Goal: Task Accomplishment & Management: Use online tool/utility

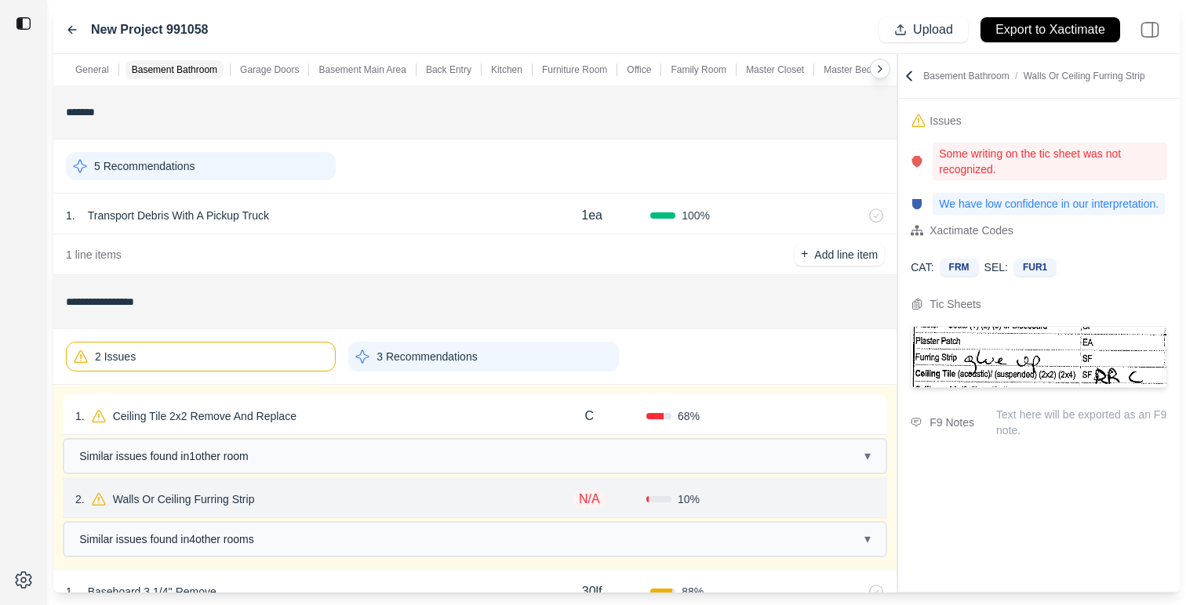
click at [294, 366] on div "2 Issues" at bounding box center [201, 357] width 270 height 30
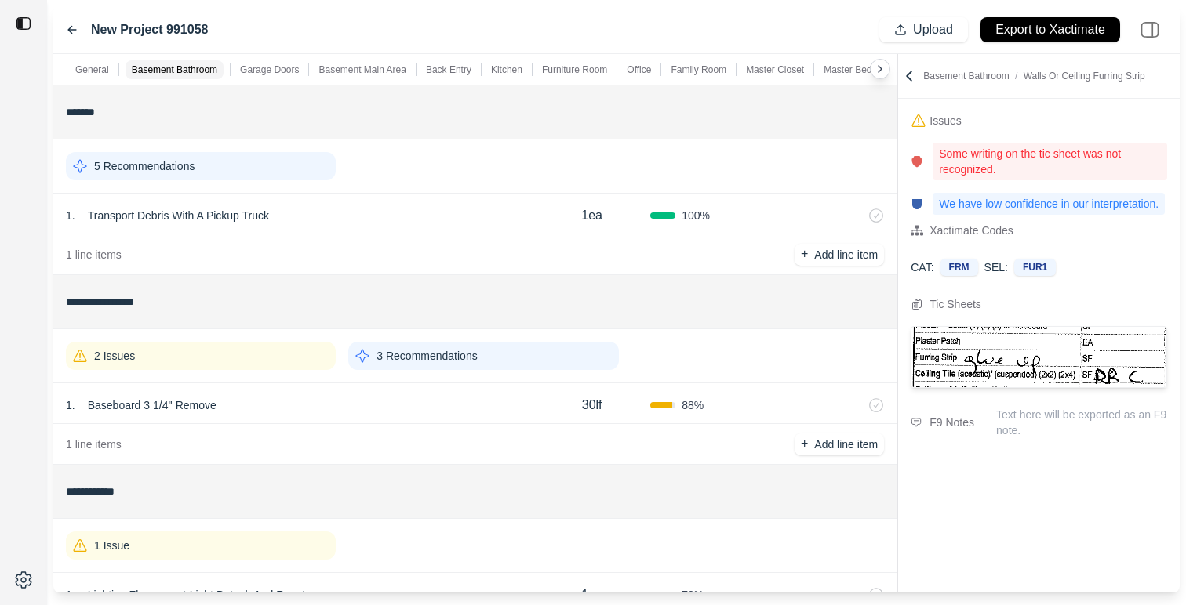
click at [486, 365] on div "3 Recommendations" at bounding box center [483, 356] width 270 height 28
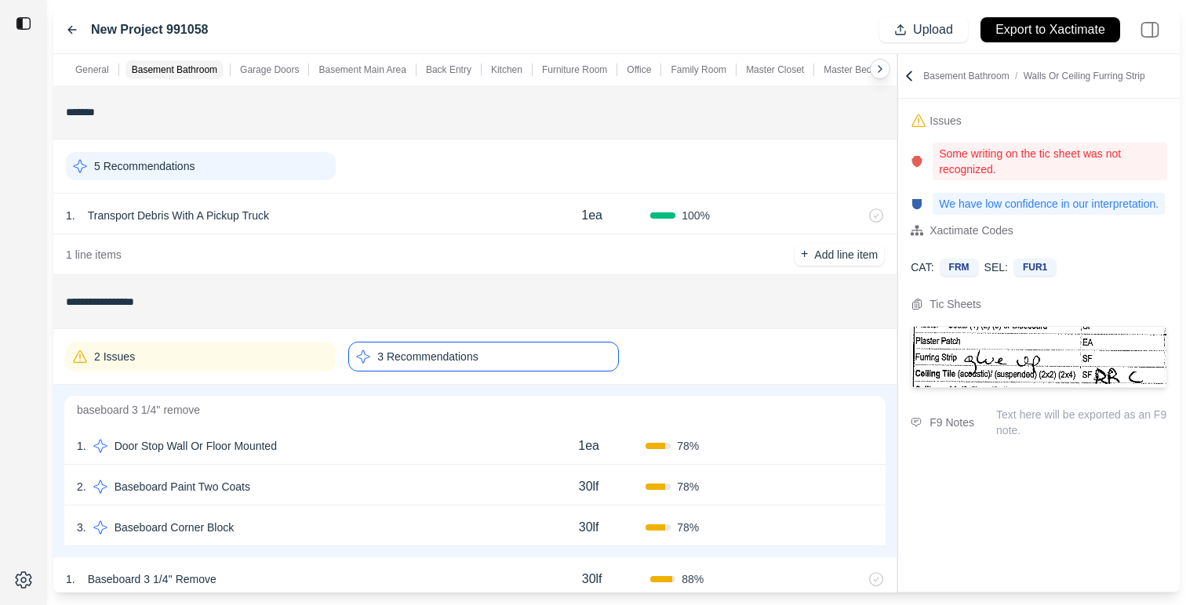
click at [424, 466] on div "2 . Baseboard Paint Two Coats 30lf 78 % Confirm" at bounding box center [474, 485] width 821 height 41
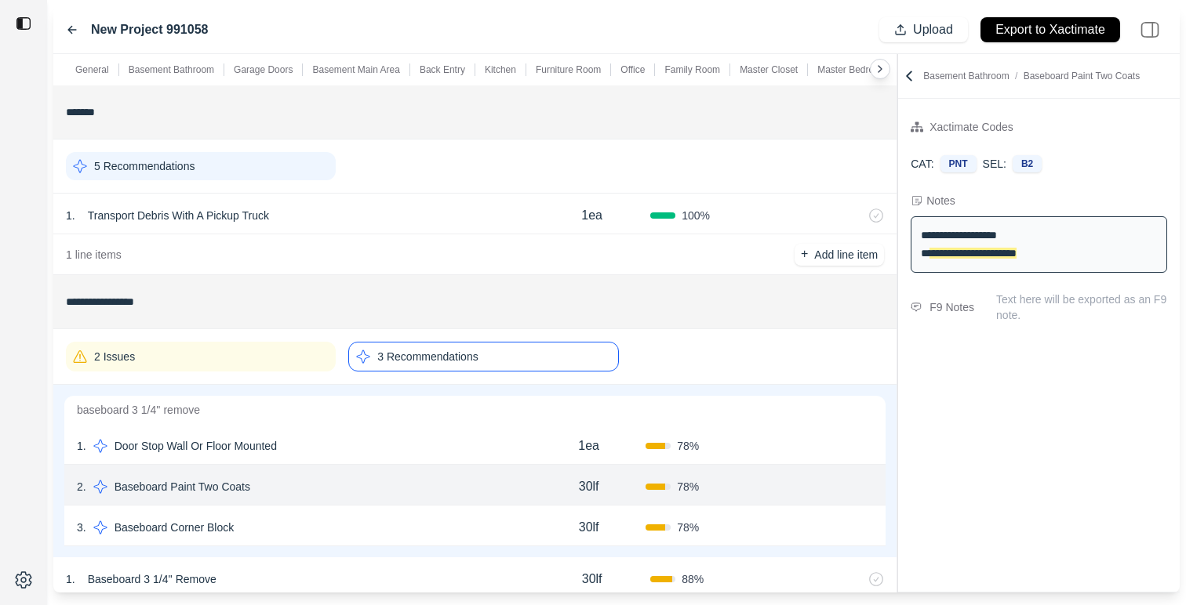
click at [66, 32] on icon at bounding box center [72, 30] width 13 height 13
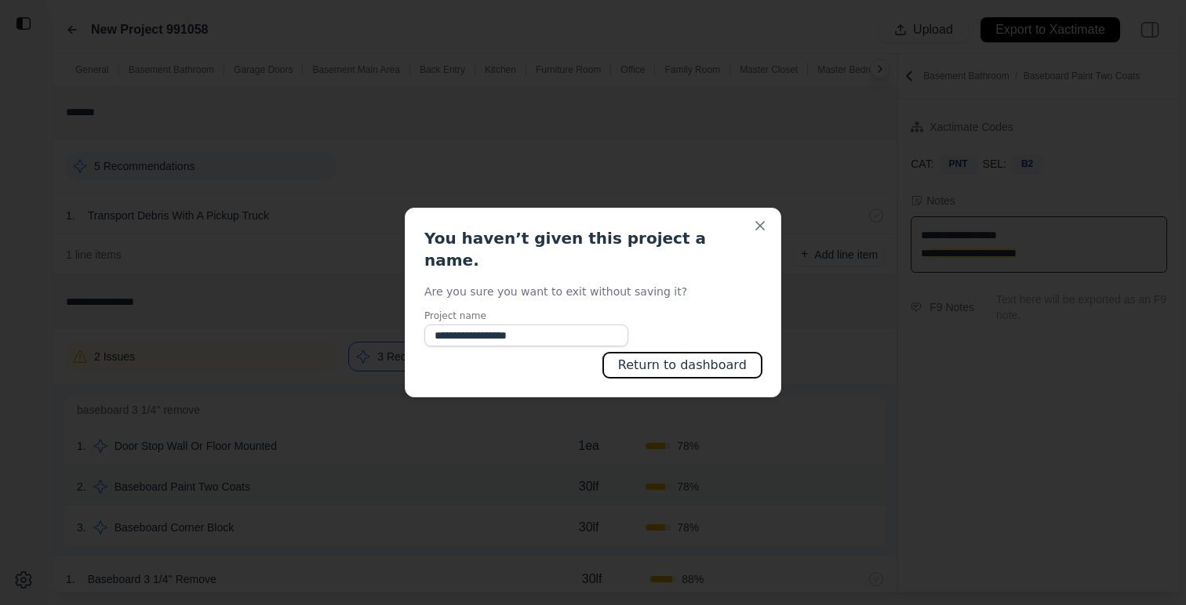
click at [697, 360] on button "Return to dashboard" at bounding box center [682, 365] width 158 height 25
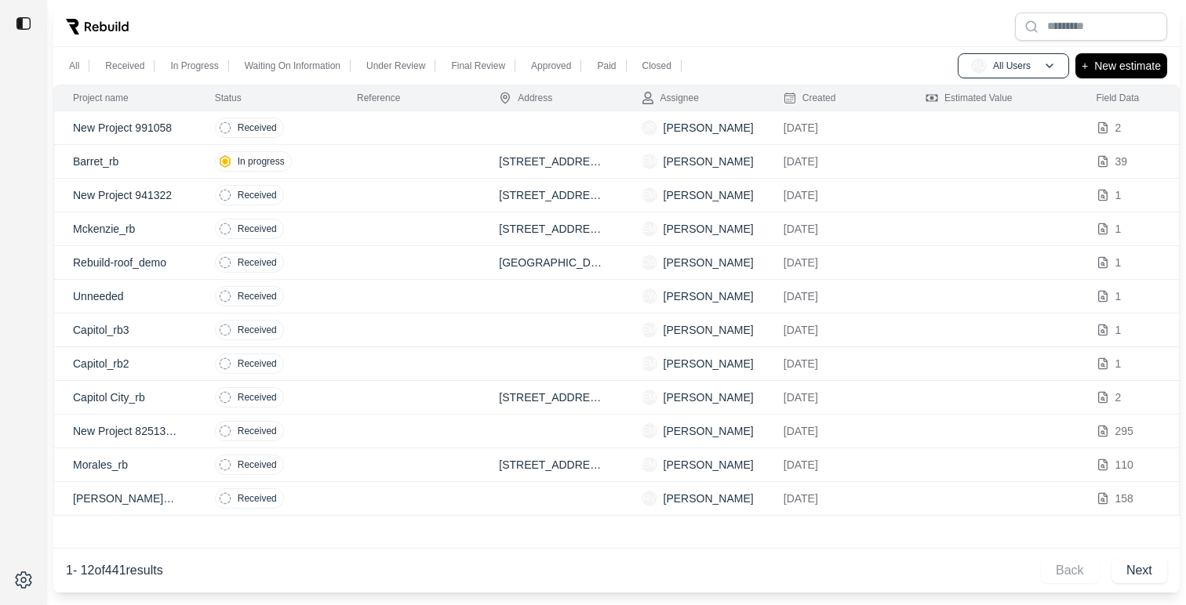
click at [445, 159] on td at bounding box center [409, 162] width 142 height 34
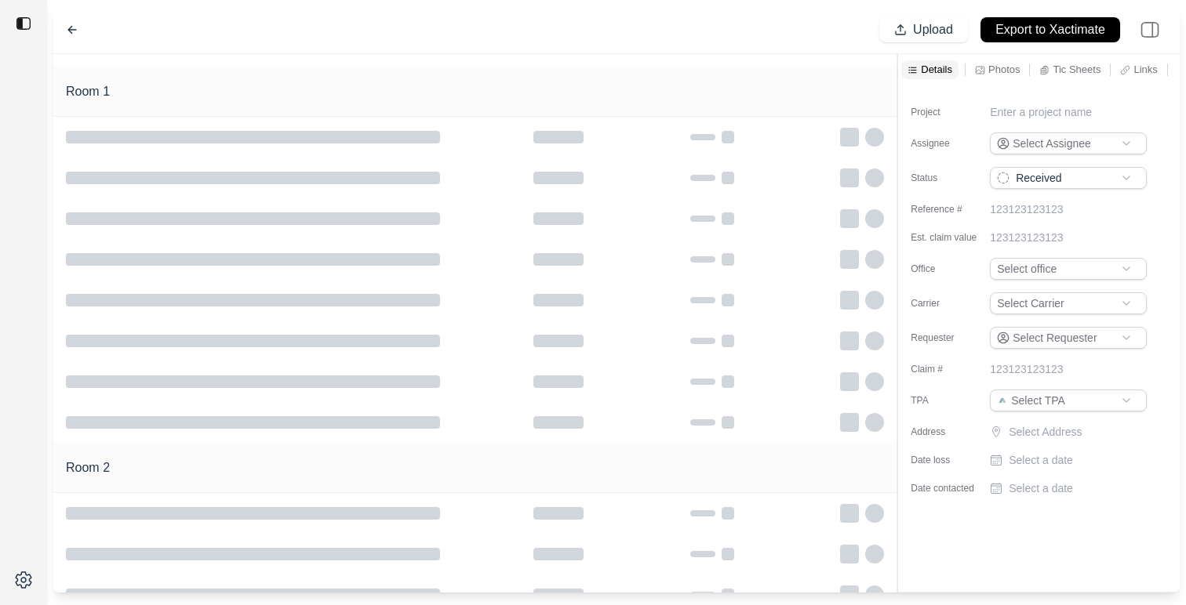
type input "**********"
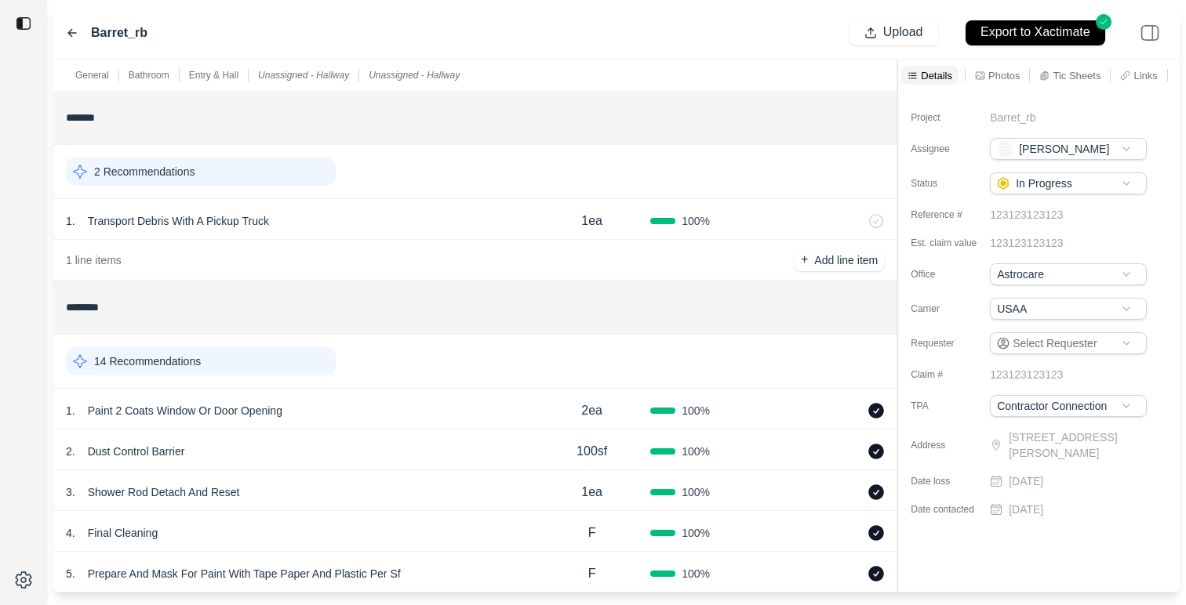
click at [993, 80] on p "Photos" at bounding box center [1003, 75] width 31 height 13
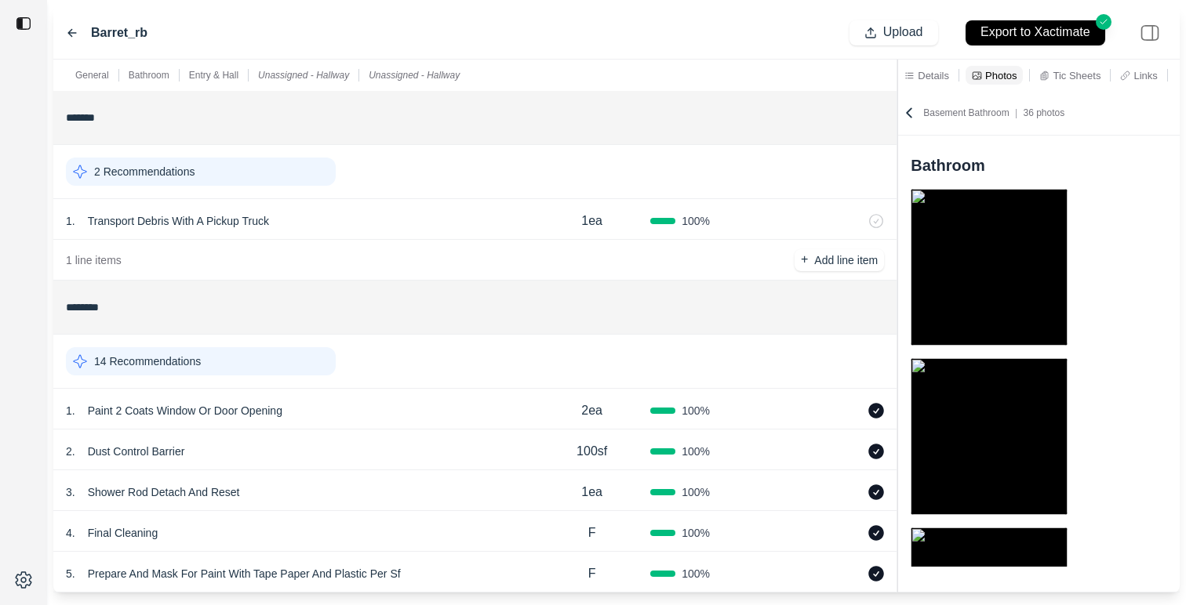
click at [1126, 74] on icon at bounding box center [1125, 75] width 9 height 9
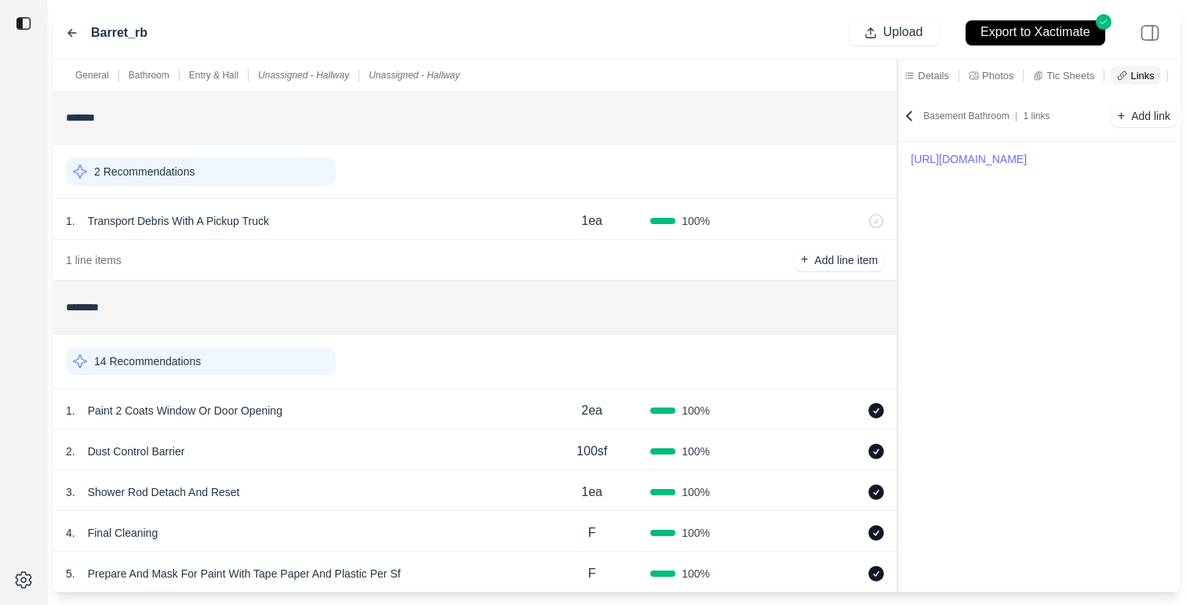
click at [1082, 74] on p "Tic Sheets" at bounding box center [1070, 75] width 48 height 13
click at [1164, 114] on polyline at bounding box center [1165, 113] width 6 height 3
click at [63, 33] on div "Barret_rb Upload Export to Xactimate" at bounding box center [616, 32] width 1126 height 53
click at [74, 35] on icon at bounding box center [72, 33] width 13 height 13
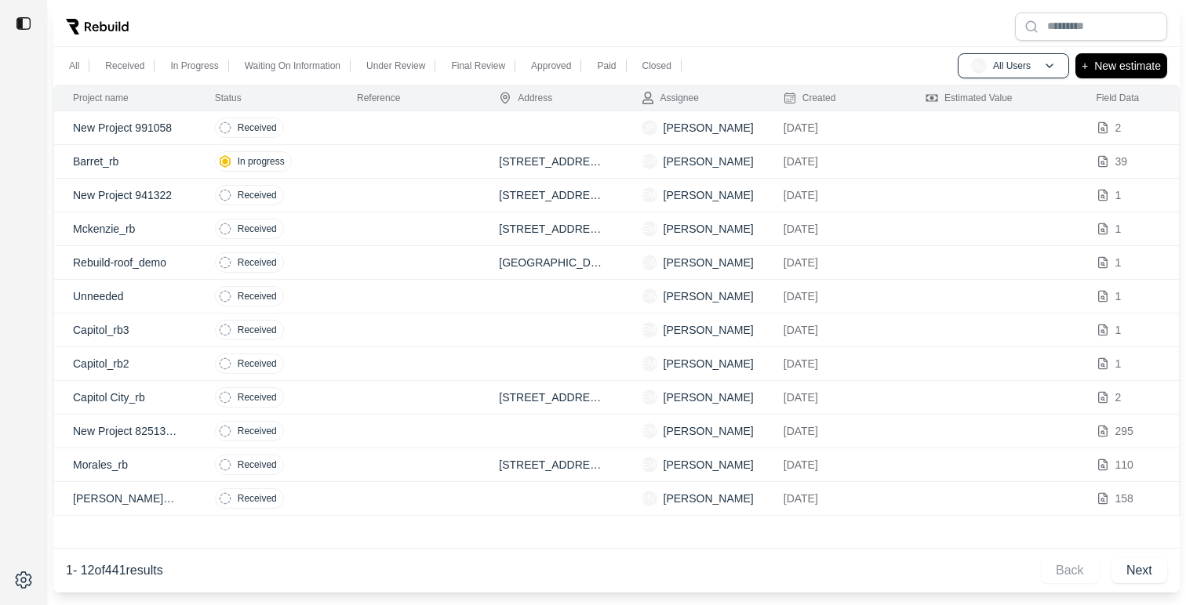
click at [1155, 50] on div "All Received In Progress Waiting On Information Under Review Final Review Appro…" at bounding box center [616, 66] width 1126 height 38
click at [1146, 54] on button "+ New estimate" at bounding box center [1121, 65] width 92 height 25
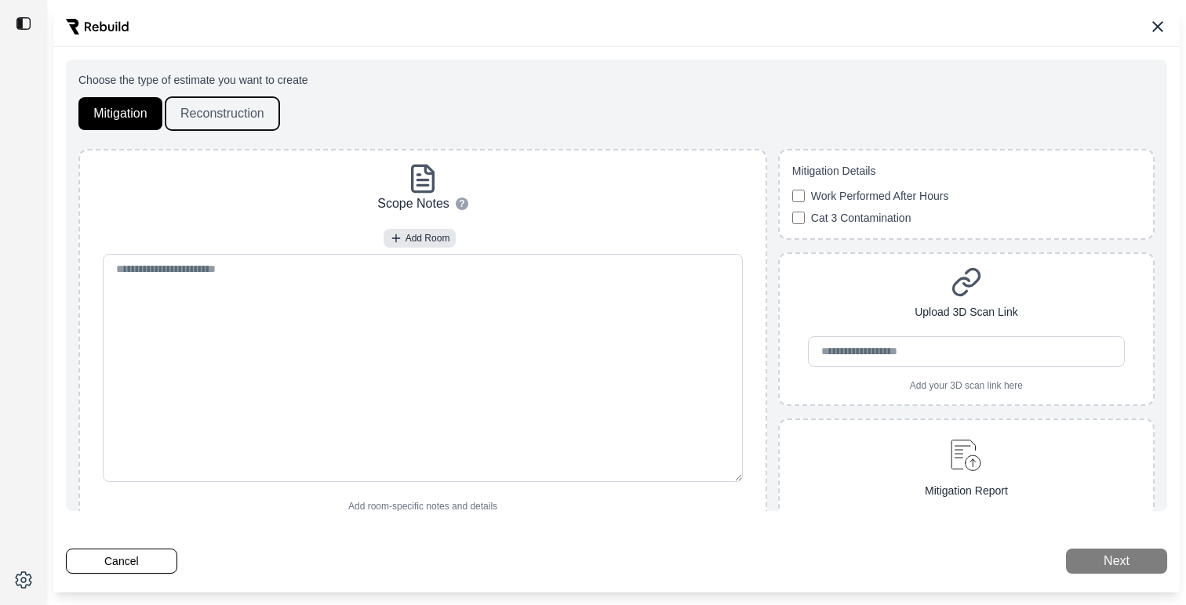
click at [198, 103] on button "Reconstruction" at bounding box center [222, 113] width 114 height 33
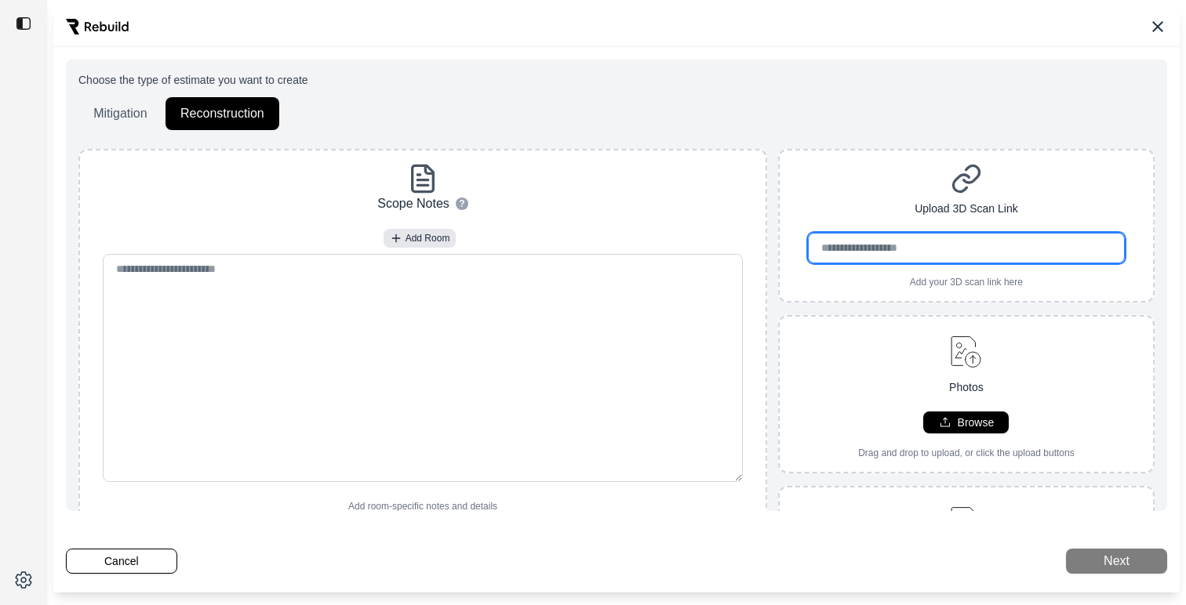
click at [848, 260] on input "url" at bounding box center [967, 248] width 318 height 31
paste input "**********"
type input "**********"
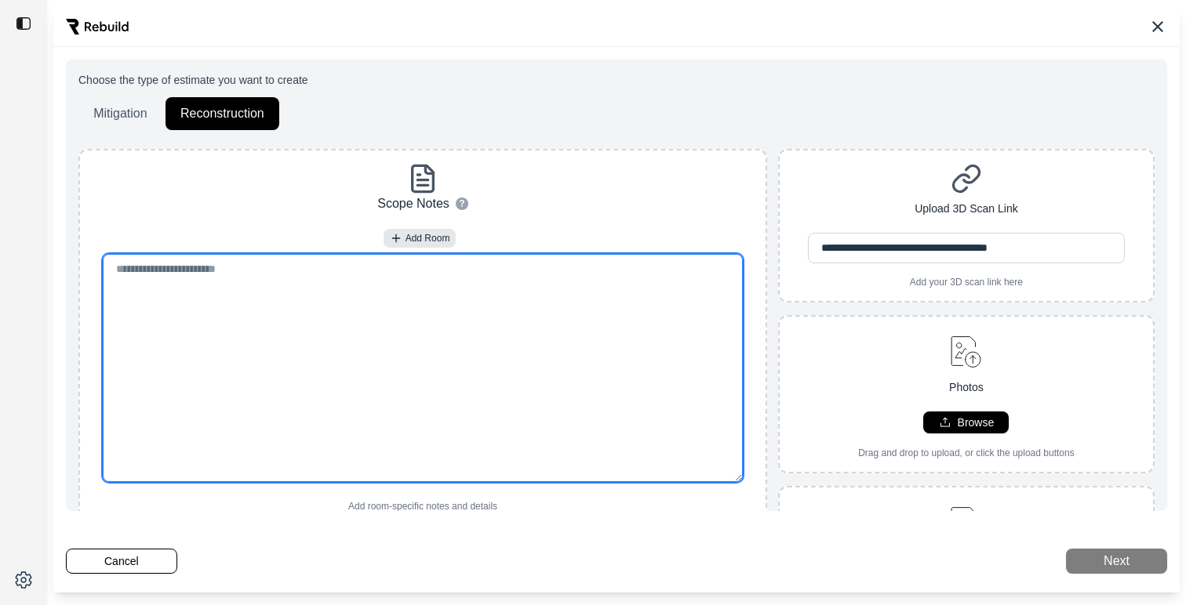
click at [419, 307] on textarea at bounding box center [422, 368] width 639 height 228
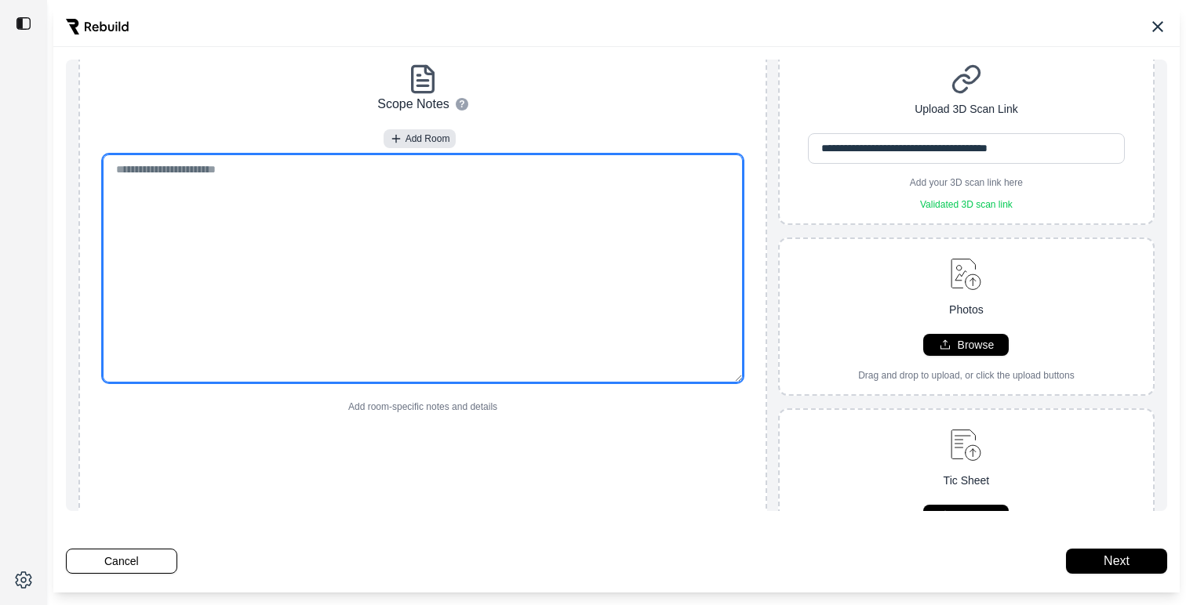
scroll to position [198, 0]
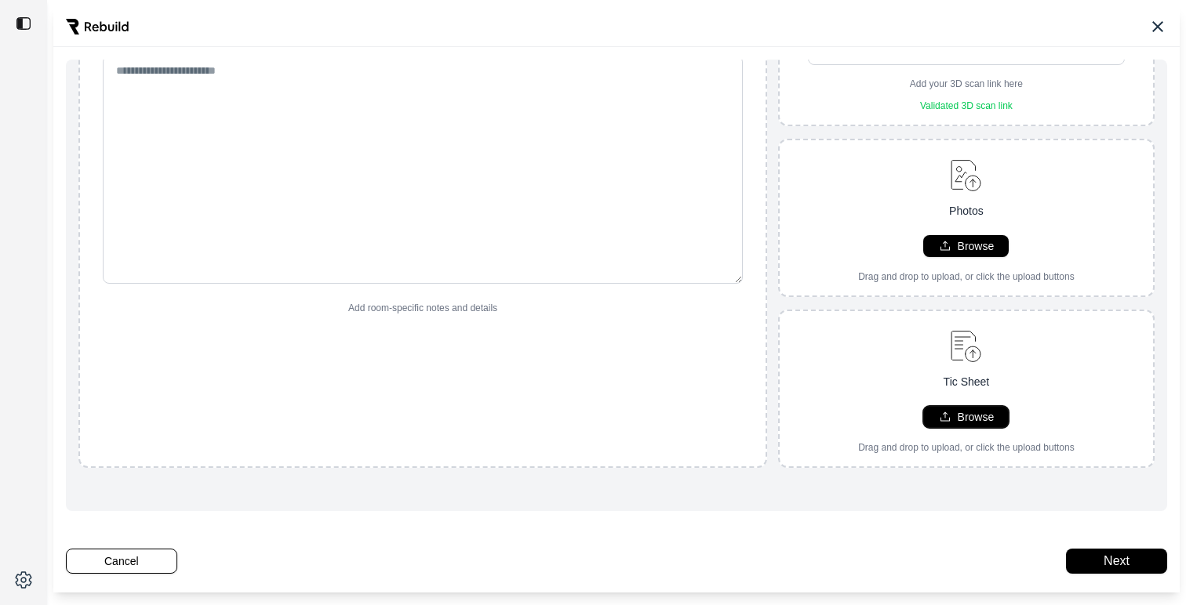
click at [950, 424] on button "Browse" at bounding box center [965, 417] width 85 height 22
type input "**********"
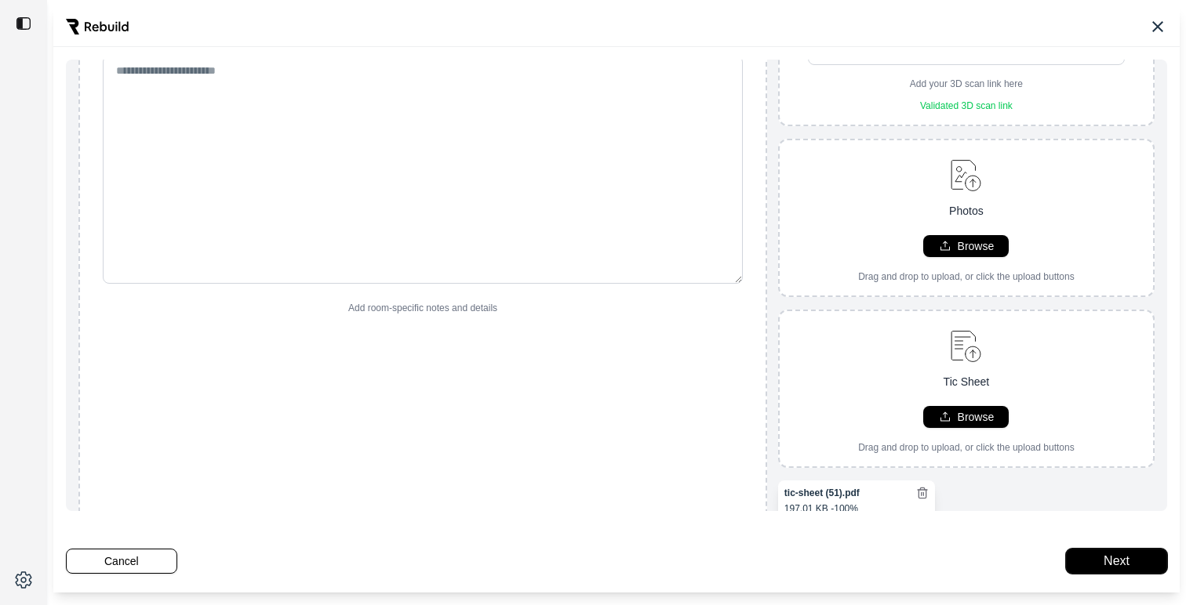
click at [1102, 555] on button "Next" at bounding box center [1116, 561] width 101 height 25
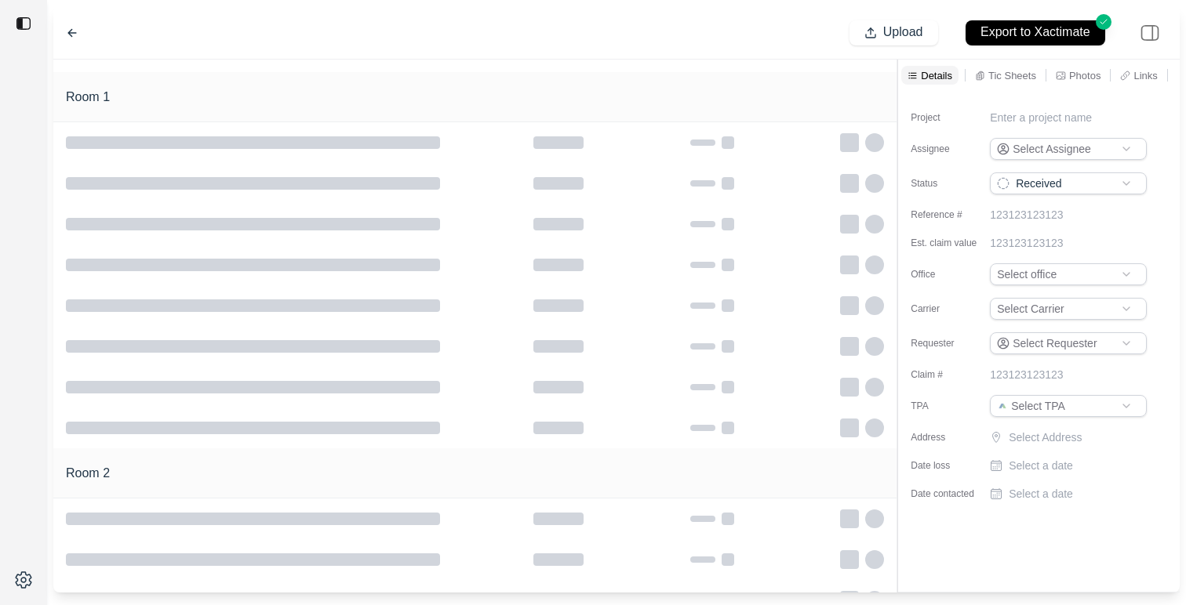
type input "**********"
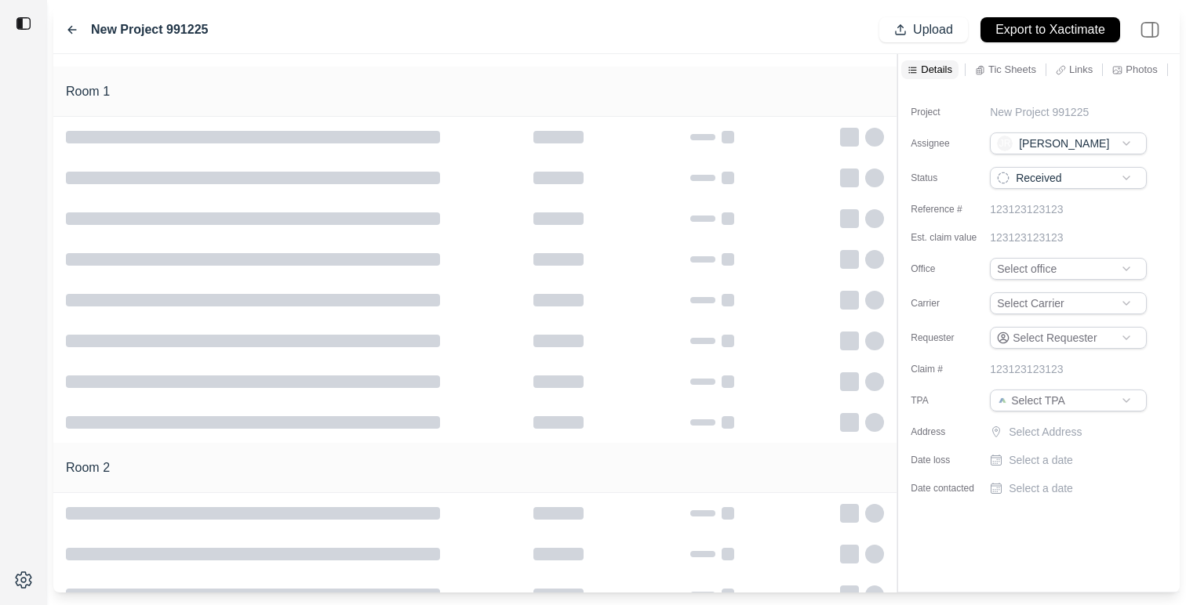
click at [1091, 64] on p "Links" at bounding box center [1081, 69] width 24 height 13
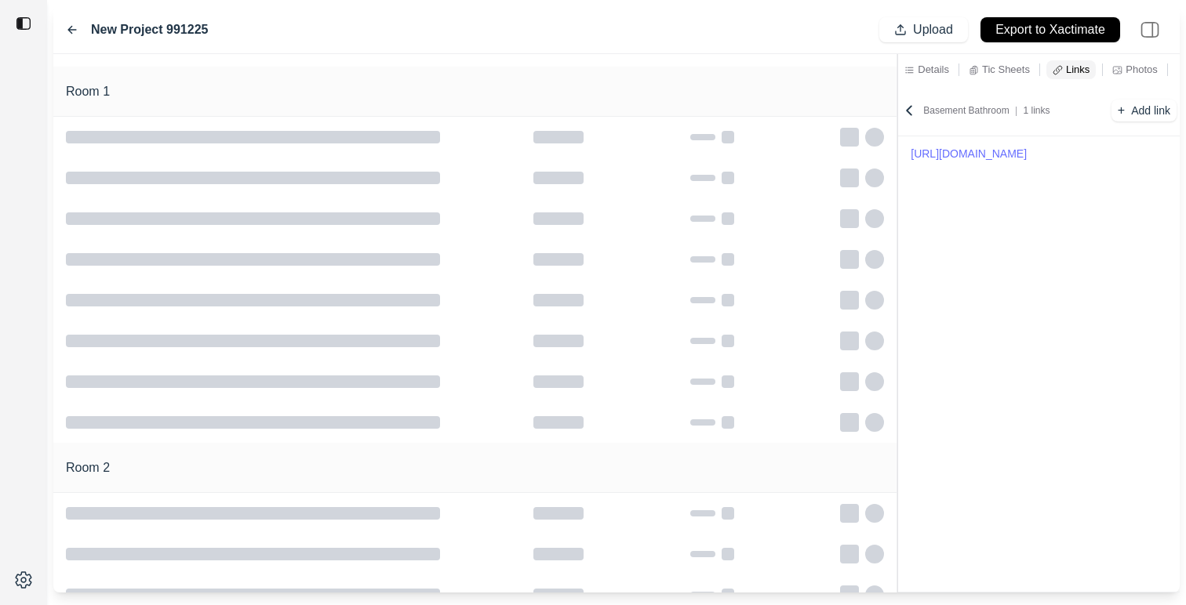
click at [991, 74] on p "Tic Sheets" at bounding box center [1006, 69] width 48 height 13
click at [1076, 63] on p "Links" at bounding box center [1081, 69] width 24 height 13
click at [1004, 74] on p "Tic Sheets" at bounding box center [1006, 69] width 48 height 13
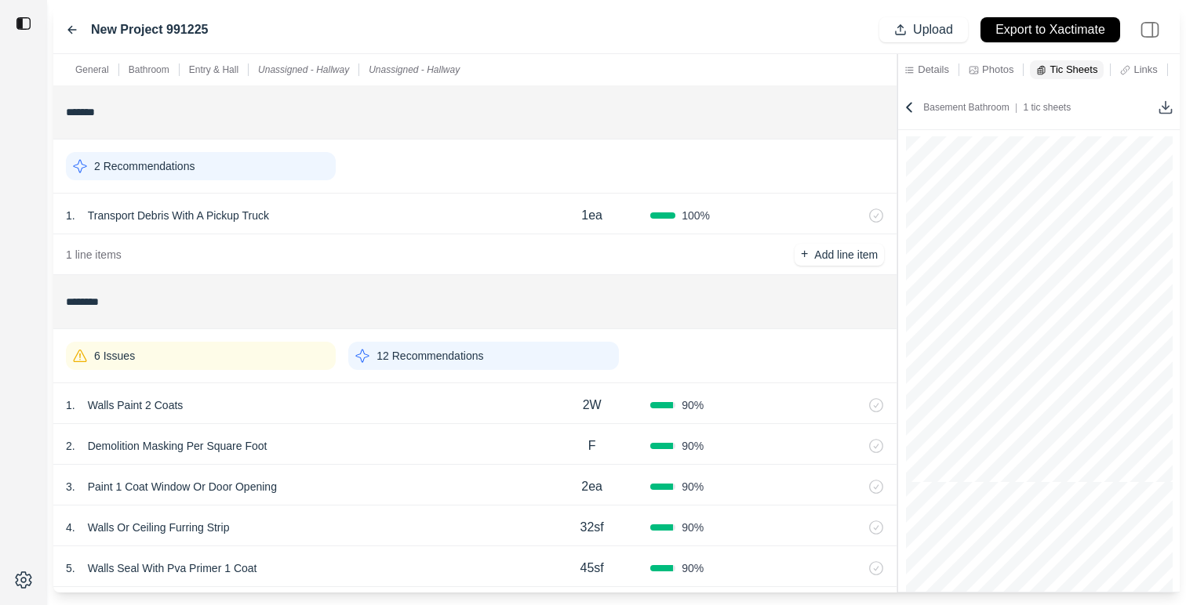
click at [456, 361] on p "12 Recommendations" at bounding box center [429, 356] width 107 height 16
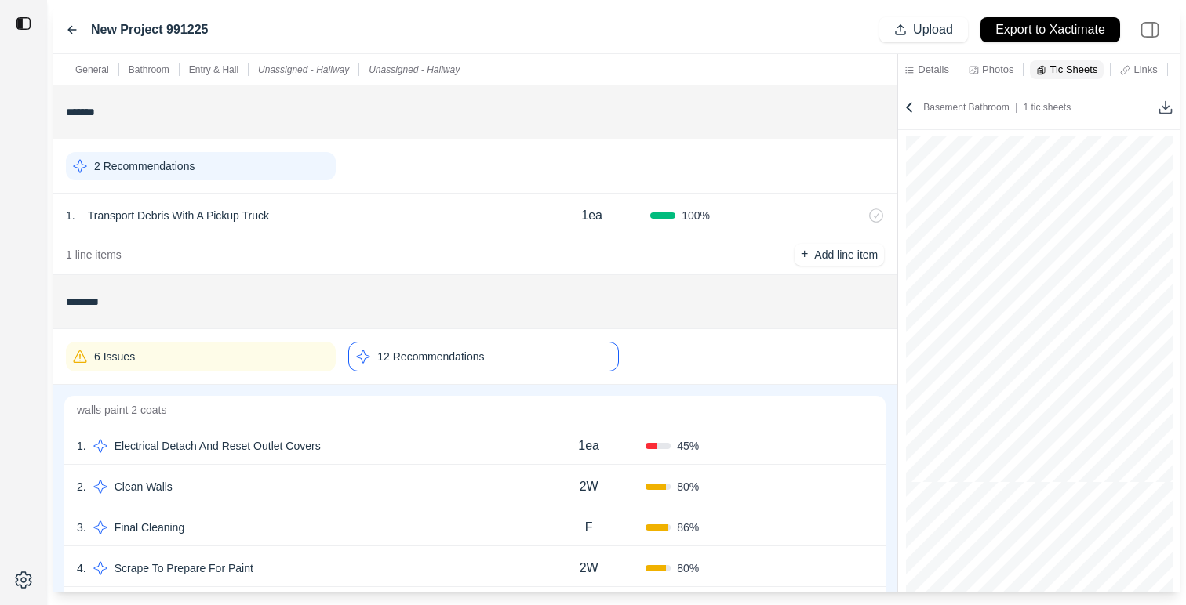
click at [468, 454] on div "1 . Electrical Detach And Reset Outlet Covers" at bounding box center [304, 446] width 455 height 22
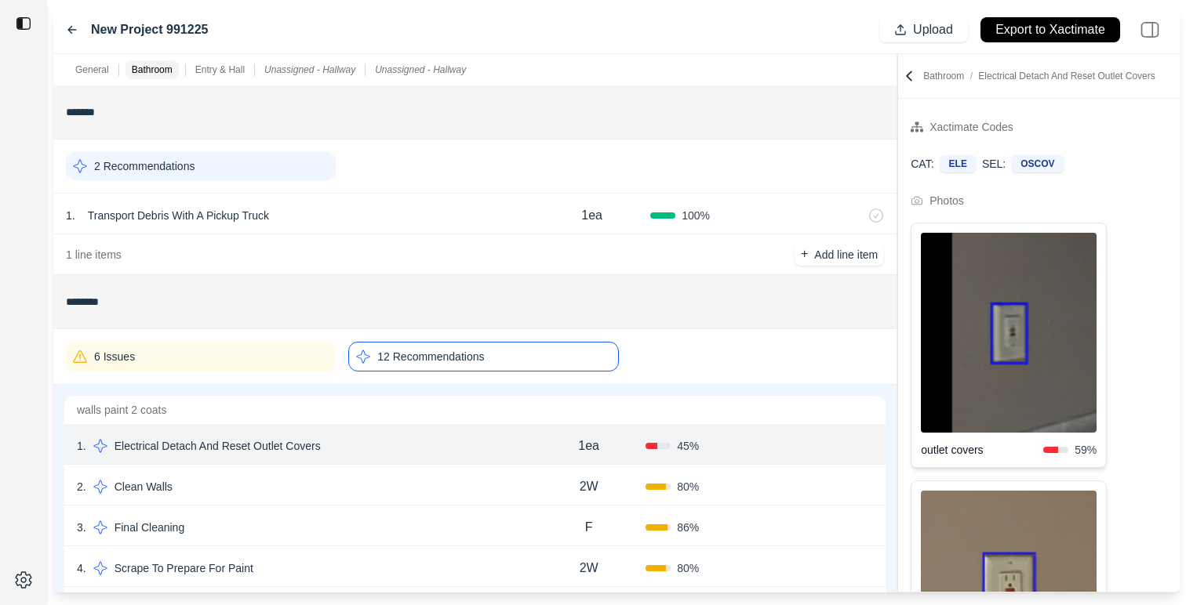
click at [897, 325] on div at bounding box center [897, 323] width 1 height 539
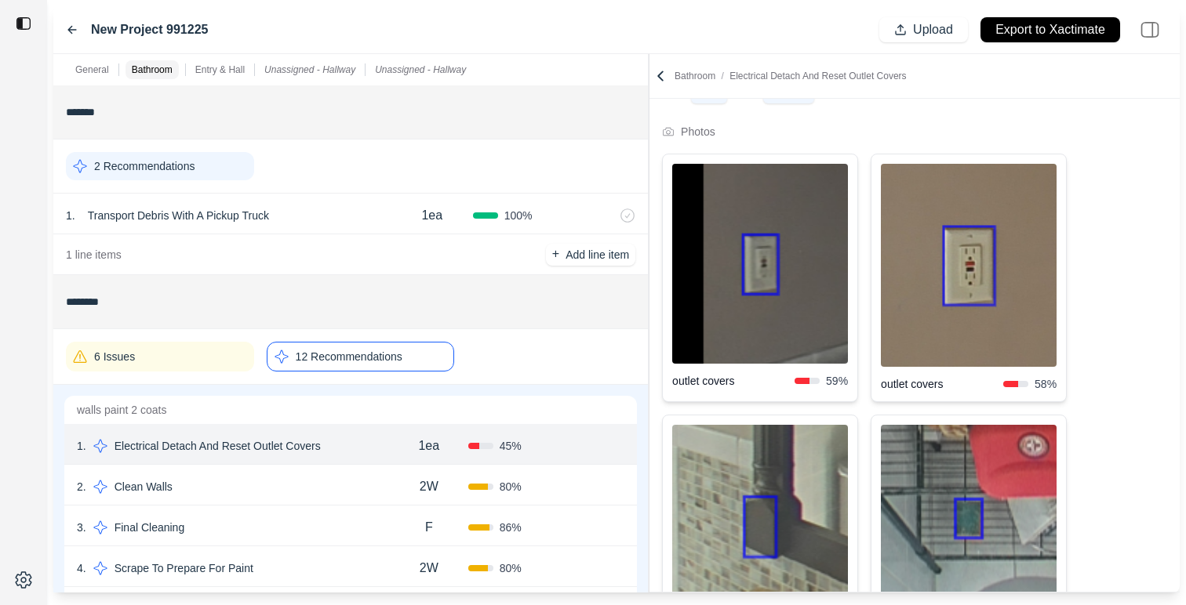
scroll to position [240, 0]
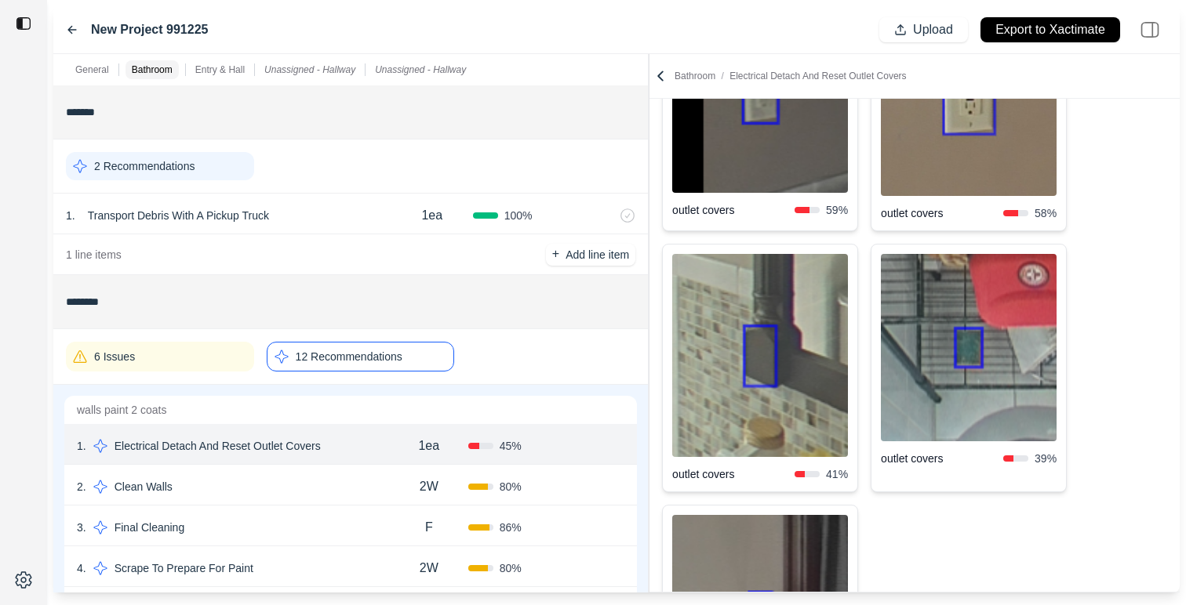
click at [1023, 376] on img at bounding box center [969, 347] width 176 height 187
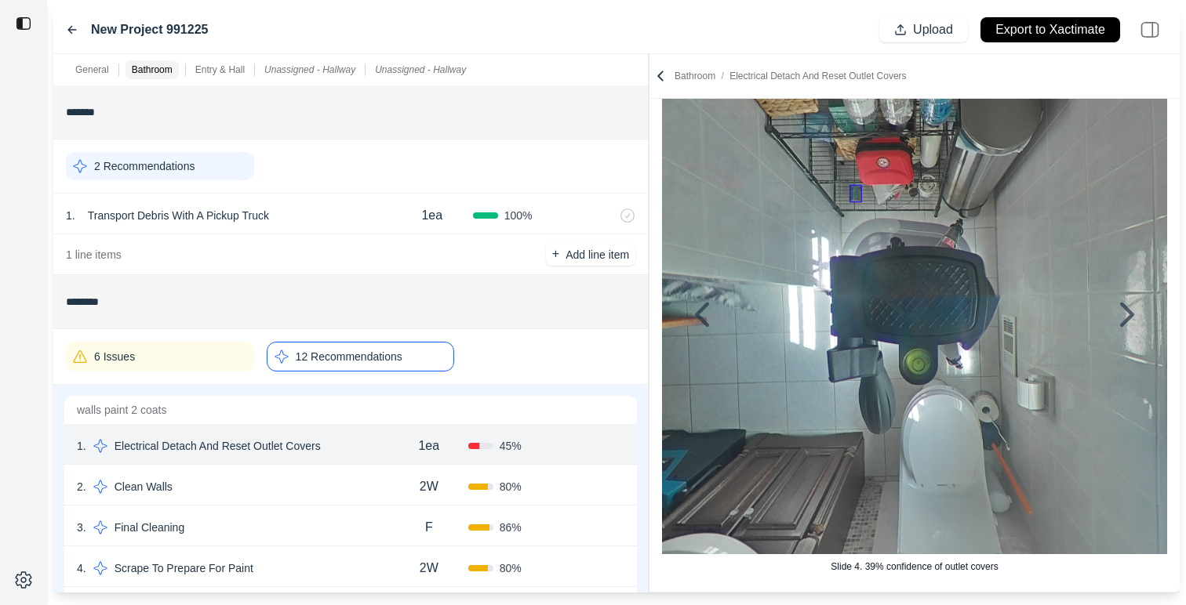
scroll to position [125, 0]
click at [665, 69] on icon at bounding box center [660, 76] width 16 height 16
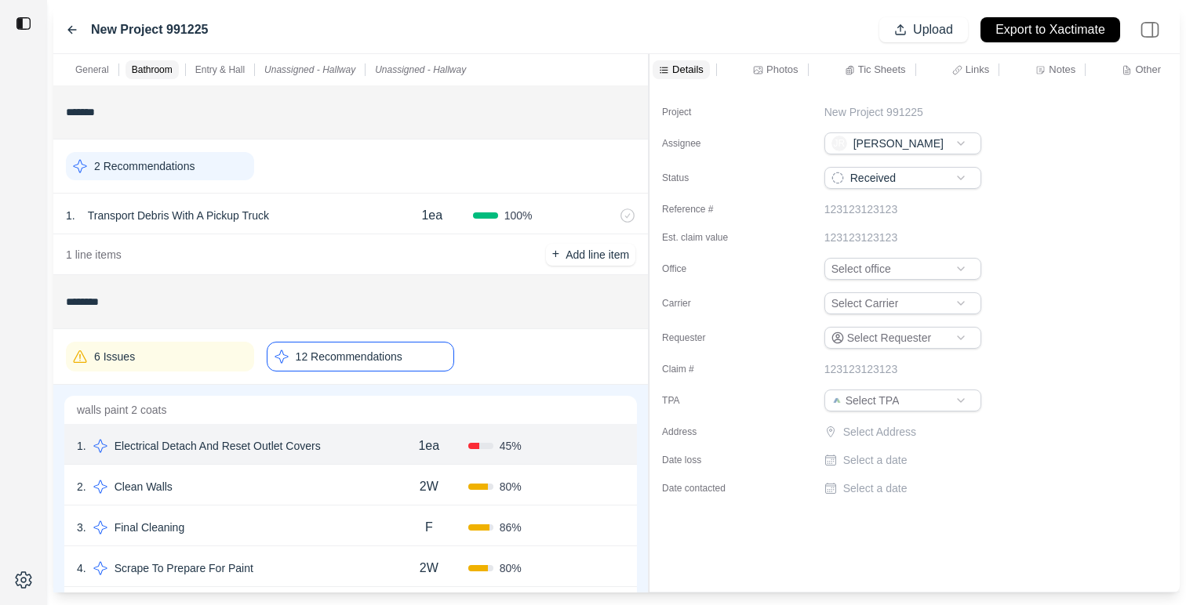
click at [260, 480] on div "2 . Clean Walls" at bounding box center [233, 487] width 313 height 22
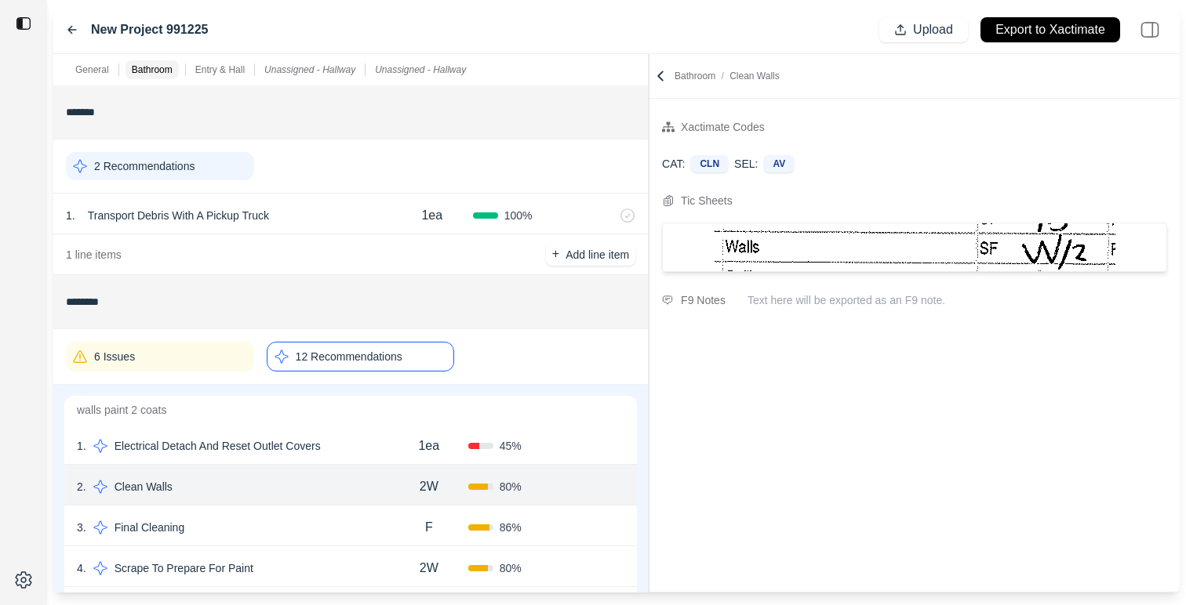
click at [358, 426] on div "1 . Electrical Detach And Reset Outlet Covers 1ea 45 % Confirm" at bounding box center [350, 444] width 572 height 41
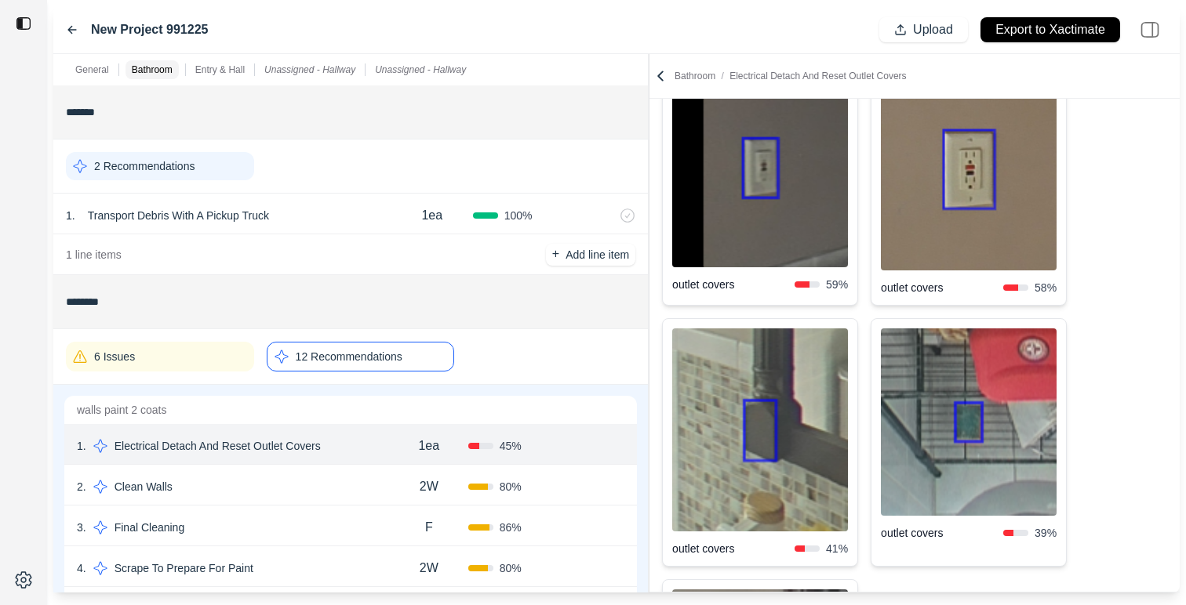
scroll to position [173, 0]
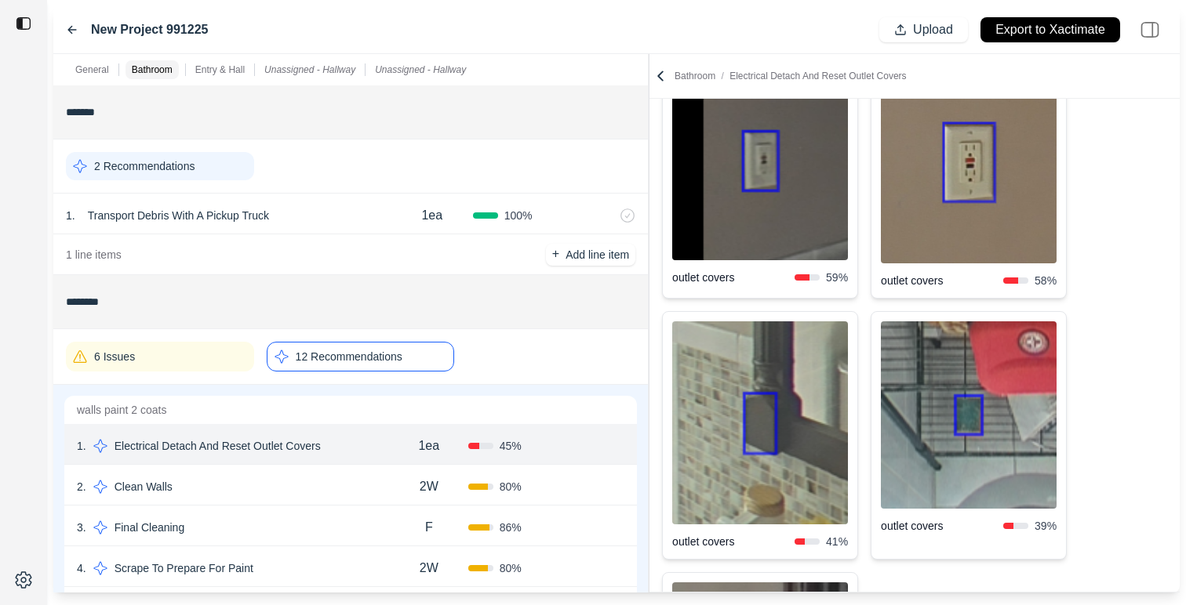
click at [968, 434] on img at bounding box center [969, 414] width 176 height 187
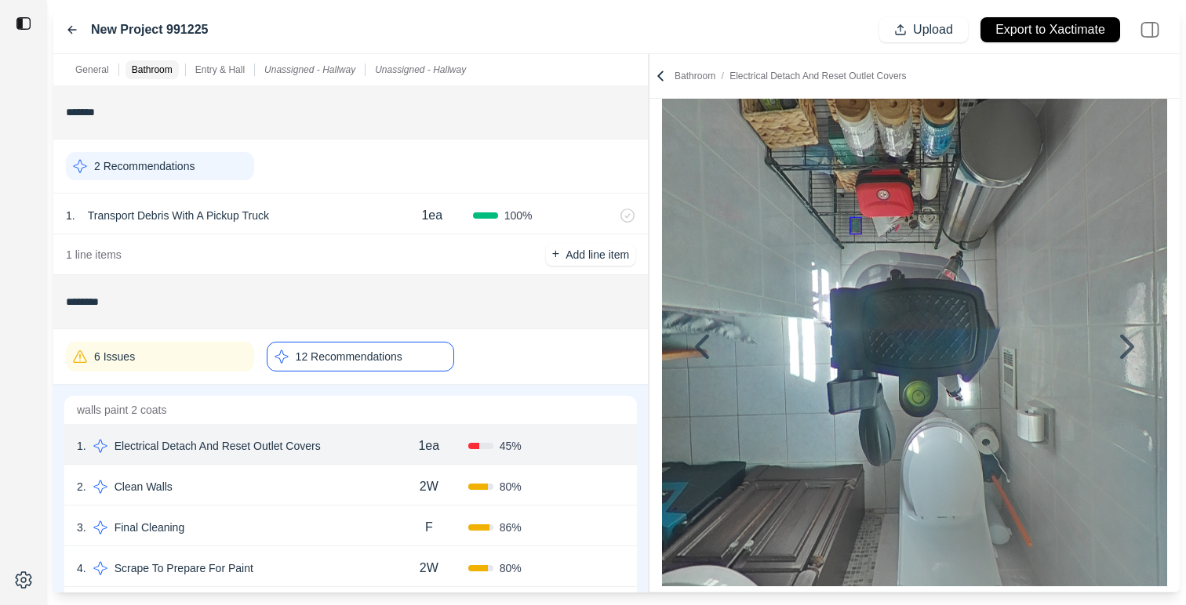
click at [907, 264] on img at bounding box center [914, 334] width 505 height 505
click at [1141, 335] on icon at bounding box center [1127, 347] width 38 height 38
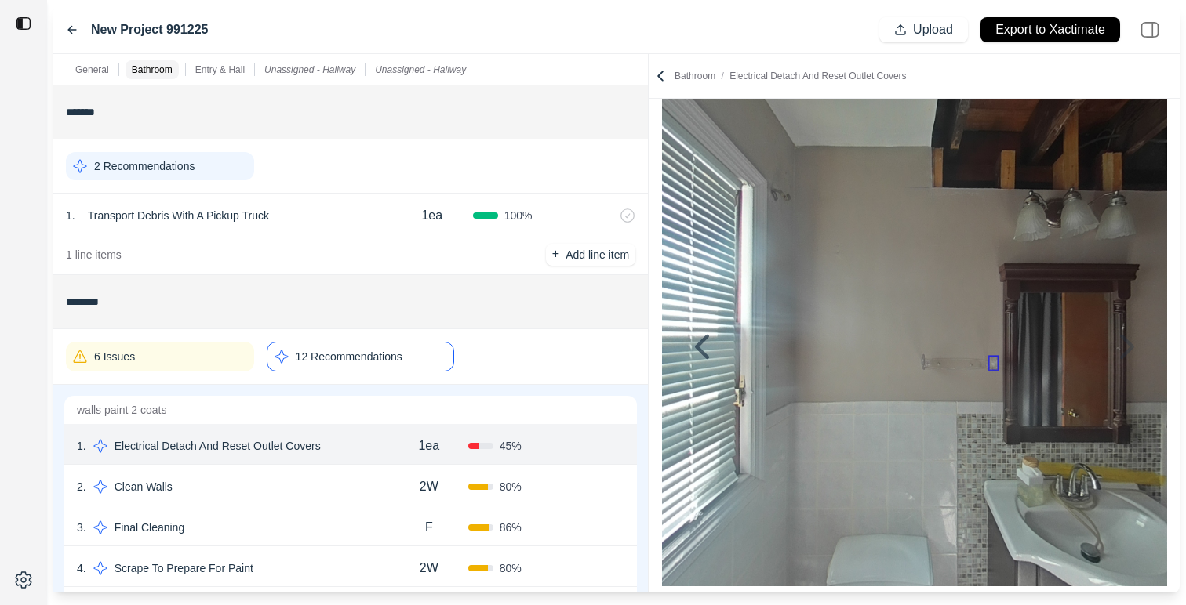
click at [663, 75] on icon at bounding box center [660, 76] width 16 height 16
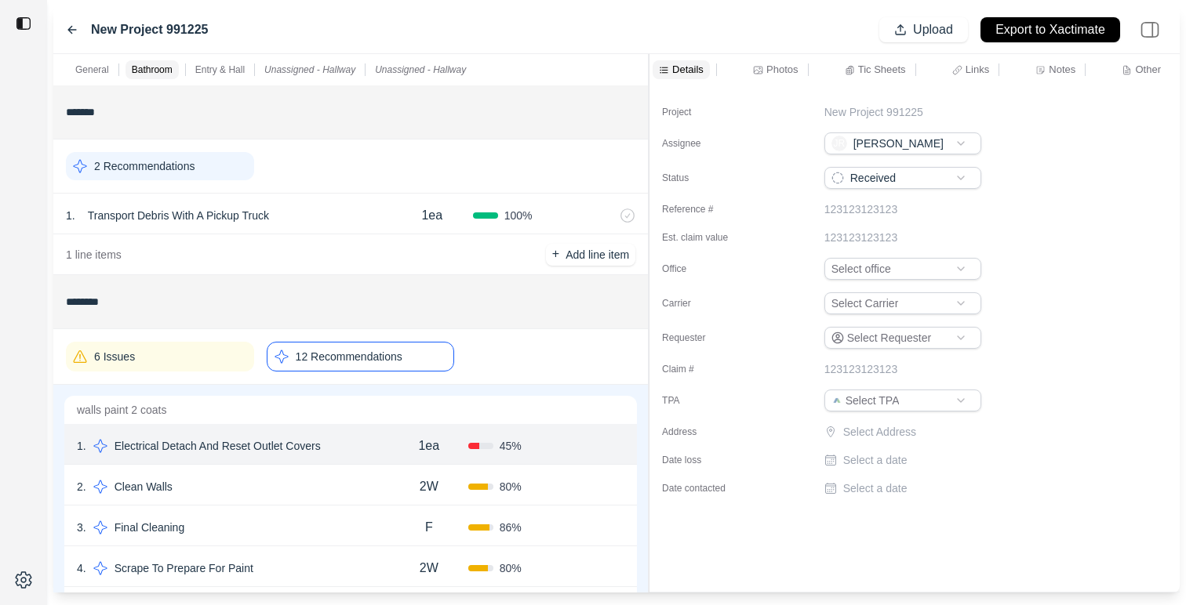
click at [270, 501] on div "2 . Clean Walls 2W 80 % Confirm" at bounding box center [350, 485] width 572 height 41
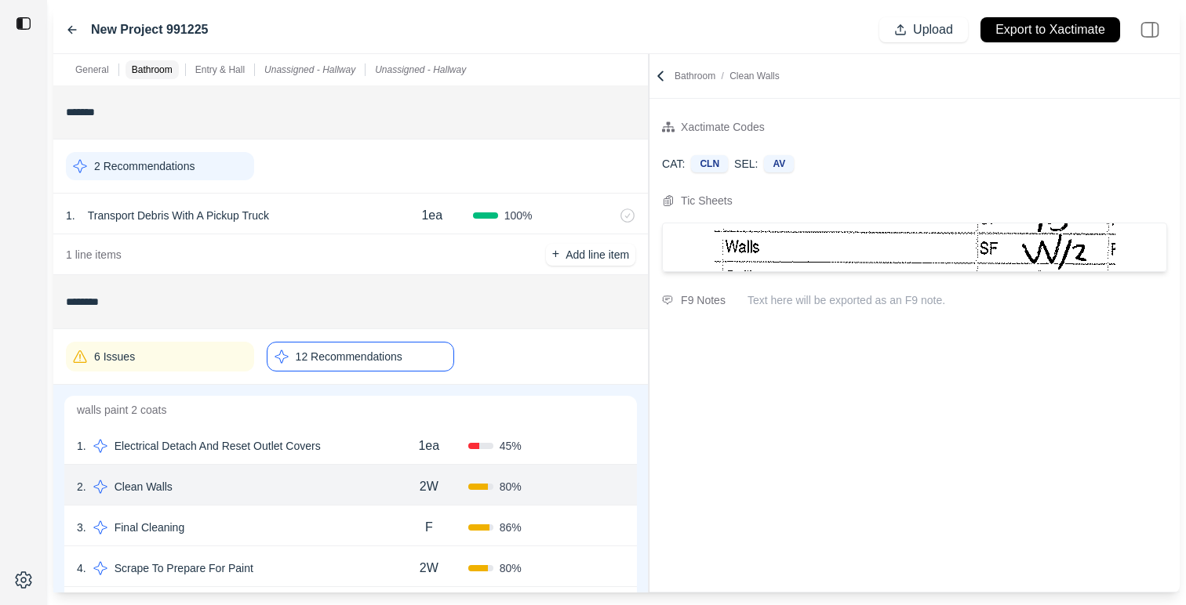
click at [281, 526] on div "3 . Final Cleaning" at bounding box center [233, 528] width 313 height 22
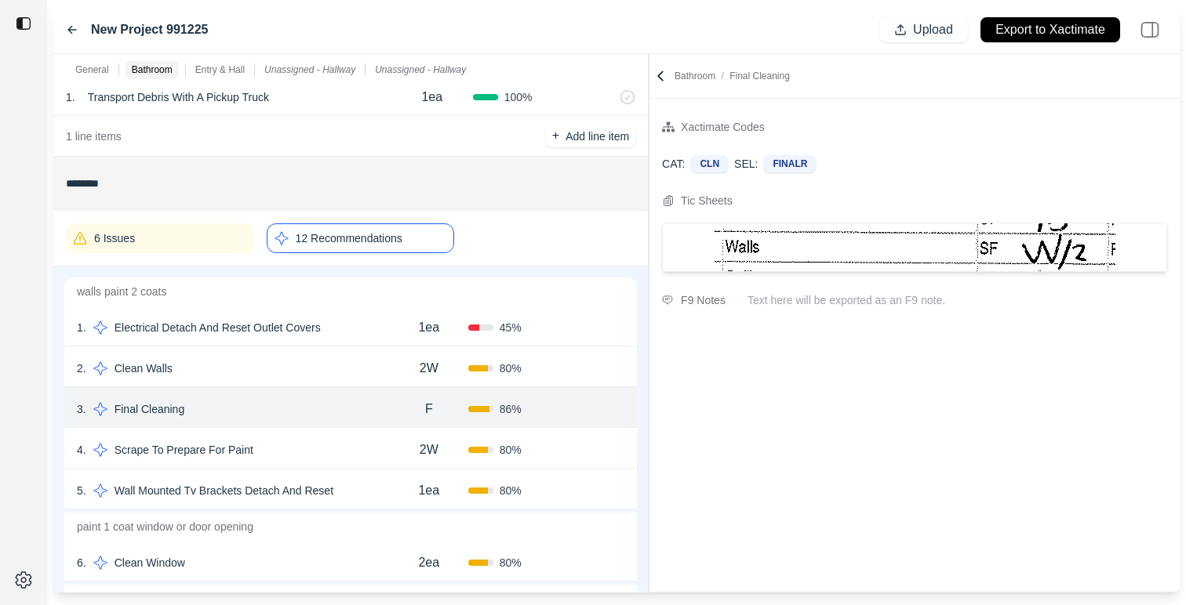
scroll to position [129, 0]
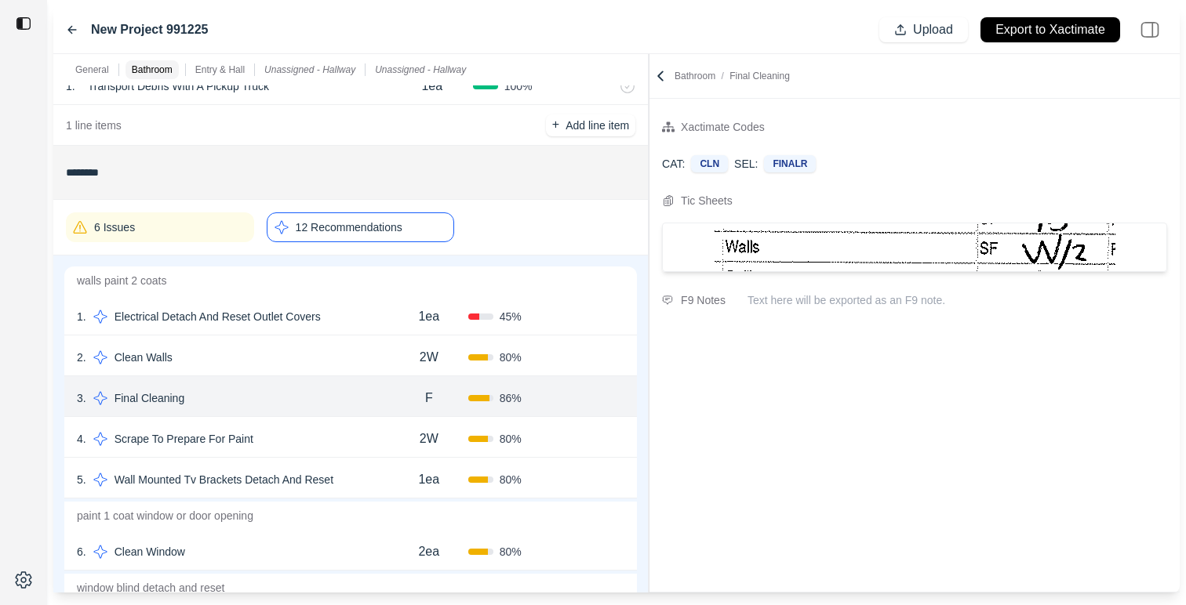
click at [358, 471] on div "5 . Wall Mounted Tv Brackets Detach And Reset" at bounding box center [233, 480] width 313 height 22
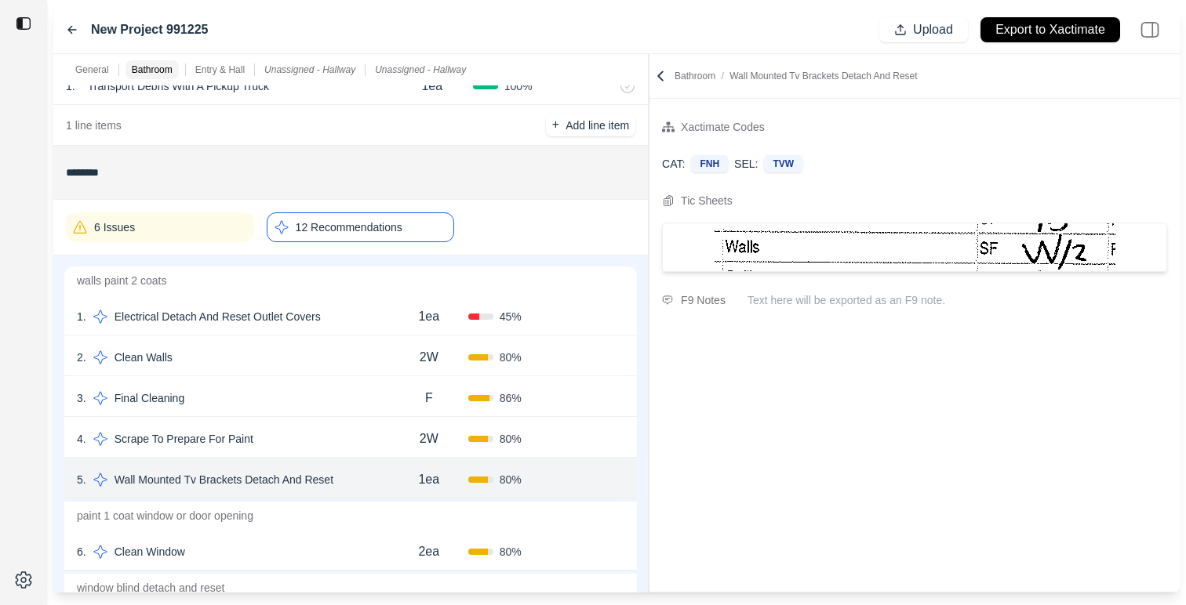
click at [343, 445] on div "4 . Scrape To Prepare For Paint" at bounding box center [233, 439] width 313 height 22
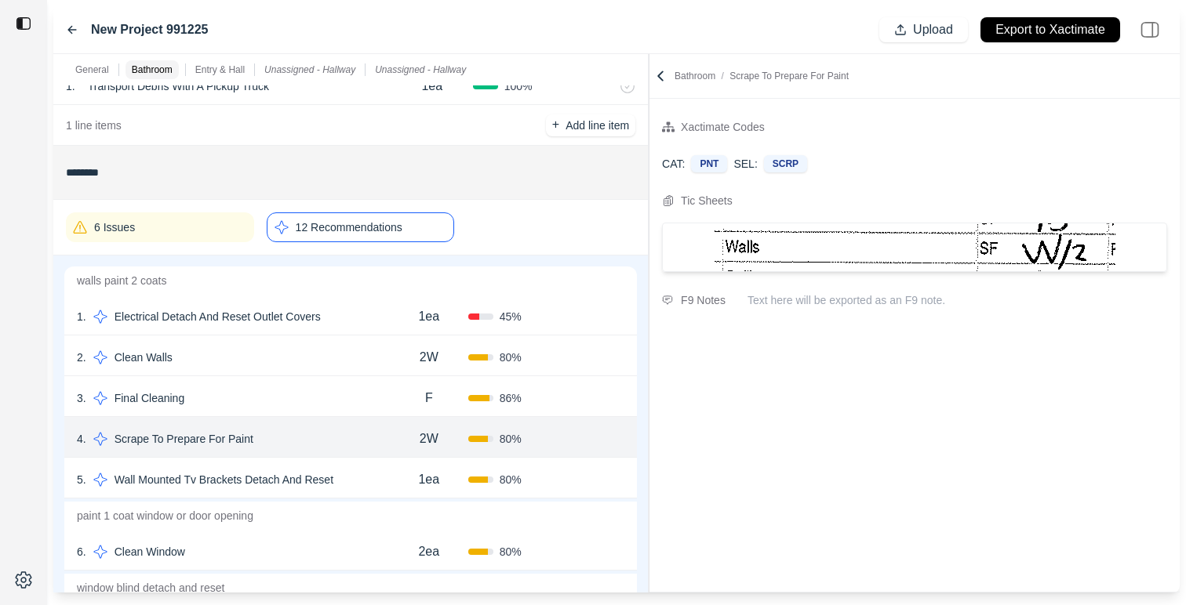
click at [378, 478] on div "5 . Wall Mounted Tv Brackets Detach And Reset" at bounding box center [233, 480] width 313 height 22
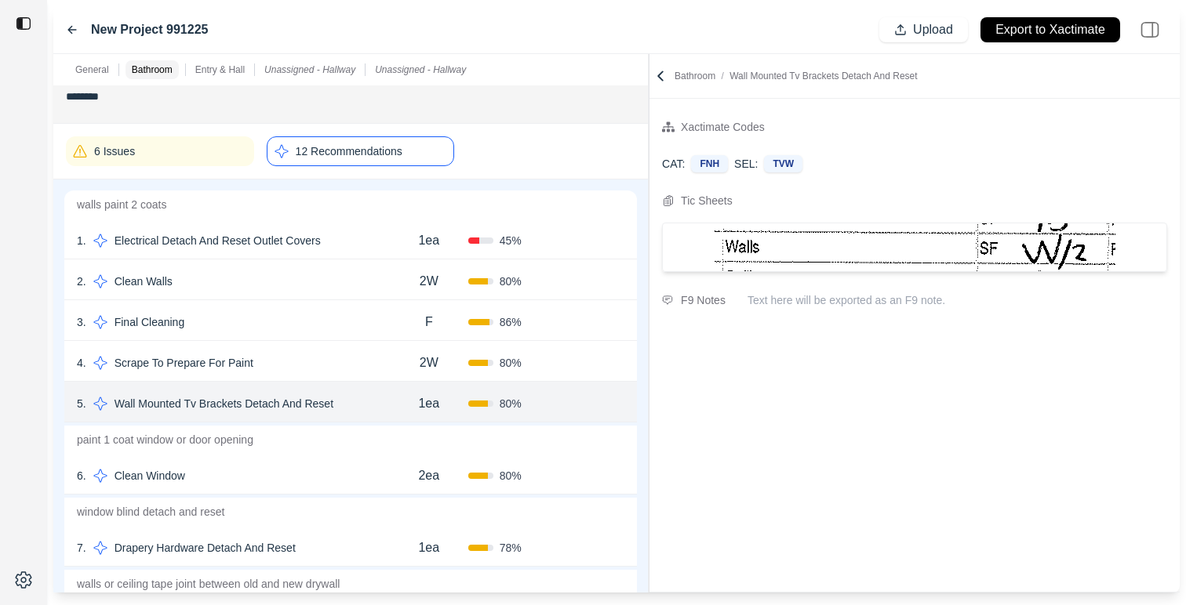
scroll to position [212, 0]
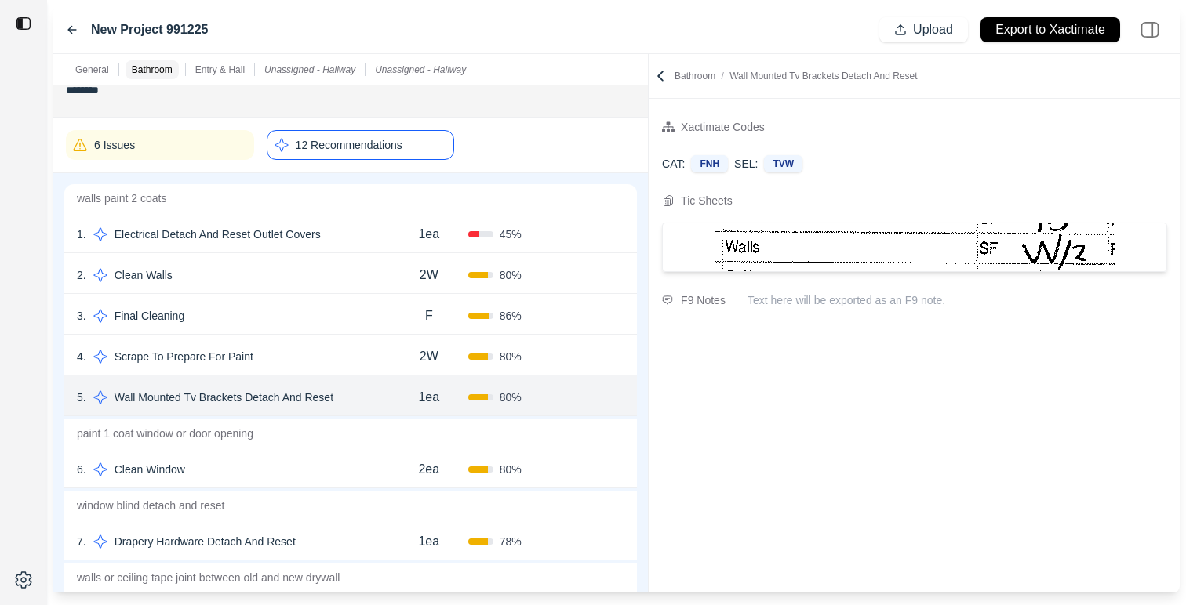
click at [341, 472] on div "6 . Clean Window" at bounding box center [233, 470] width 313 height 22
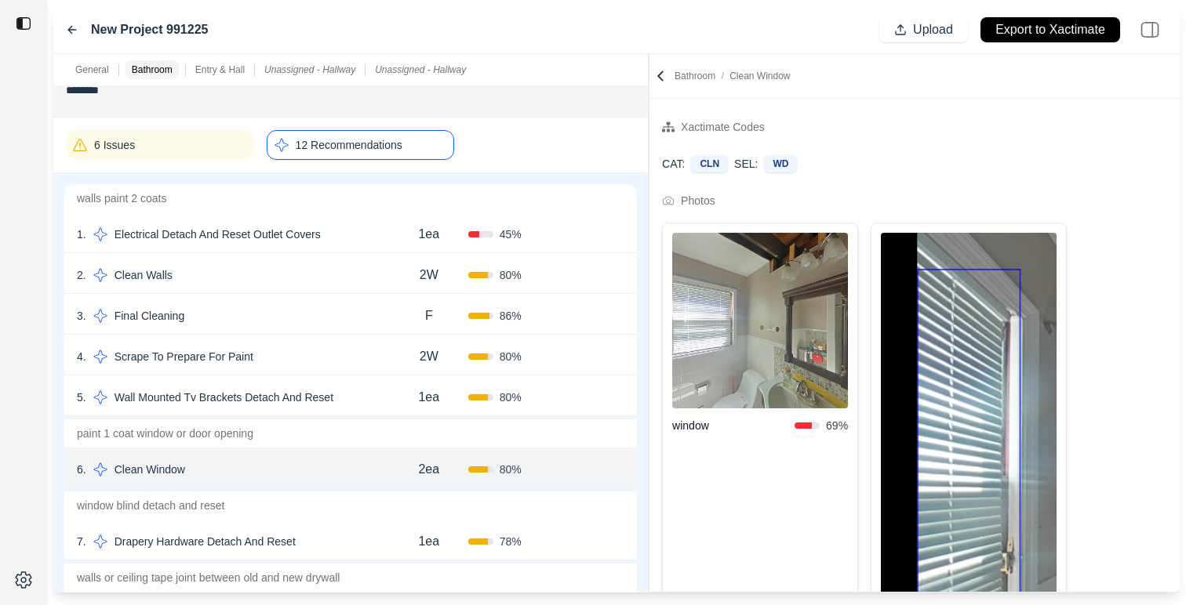
click at [366, 246] on div "1 . Electrical Detach And Reset Outlet Covers 1ea 45 % Confirm" at bounding box center [350, 232] width 572 height 41
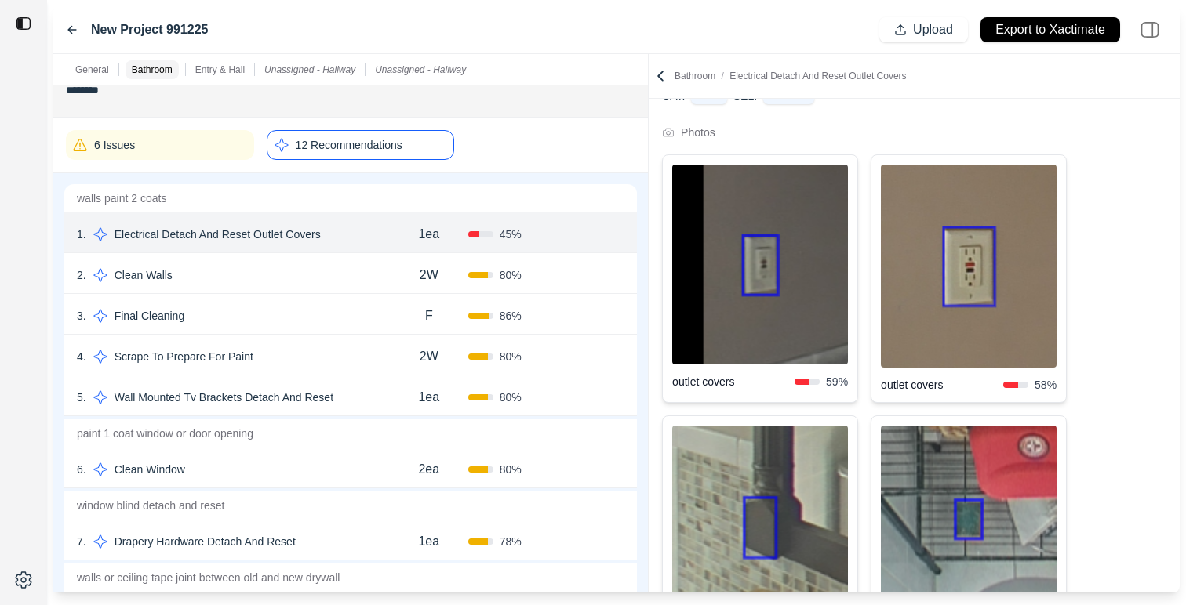
scroll to position [61, 0]
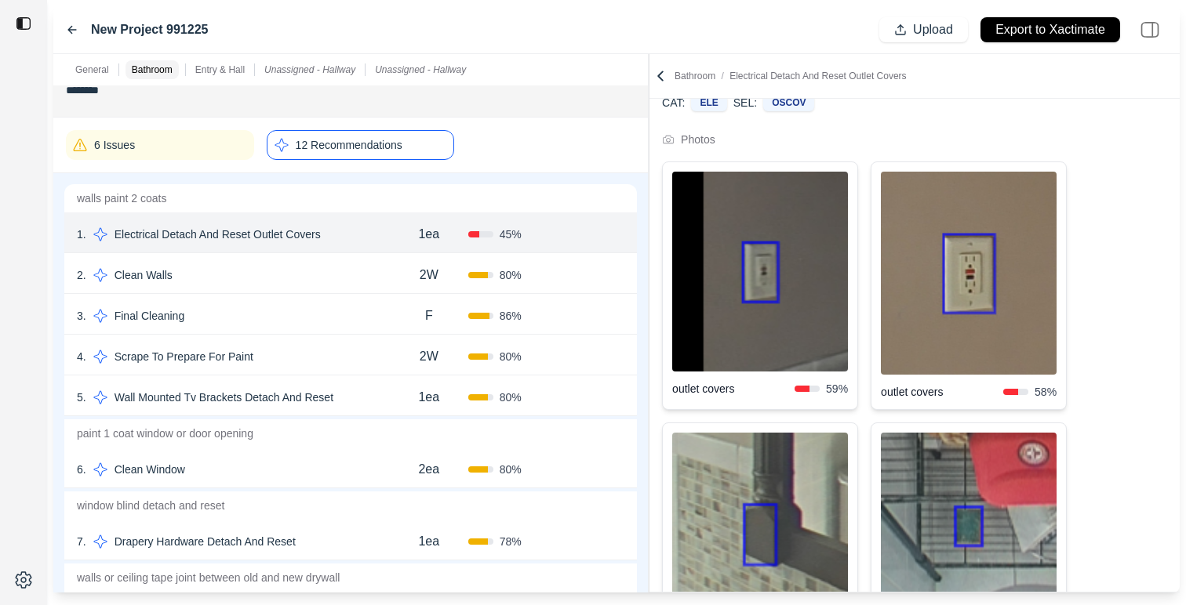
click at [966, 466] on img at bounding box center [969, 526] width 176 height 187
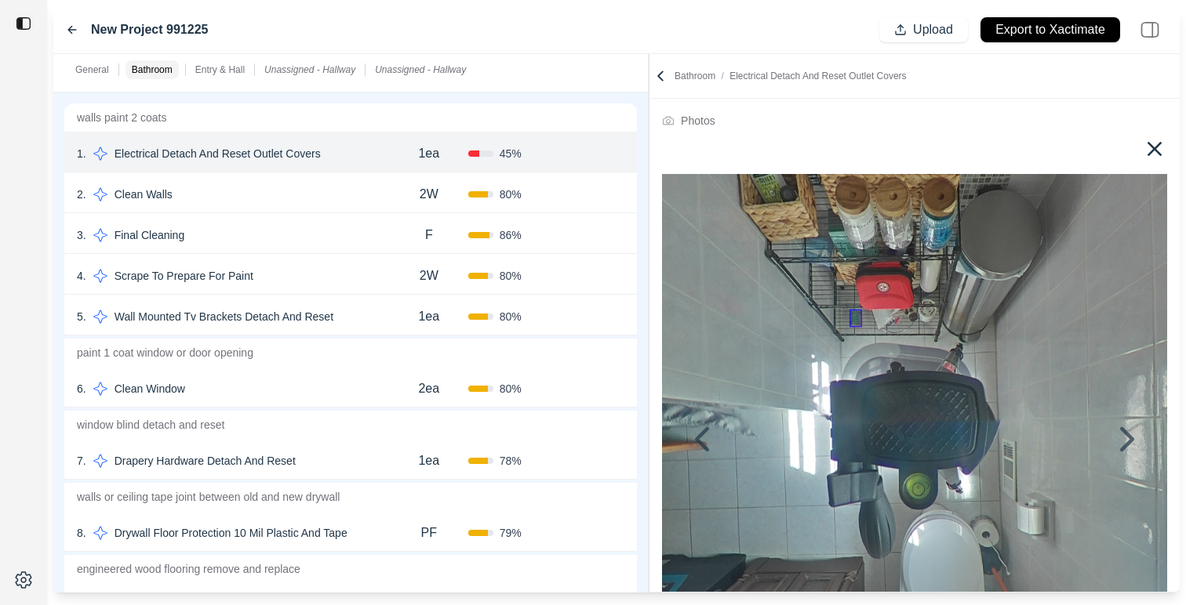
scroll to position [245, 0]
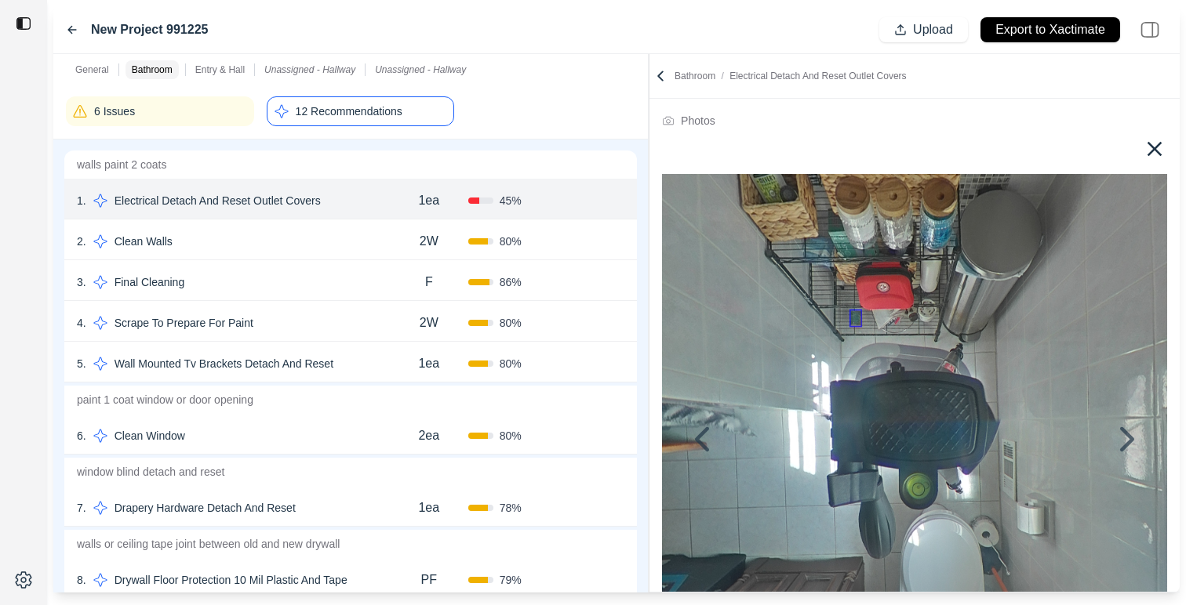
click at [192, 122] on div "6 Issues" at bounding box center [160, 111] width 188 height 30
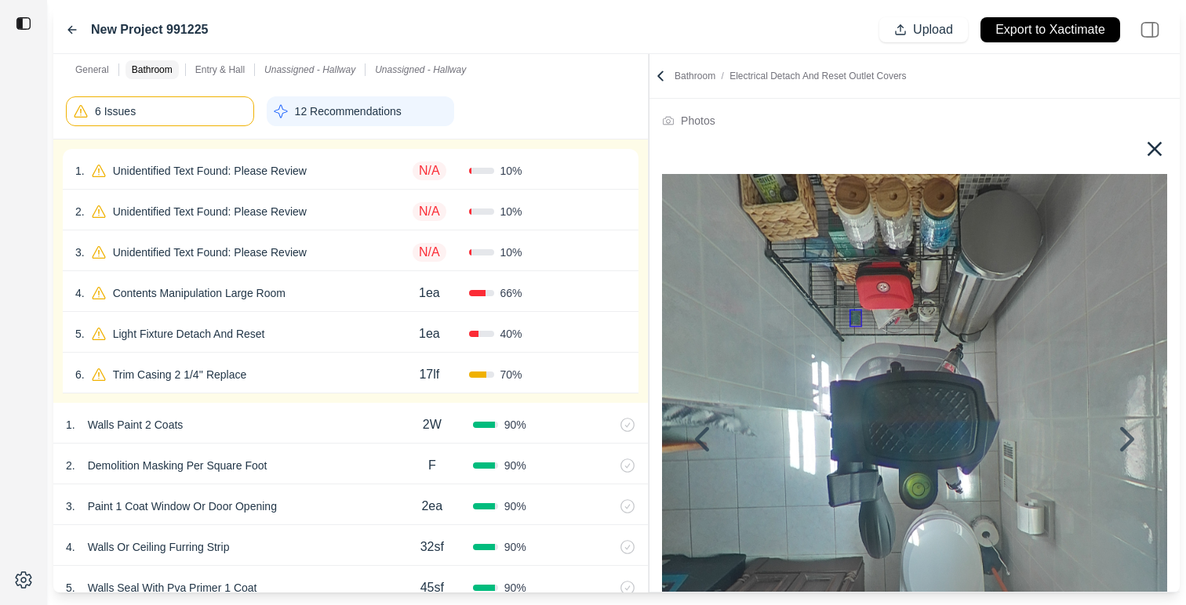
click at [192, 122] on div "6 Issues" at bounding box center [160, 111] width 188 height 30
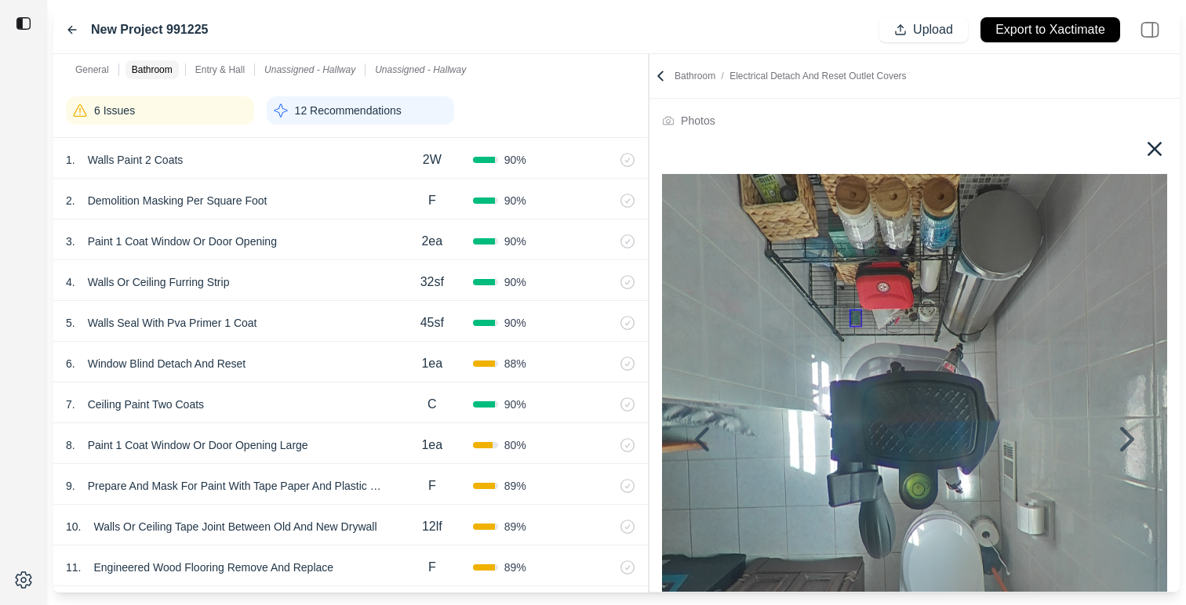
click at [701, 434] on icon at bounding box center [702, 439] width 14 height 24
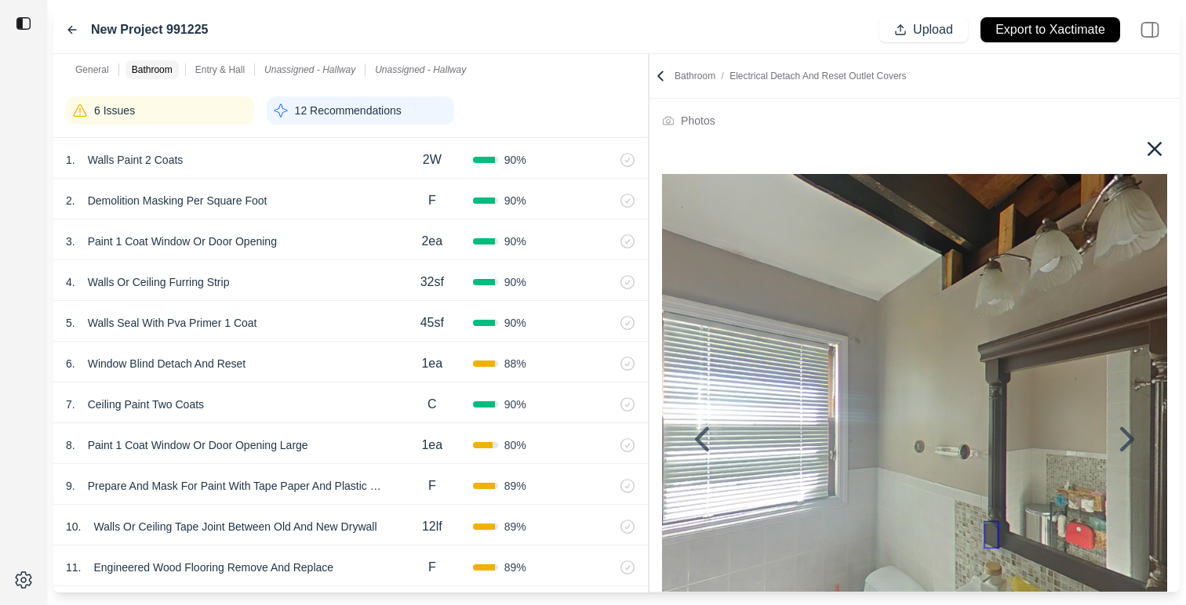
click at [704, 436] on icon at bounding box center [702, 439] width 38 height 38
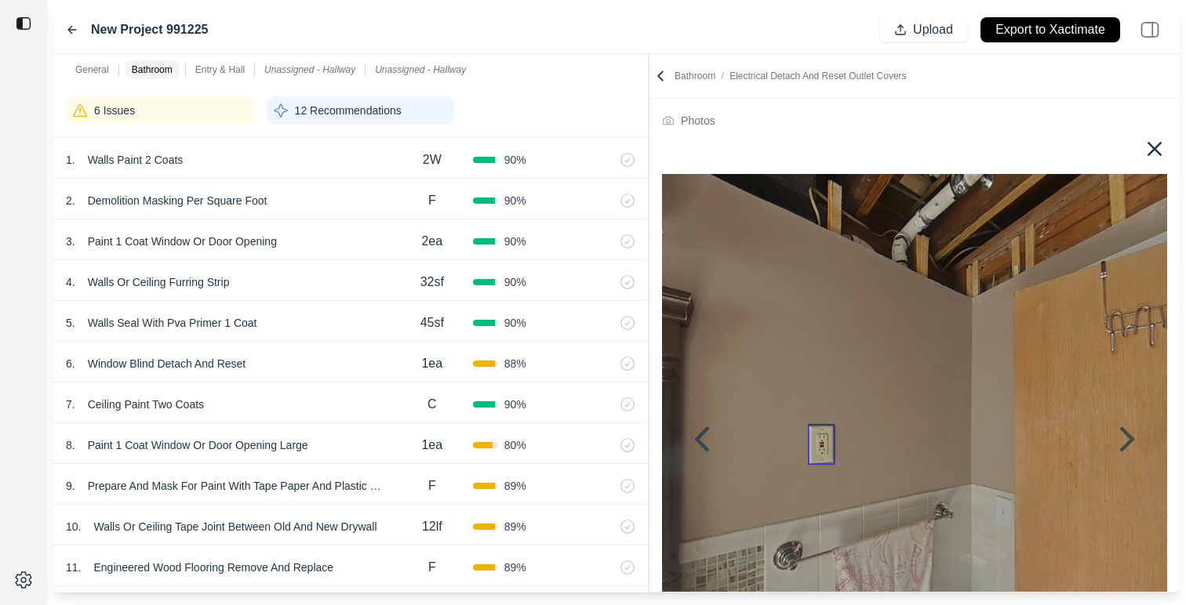
click at [308, 393] on div "7 . Ceiling Paint Two Coats C 90 %" at bounding box center [350, 403] width 594 height 41
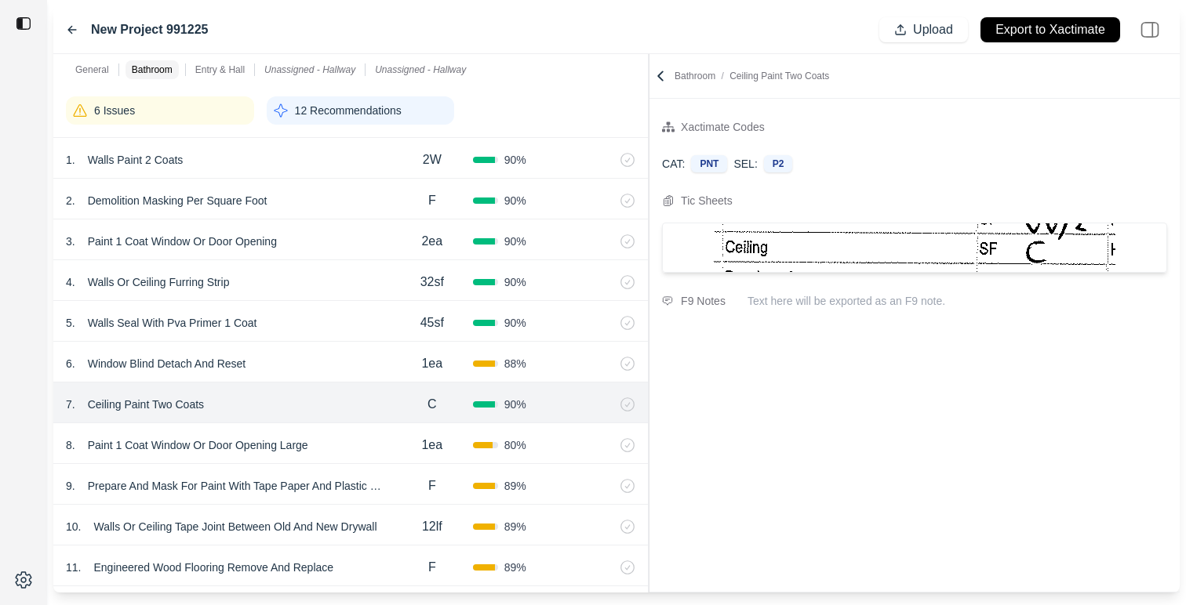
click at [337, 316] on div "5 . Walls Seal With Pva Primer 1 Coat" at bounding box center [228, 323] width 325 height 22
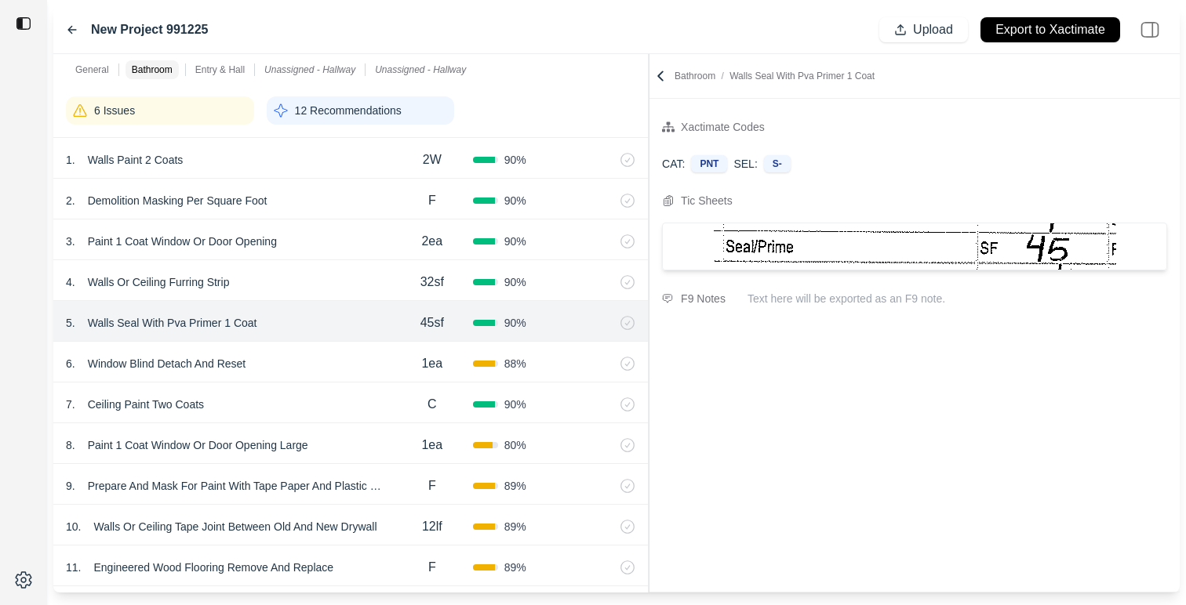
click at [353, 107] on p "12 Recommendations" at bounding box center [348, 111] width 107 height 16
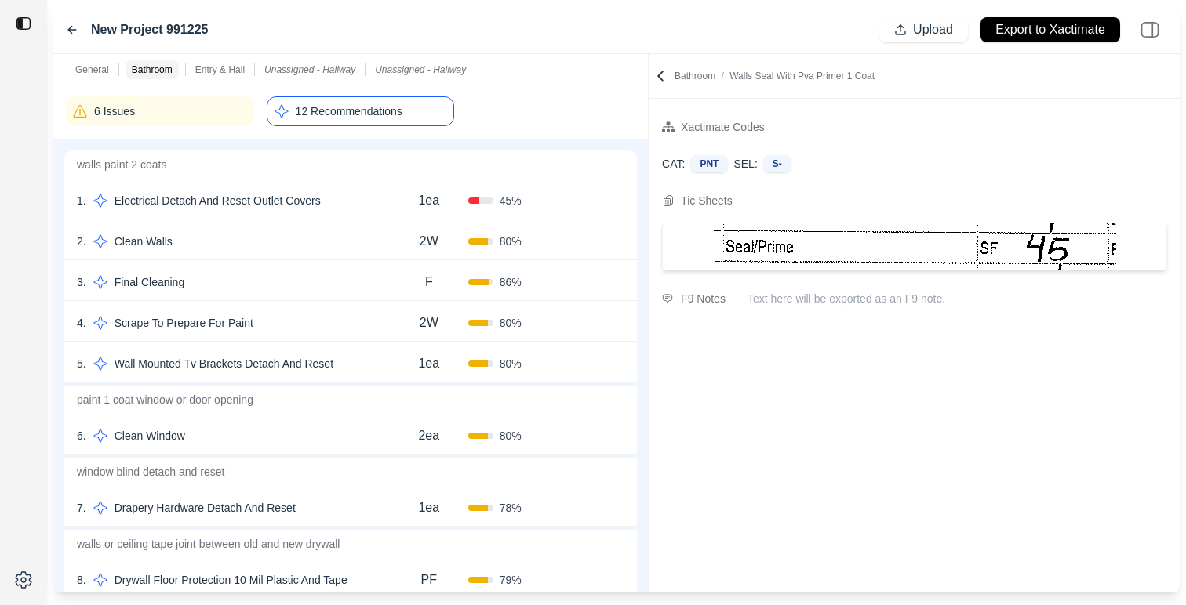
click at [336, 368] on p "Wall Mounted Tv Brackets Detach And Reset" at bounding box center [223, 364] width 231 height 22
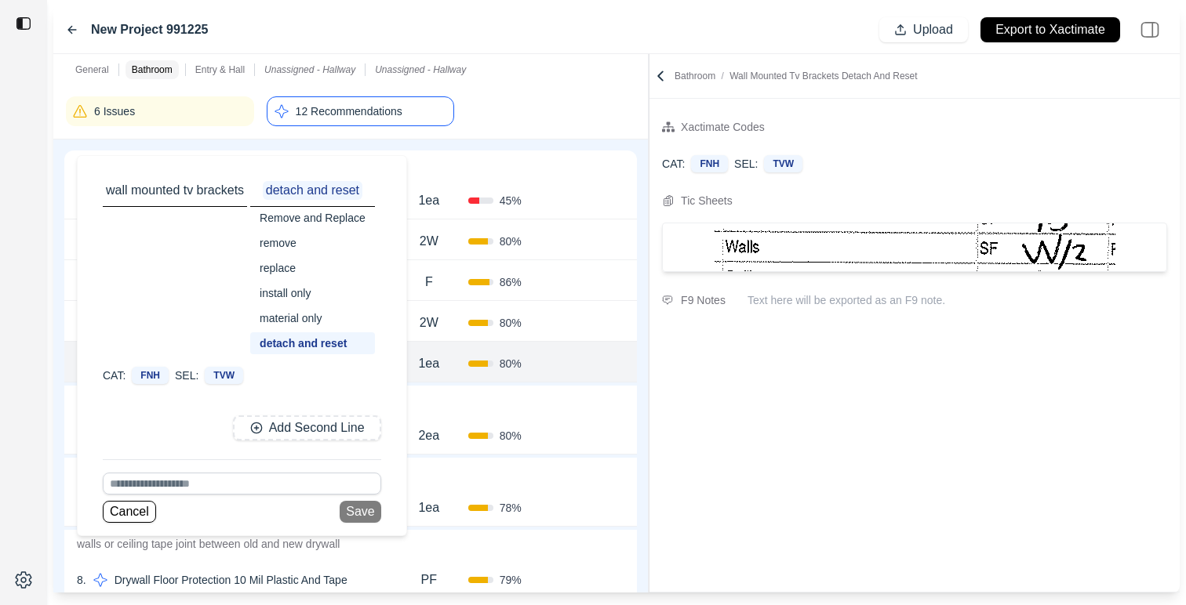
click at [407, 379] on div "1ea" at bounding box center [429, 363] width 78 height 31
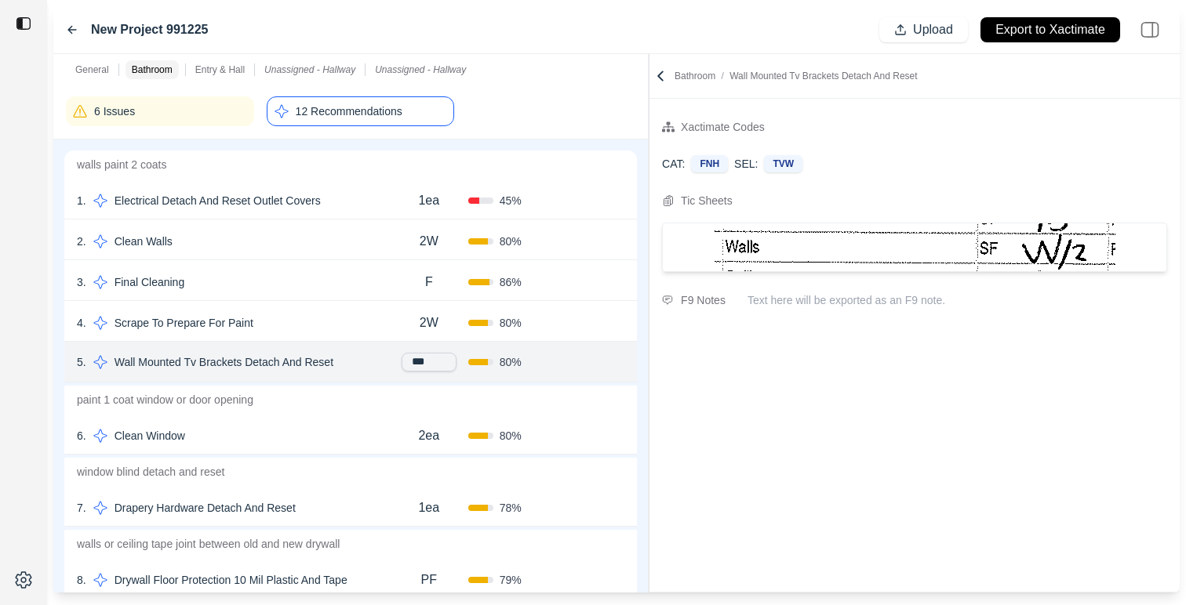
click at [393, 375] on div "5 . Wall Mounted Tv Brackets Detach And Reset *** 80 % Confirm" at bounding box center [350, 362] width 572 height 41
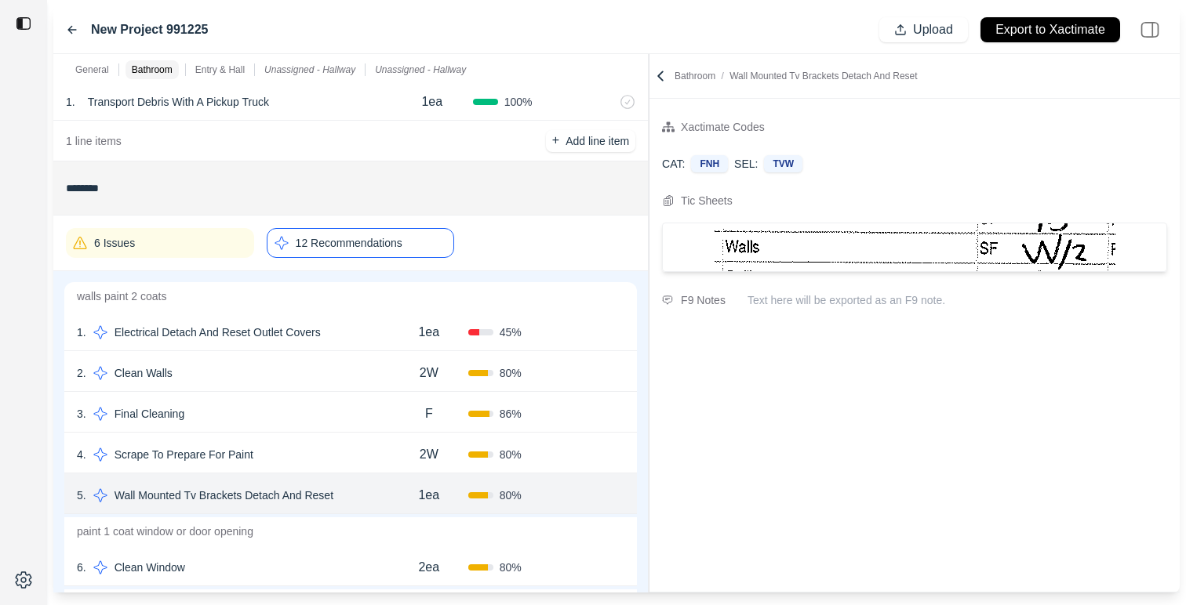
scroll to position [0, 0]
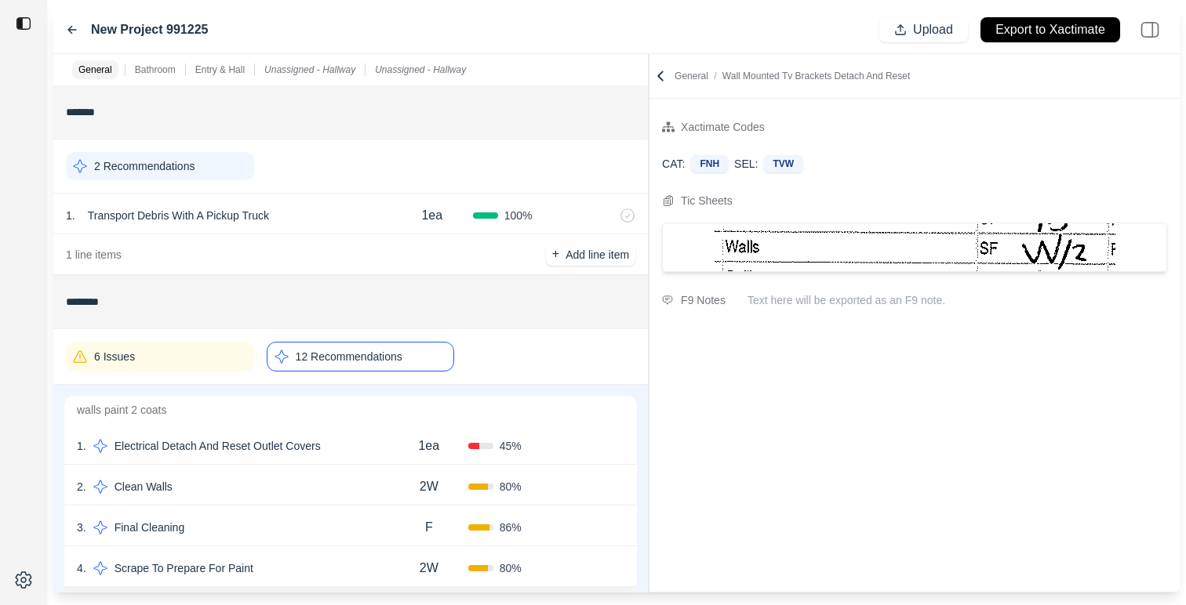
click at [345, 346] on div "12 Recommendations" at bounding box center [361, 357] width 188 height 30
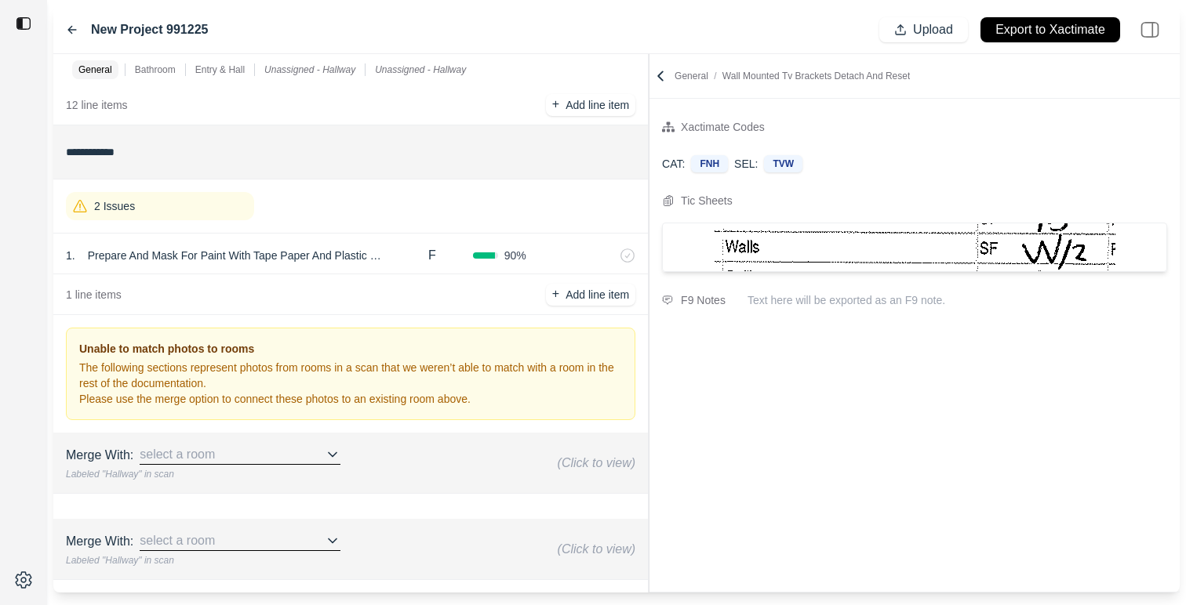
scroll to position [801, 0]
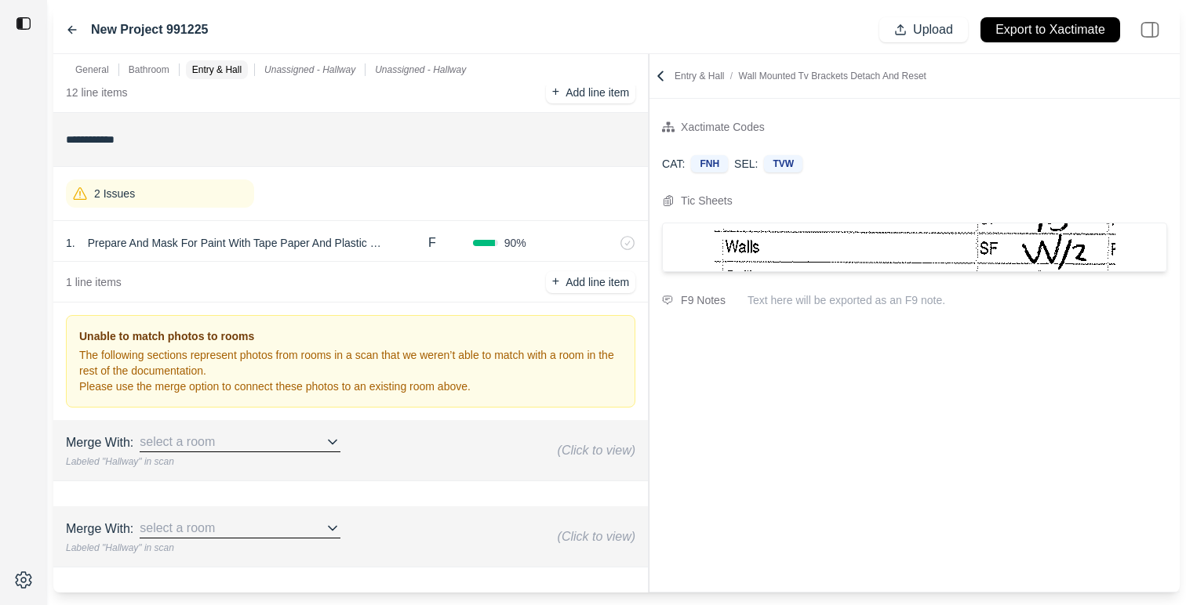
click at [265, 444] on div "select a room" at bounding box center [240, 443] width 201 height 20
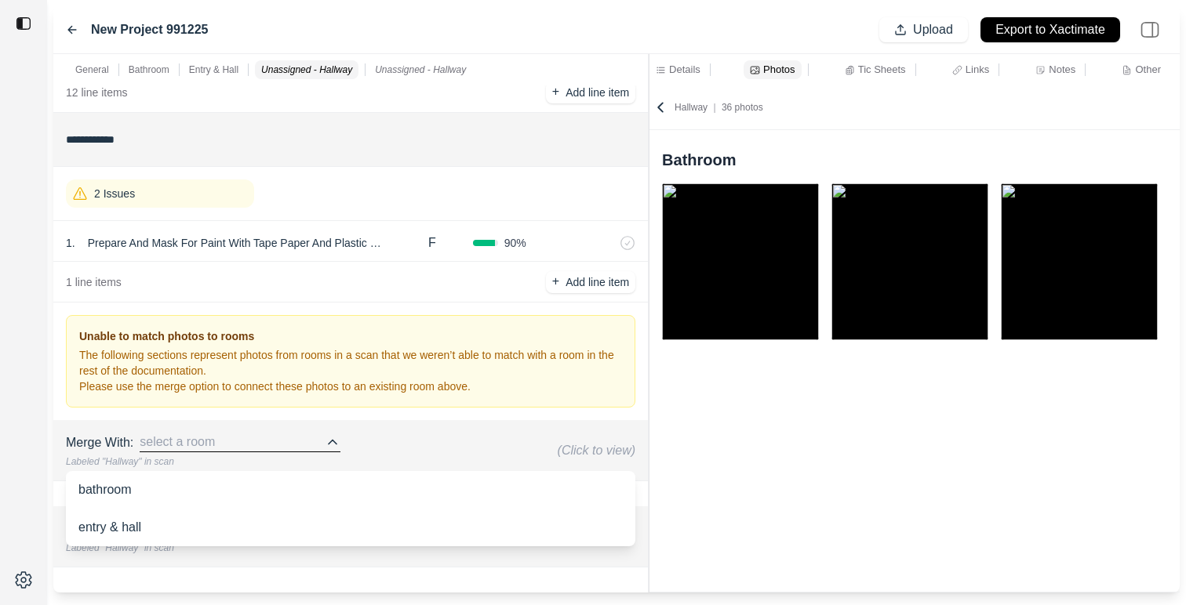
click at [291, 516] on div "entry & hall" at bounding box center [350, 528] width 569 height 38
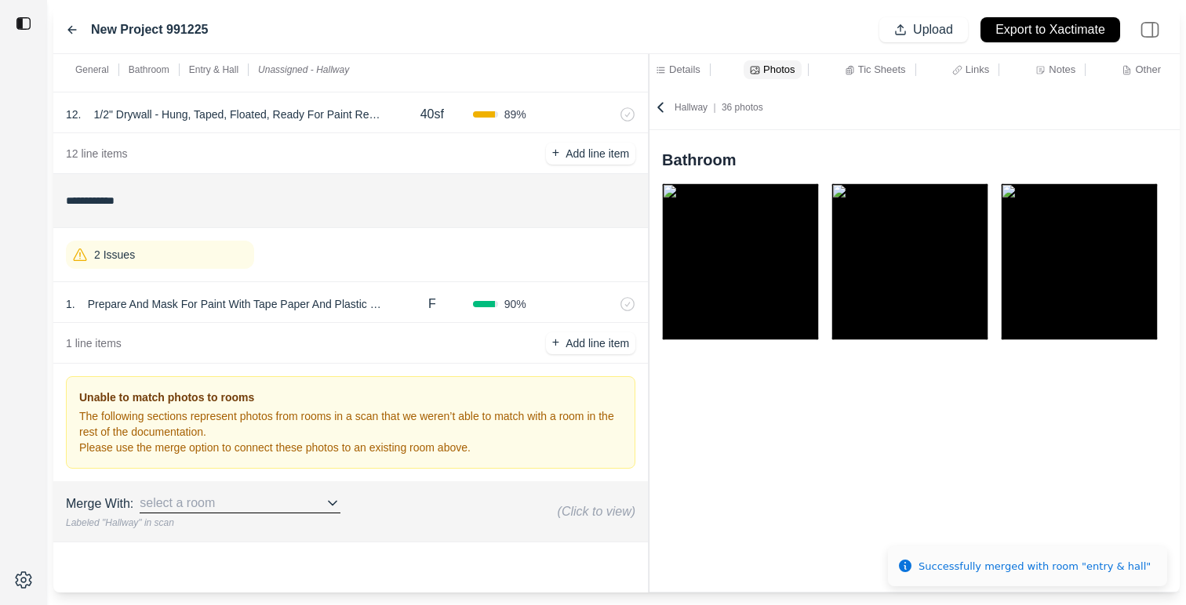
click at [240, 524] on div "Labeled "Hallway" in scan" at bounding box center [203, 523] width 274 height 13
click at [230, 500] on div "select a room" at bounding box center [240, 504] width 201 height 20
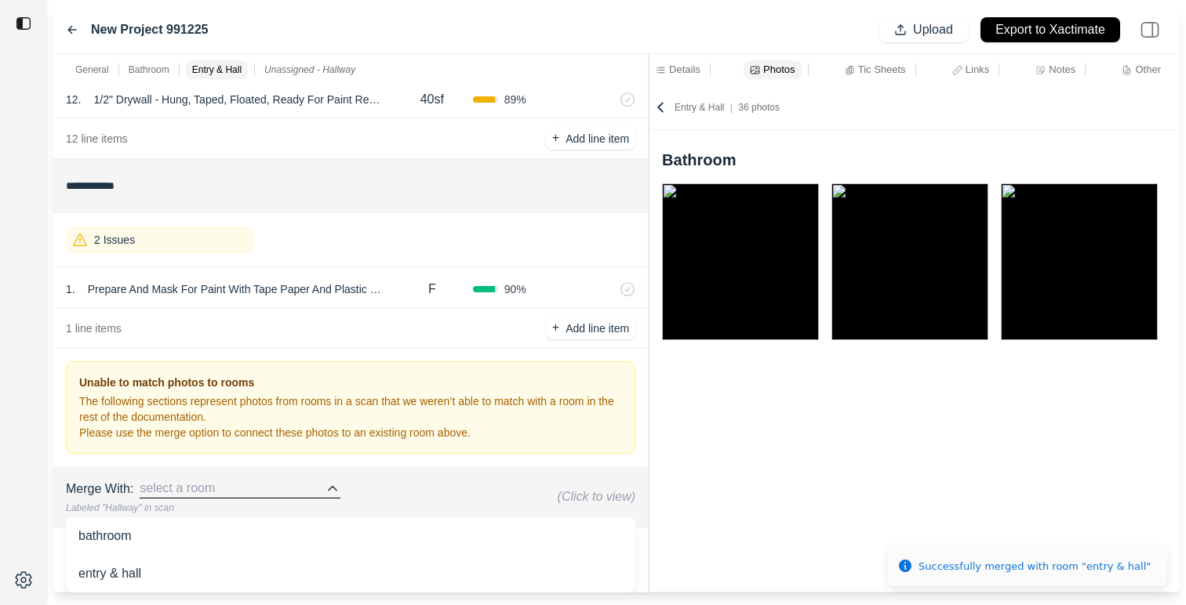
click at [226, 571] on div "entry & hall" at bounding box center [350, 574] width 569 height 38
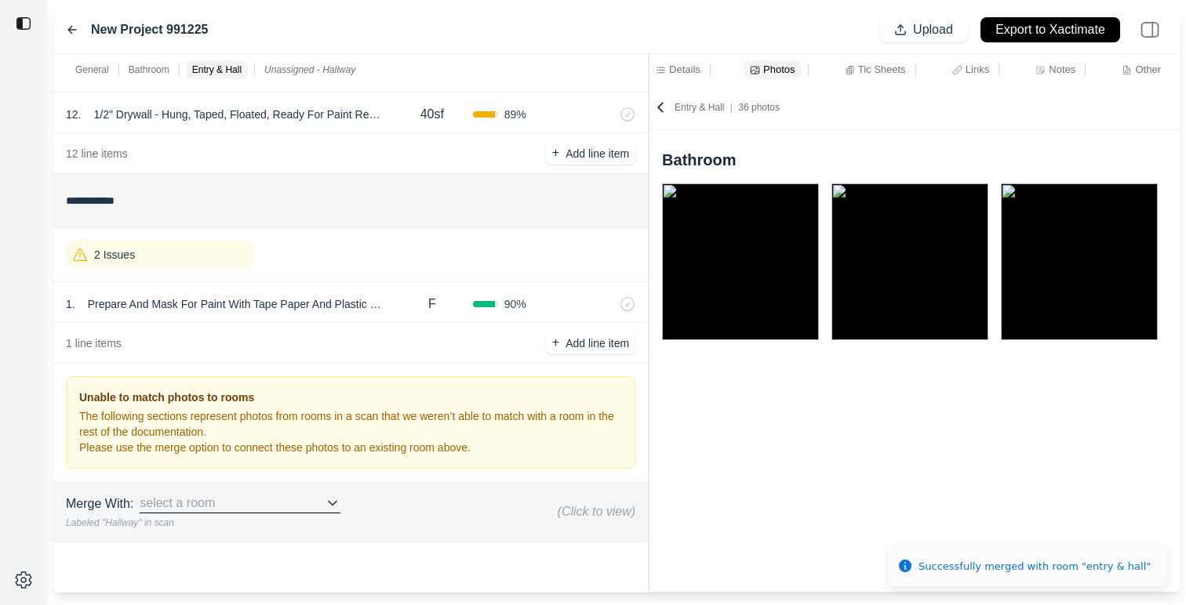
click at [158, 252] on div "2 Issues" at bounding box center [160, 255] width 188 height 28
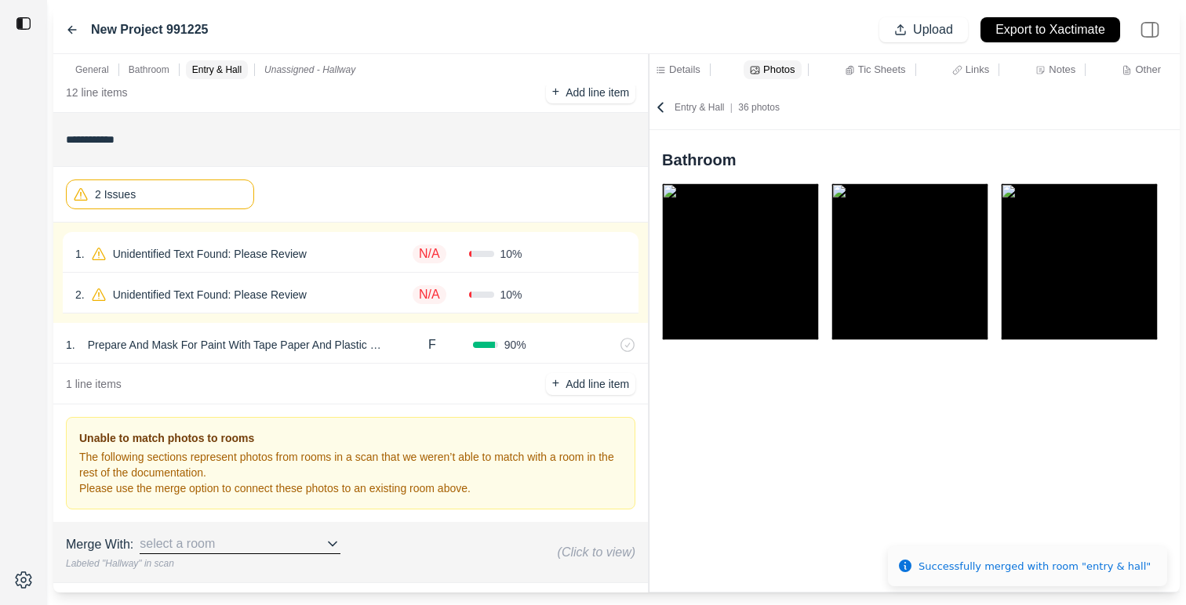
scroll to position [637, 0]
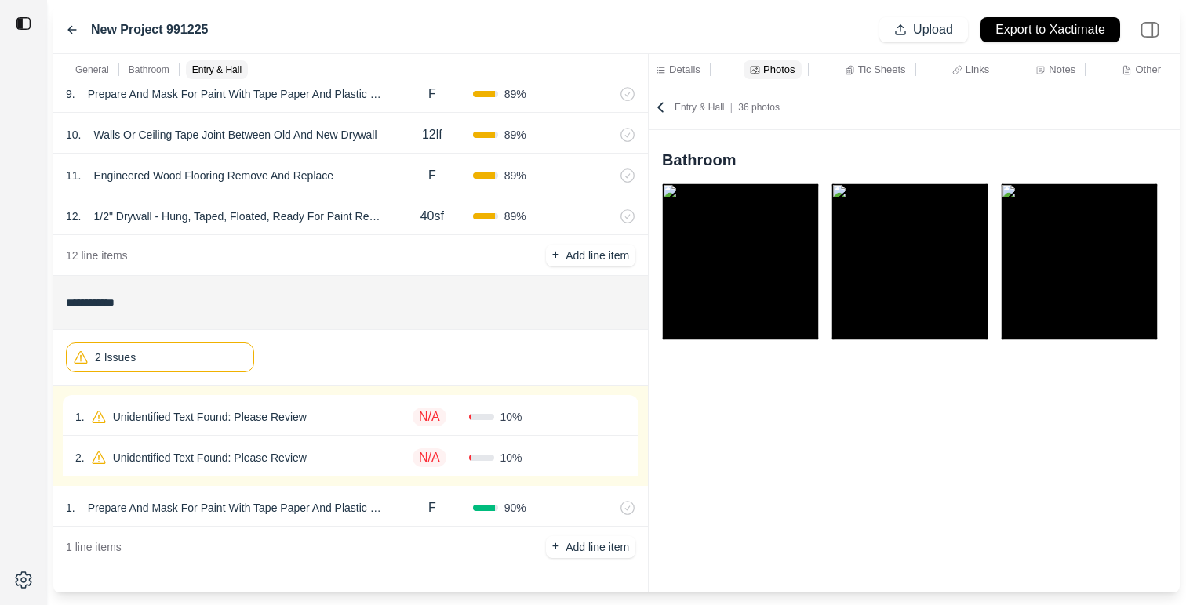
click at [340, 416] on div "1 . Unidentified Text Found: Please Review" at bounding box center [232, 417] width 314 height 22
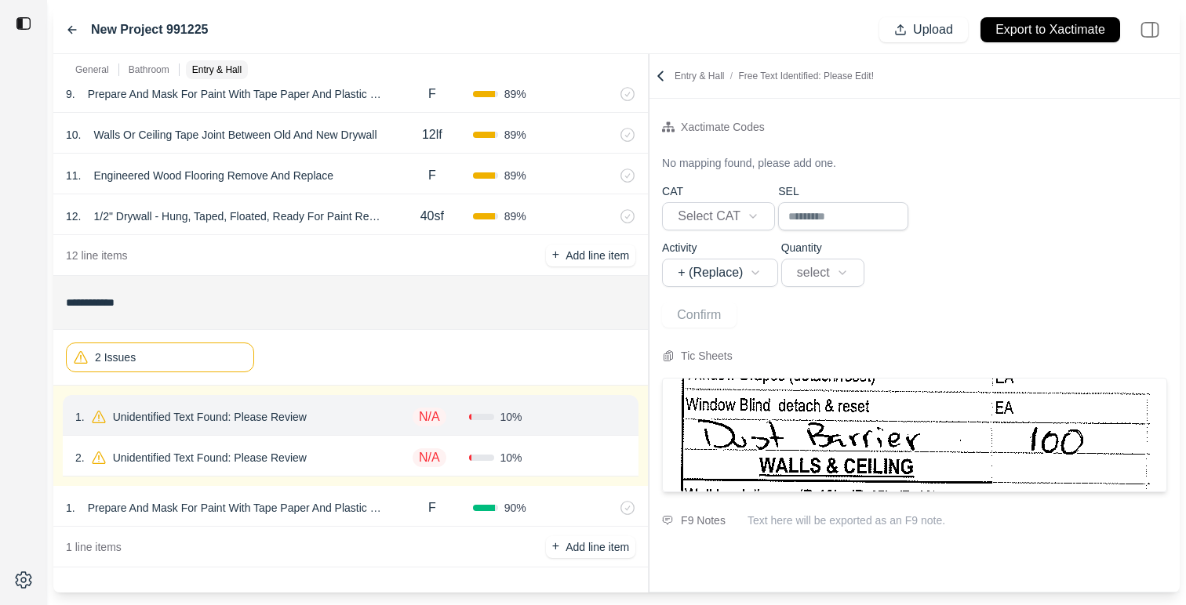
click at [373, 461] on div "2 . Unidentified Text Found: Please Review" at bounding box center [232, 458] width 314 height 22
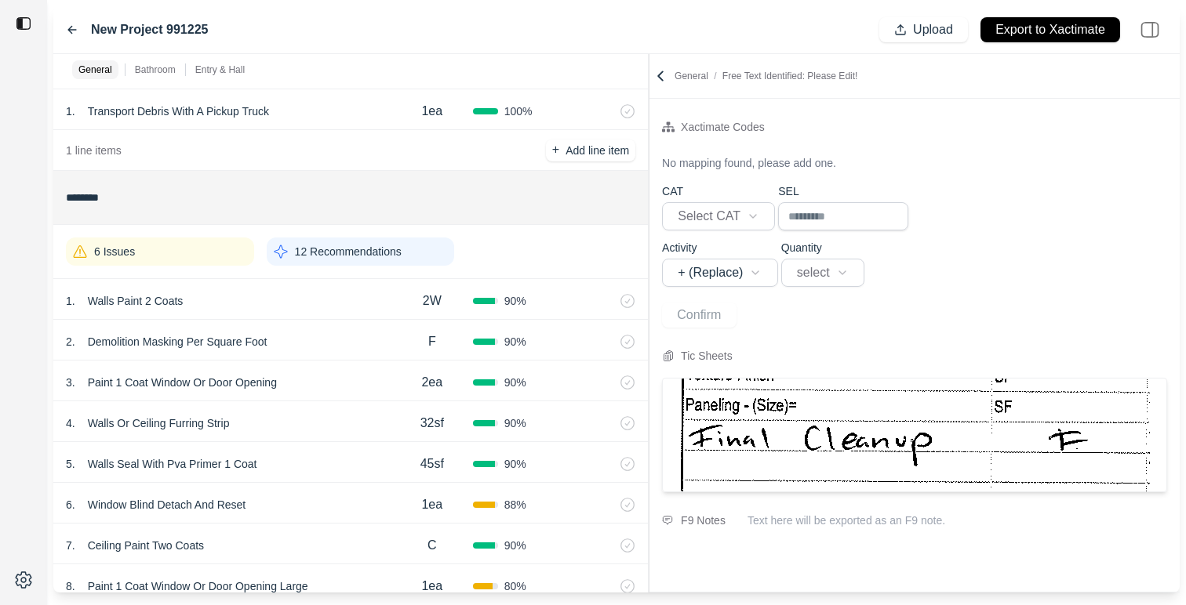
scroll to position [112, 0]
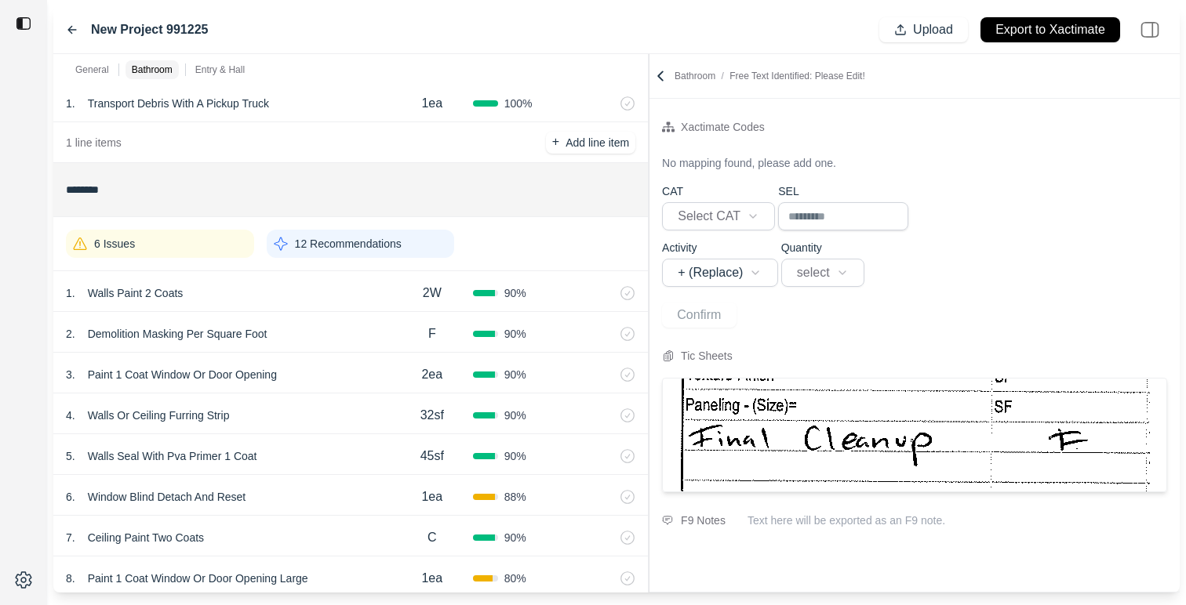
click at [344, 242] on p "12 Recommendations" at bounding box center [348, 244] width 107 height 16
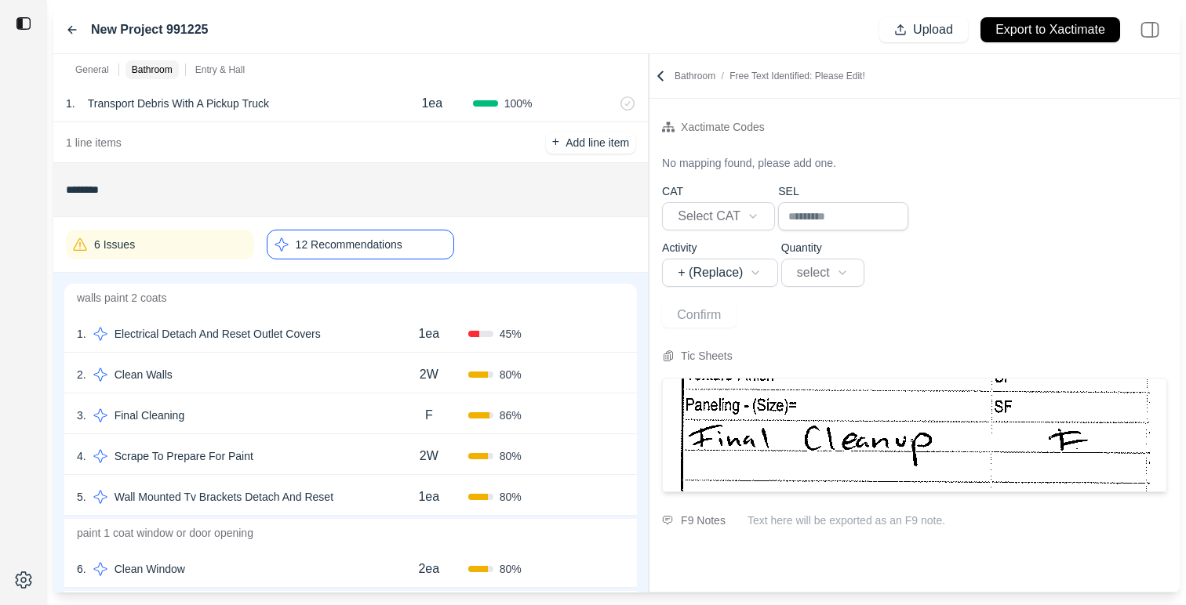
click at [341, 349] on div "1 . Electrical Detach And Reset Outlet Covers 1ea 45 % Confirm" at bounding box center [350, 332] width 572 height 41
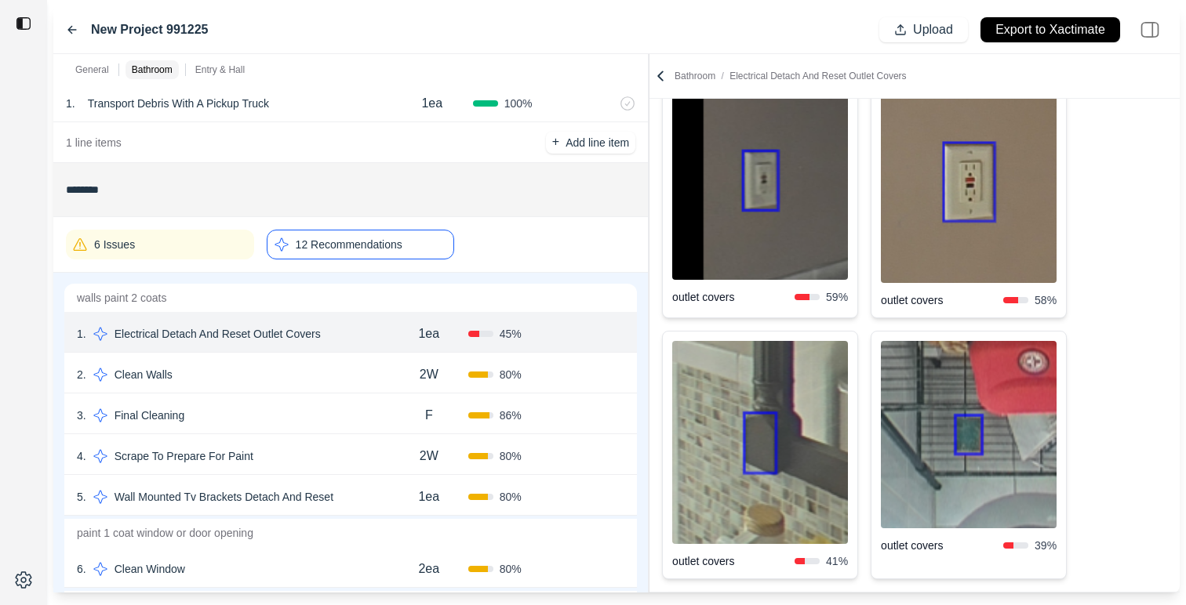
scroll to position [96, 0]
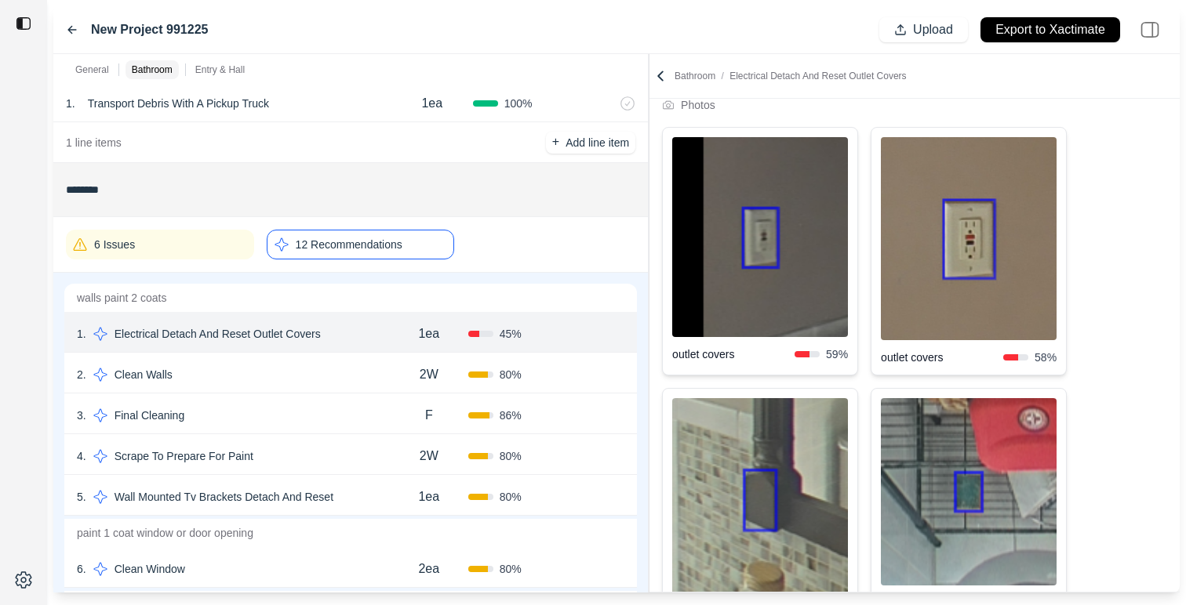
click at [187, 237] on div "6 Issues" at bounding box center [160, 245] width 188 height 30
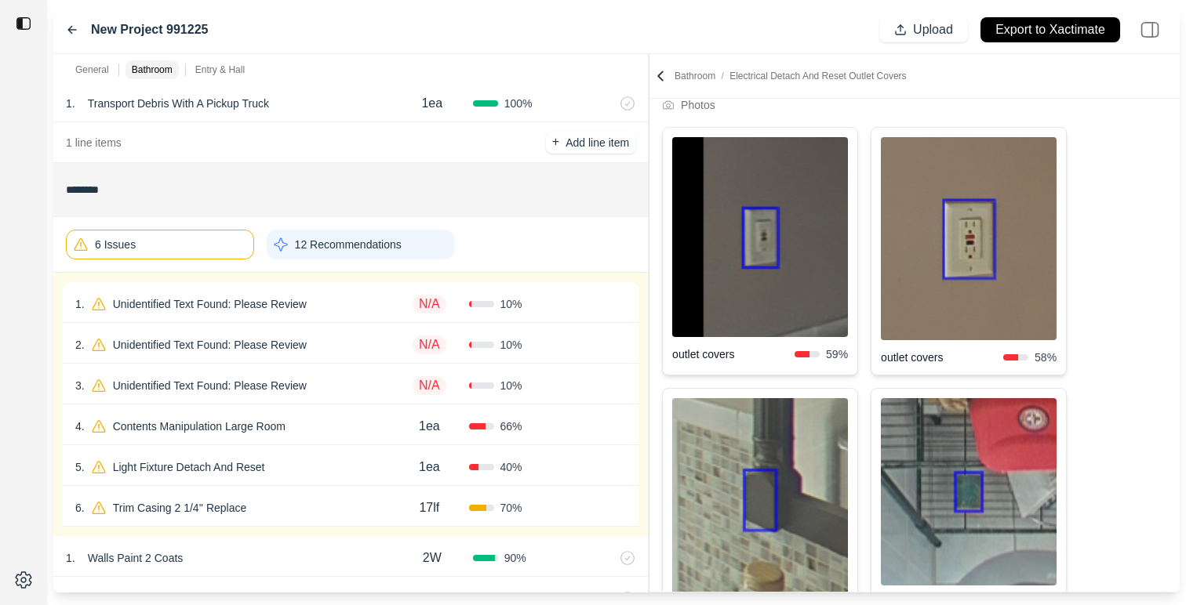
click at [572, 470] on button "Confirm" at bounding box center [581, 467] width 51 height 25
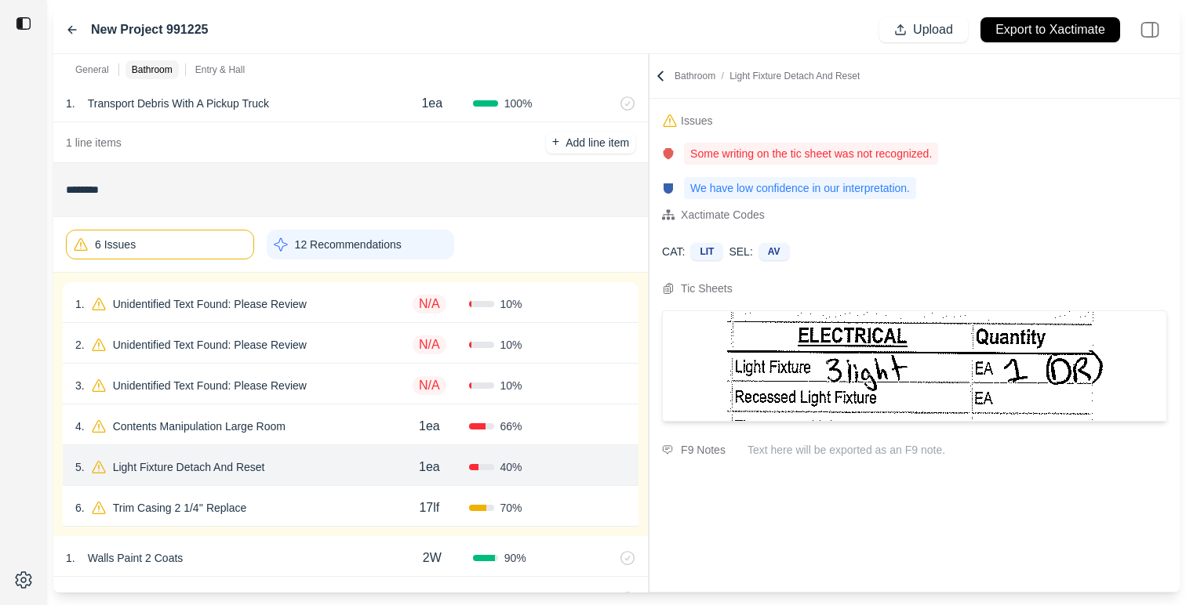
scroll to position [0, 0]
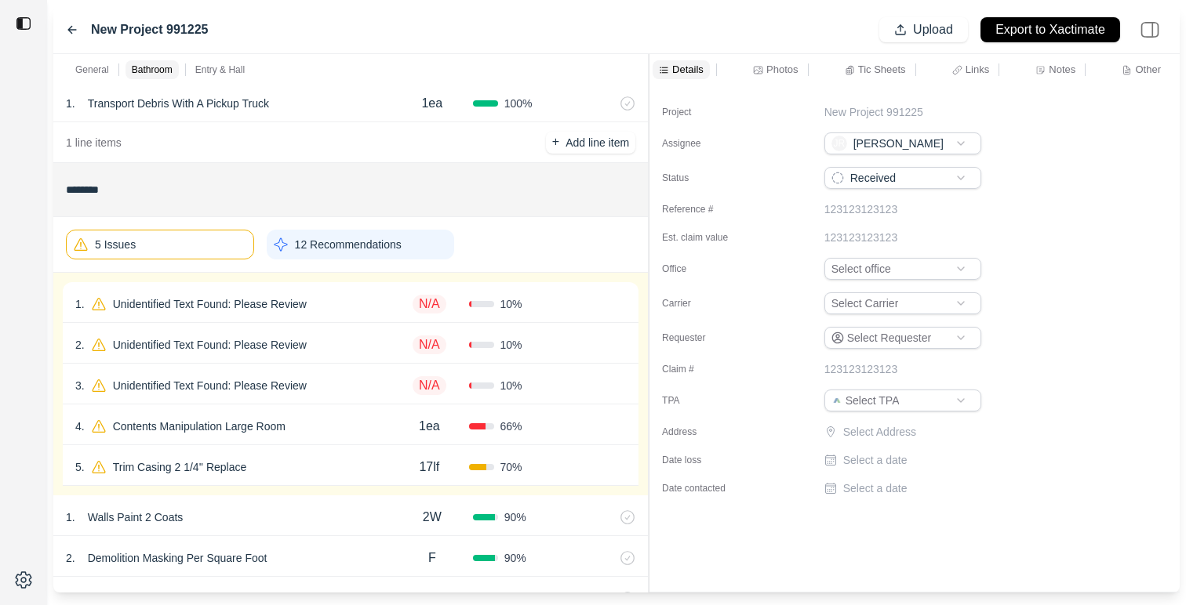
click at [572, 470] on button "Confirm" at bounding box center [581, 467] width 51 height 25
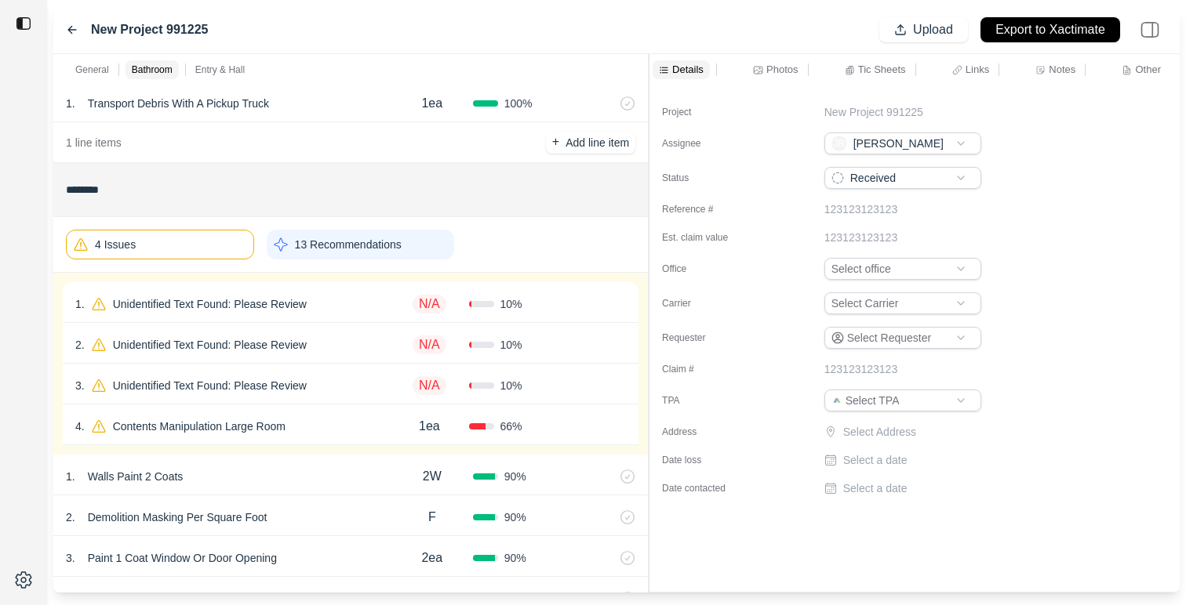
click at [378, 247] on p "13 Recommendations" at bounding box center [348, 245] width 107 height 16
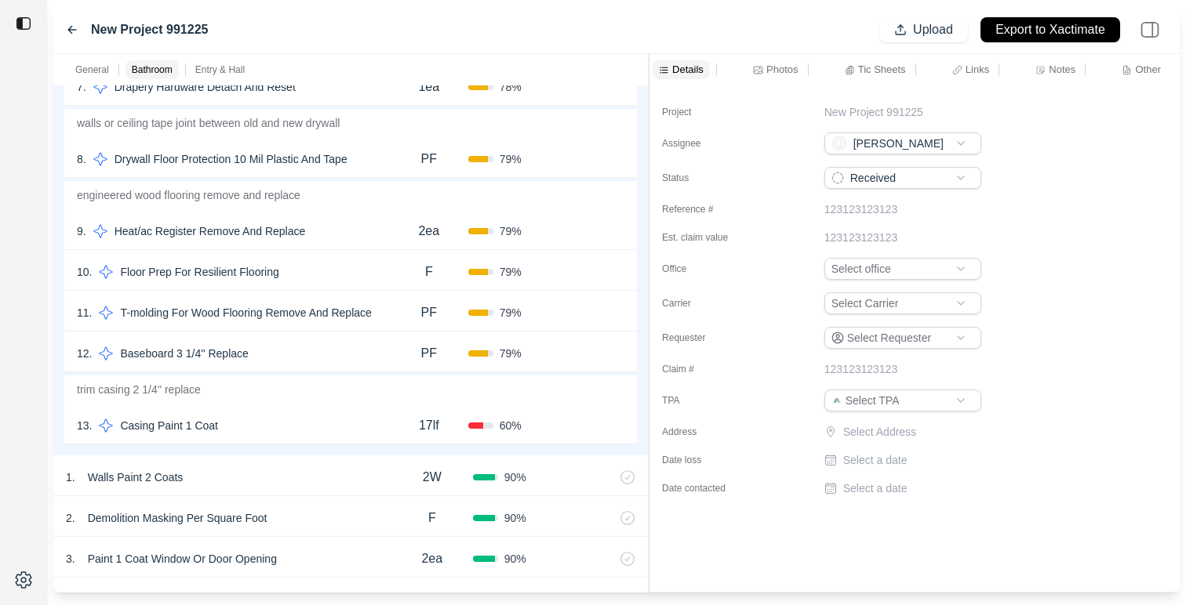
scroll to position [671, 0]
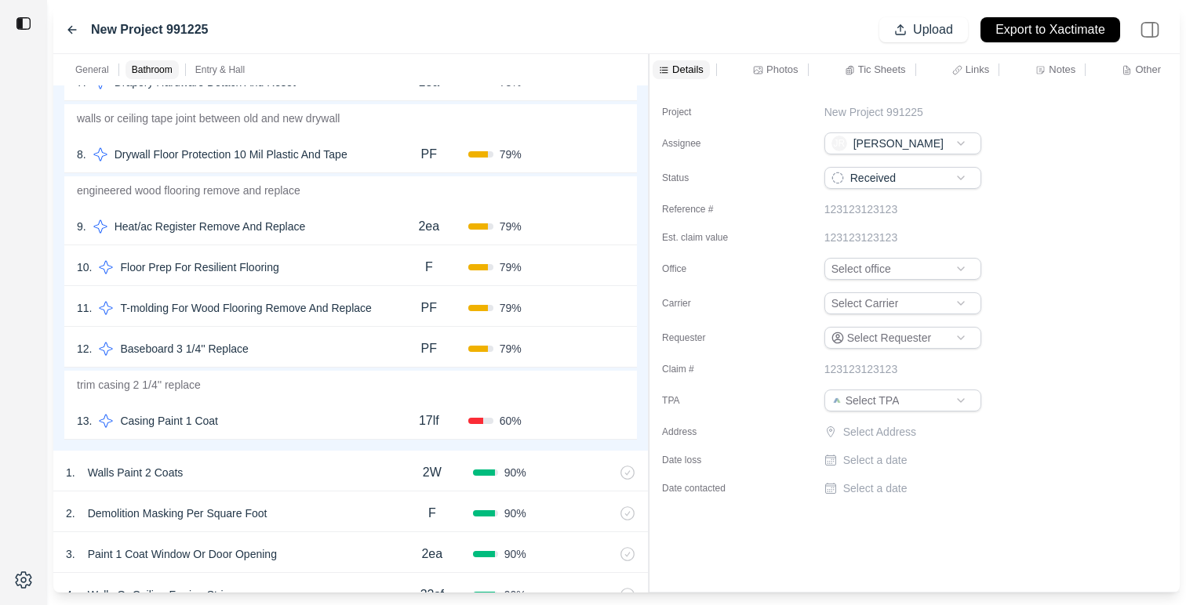
click at [323, 411] on div "13 . Casing Paint 1 Coat" at bounding box center [233, 421] width 313 height 22
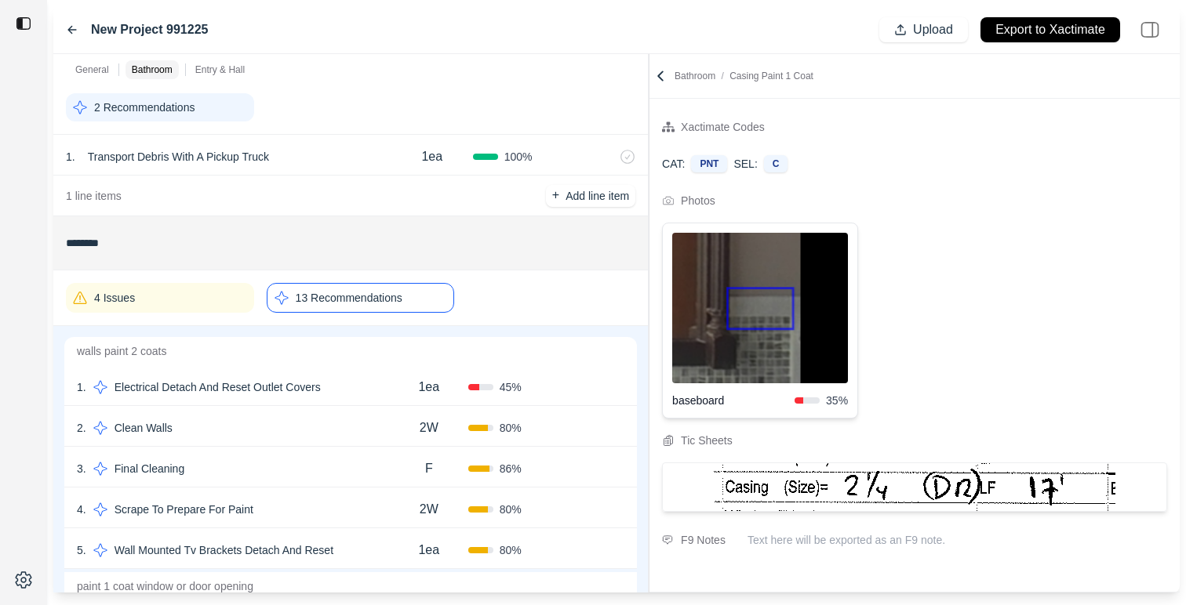
scroll to position [0, 0]
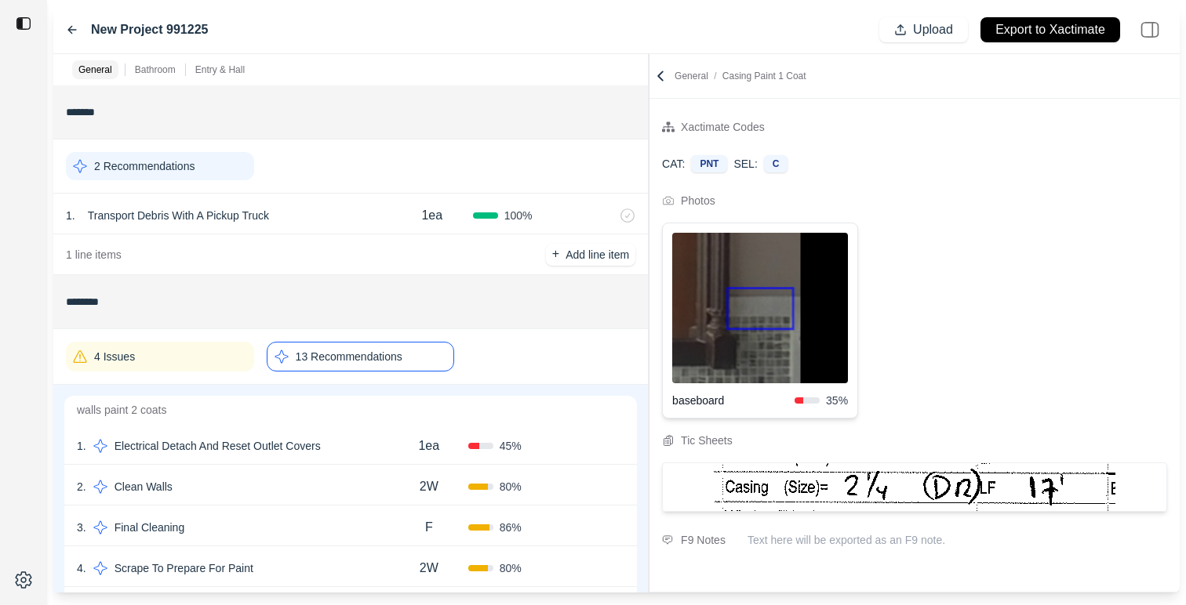
click at [383, 349] on p "13 Recommendations" at bounding box center [349, 357] width 107 height 16
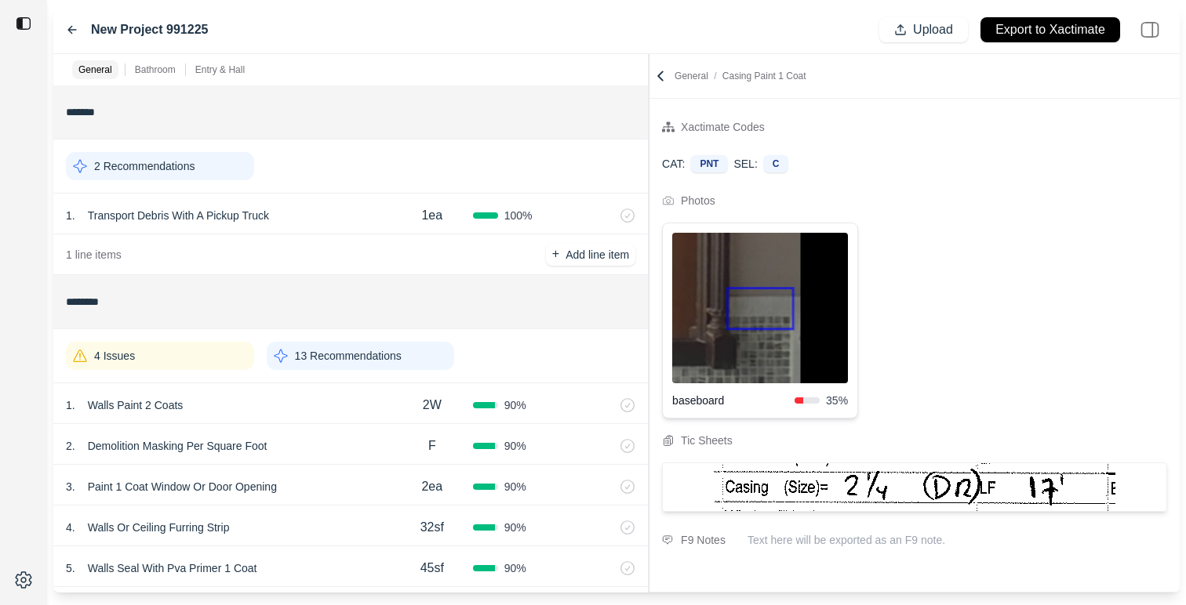
click at [347, 365] on div "13 Recommendations" at bounding box center [361, 356] width 188 height 28
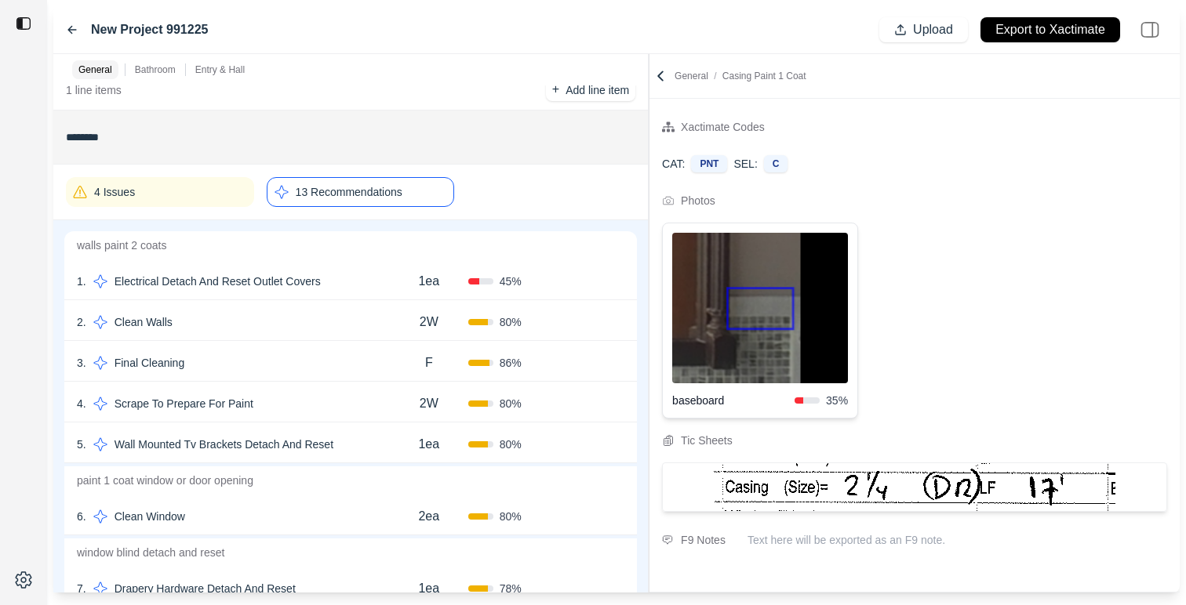
scroll to position [173, 0]
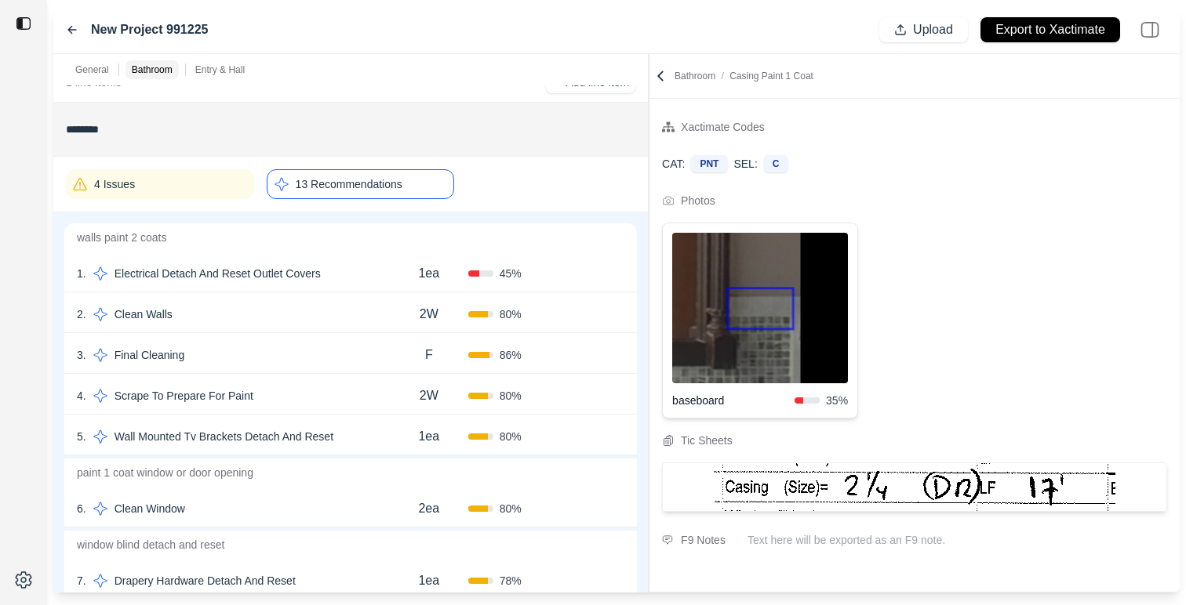
click at [382, 287] on div "1 . Electrical Detach And Reset Outlet Covers 1ea 45 % Confirm" at bounding box center [350, 272] width 572 height 41
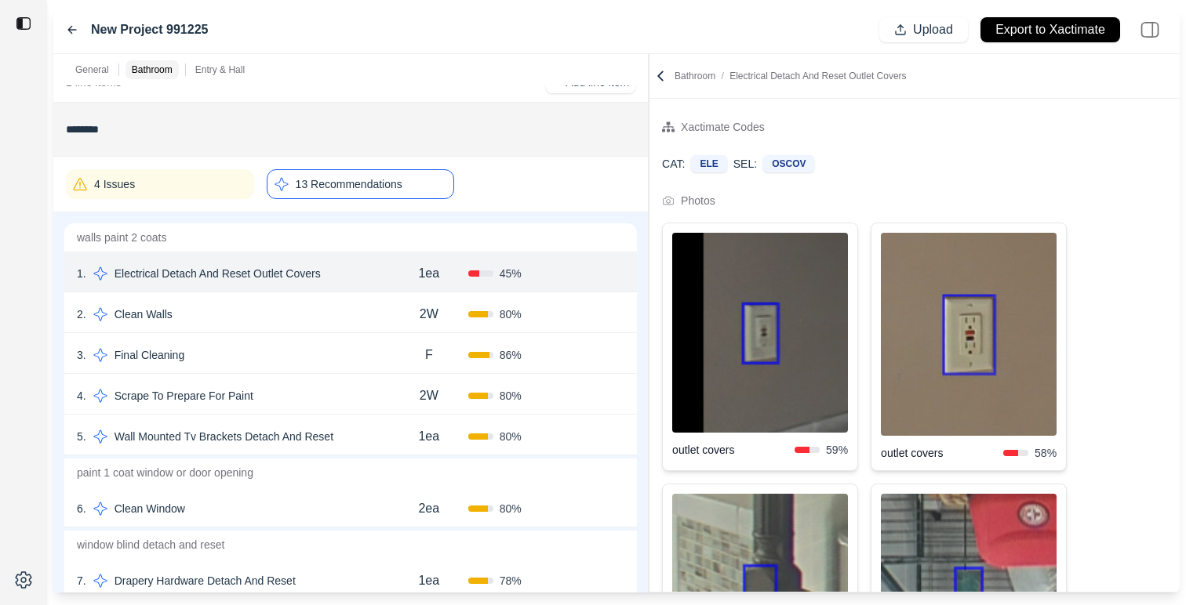
click at [376, 315] on div "2 . Clean Walls" at bounding box center [233, 314] width 313 height 22
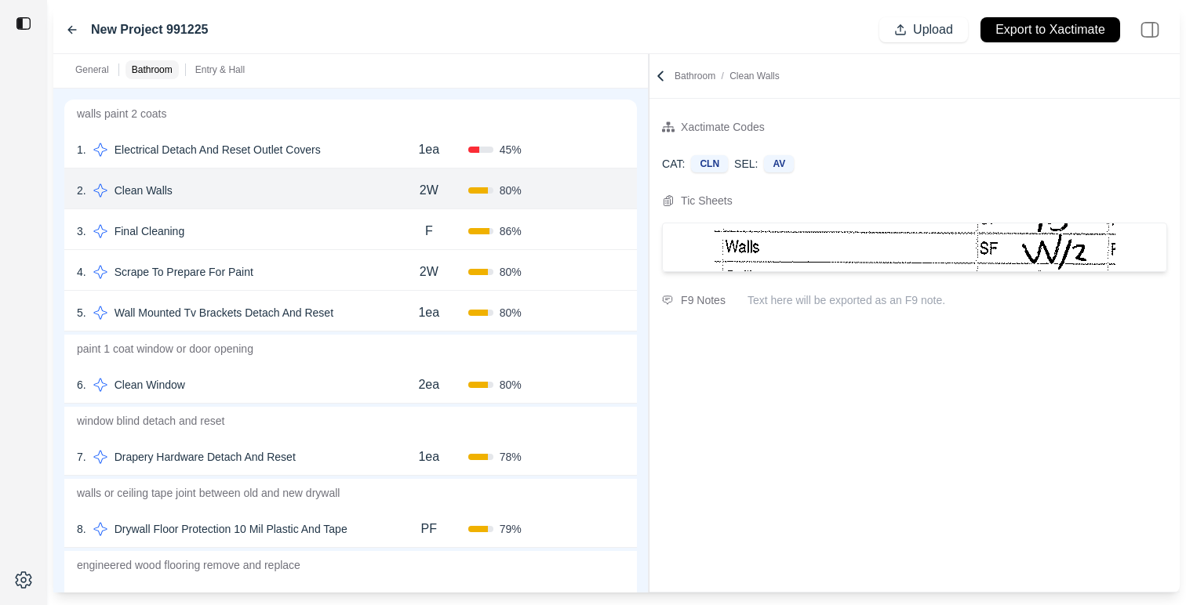
scroll to position [297, 0]
click at [391, 381] on div "2ea" at bounding box center [429, 384] width 78 height 31
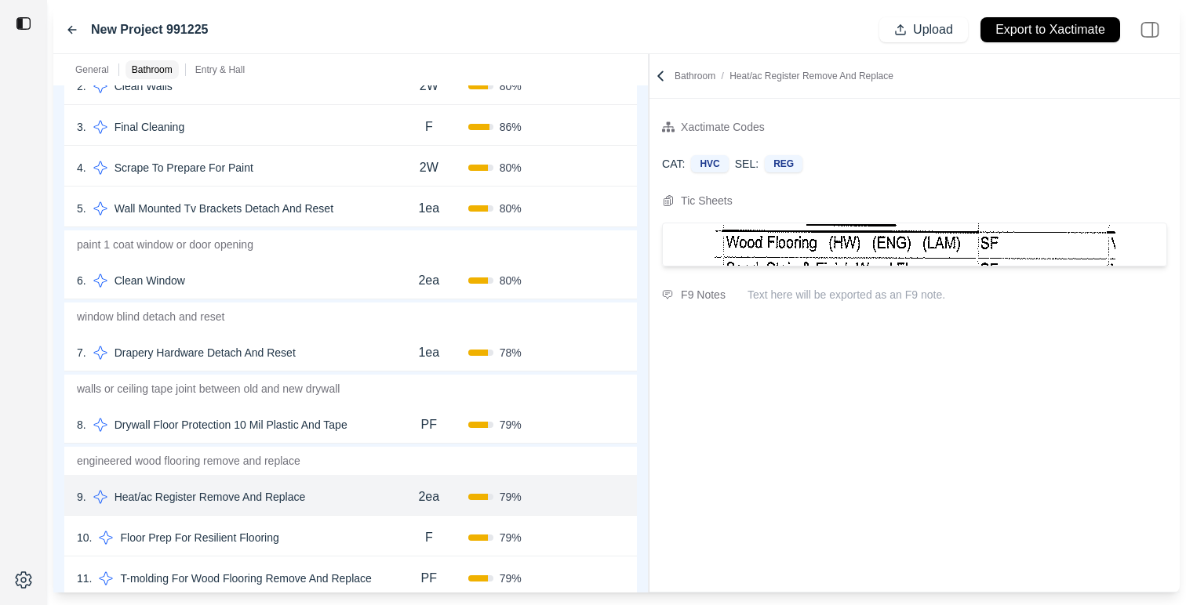
scroll to position [399, 0]
click at [355, 347] on div "7 . Drapery Hardware Detach And Reset" at bounding box center [233, 354] width 313 height 22
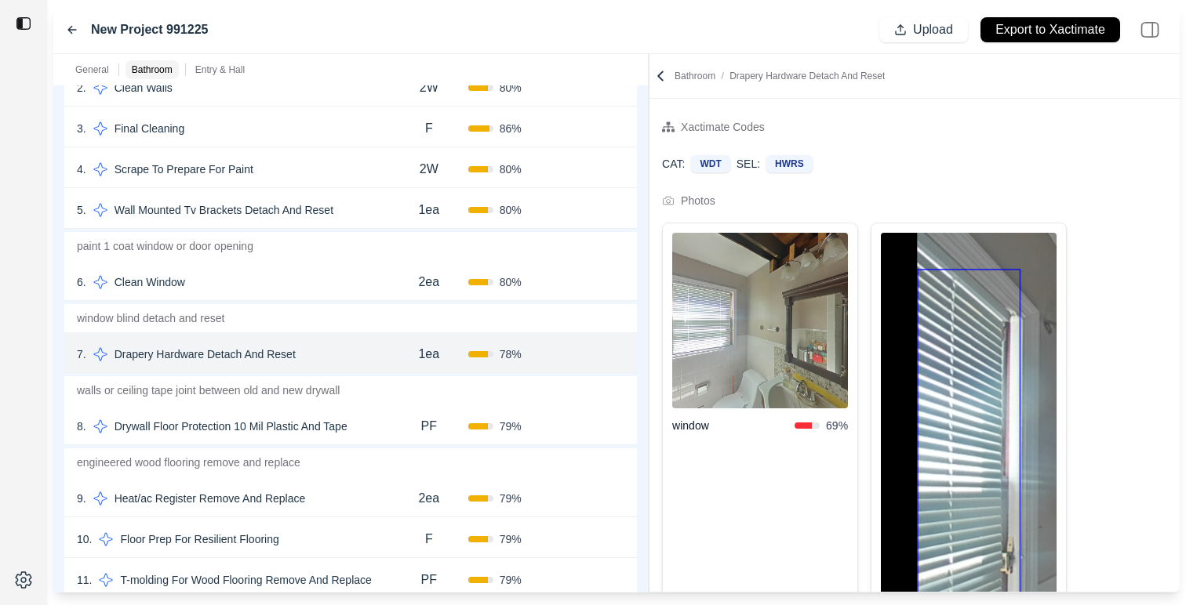
scroll to position [0, 0]
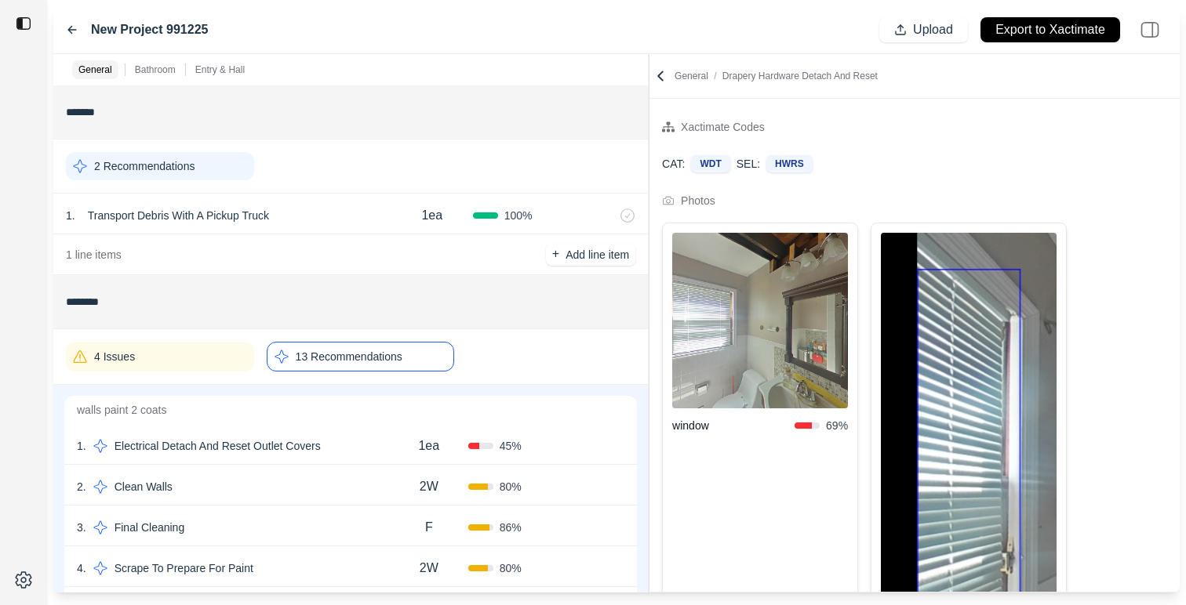
click at [384, 366] on div "13 Recommendations" at bounding box center [361, 357] width 188 height 30
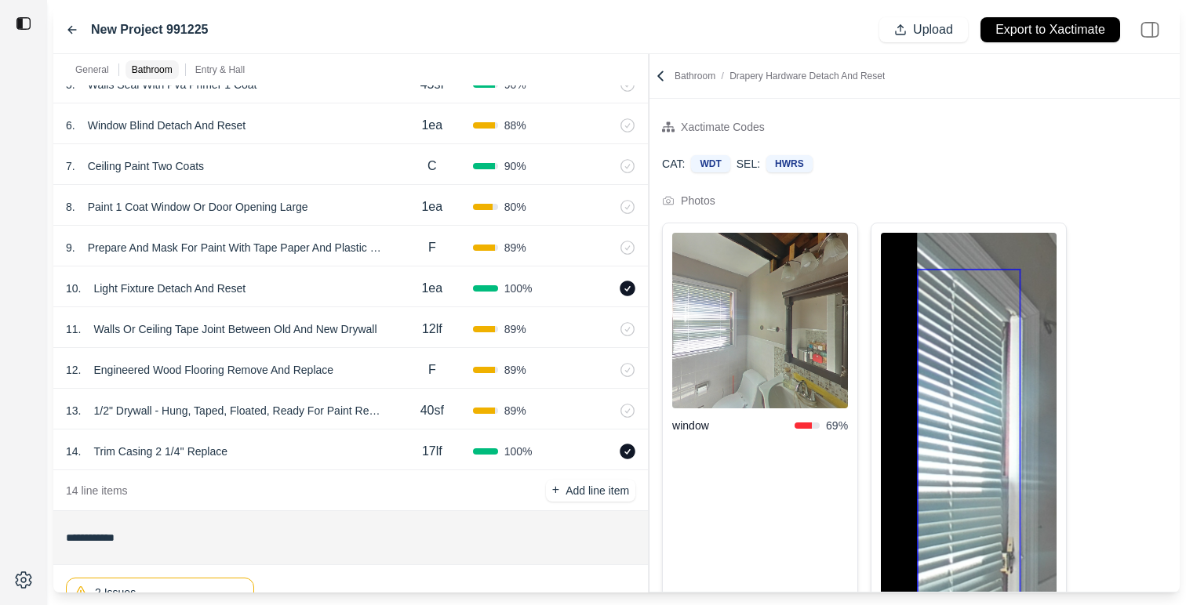
scroll to position [565, 0]
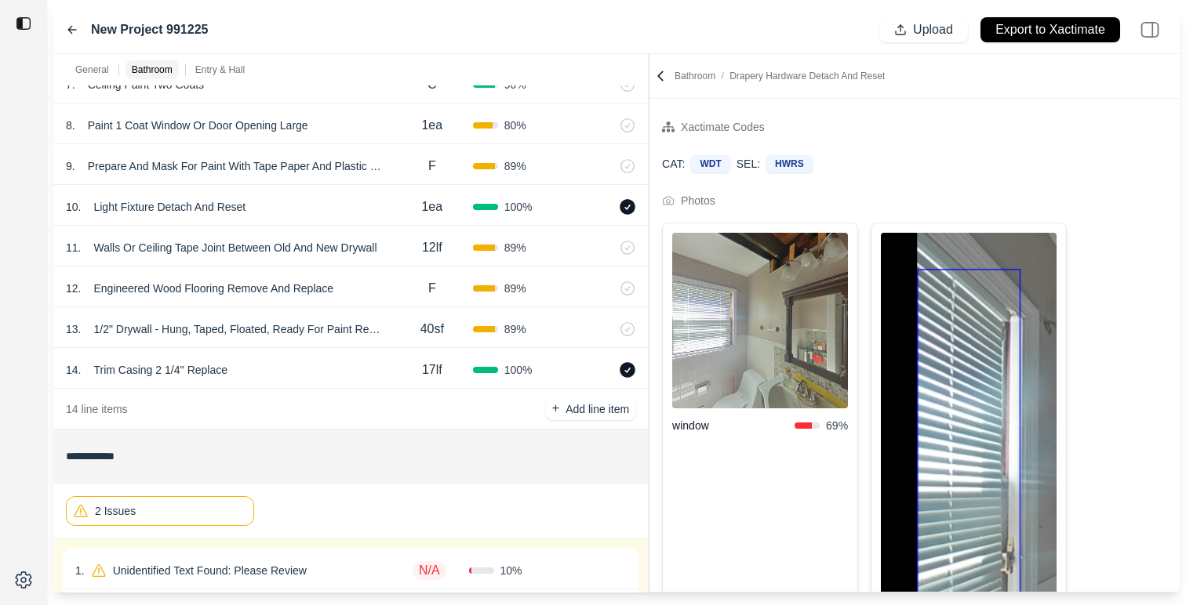
click at [68, 26] on icon at bounding box center [72, 30] width 13 height 13
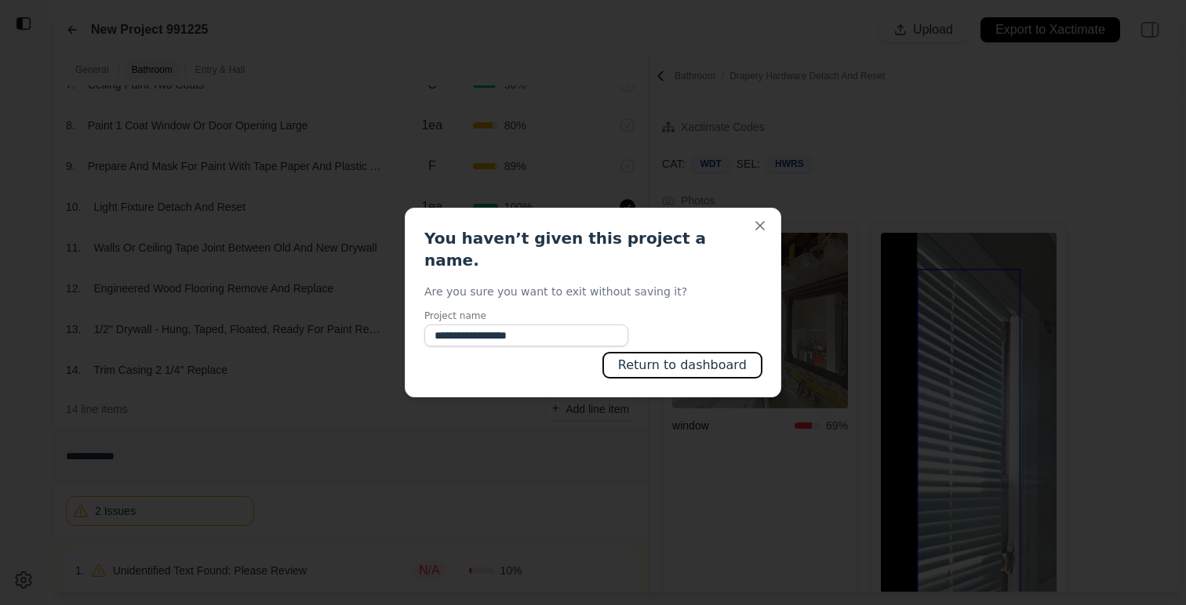
click at [717, 353] on button "Return to dashboard" at bounding box center [682, 365] width 158 height 25
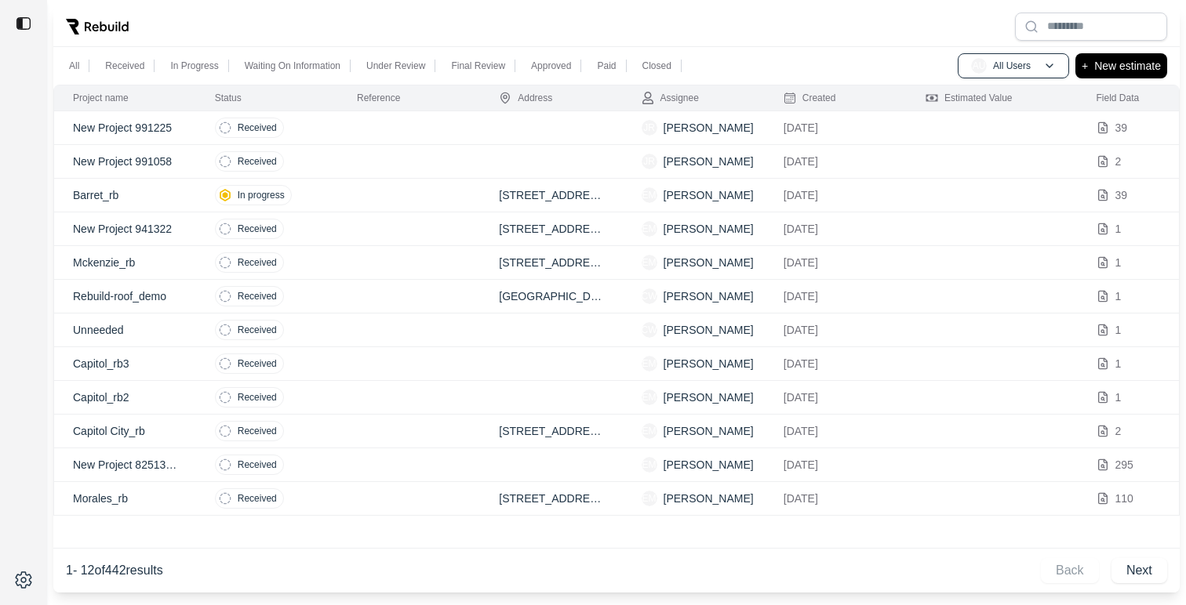
click at [365, 192] on td at bounding box center [409, 196] width 142 height 34
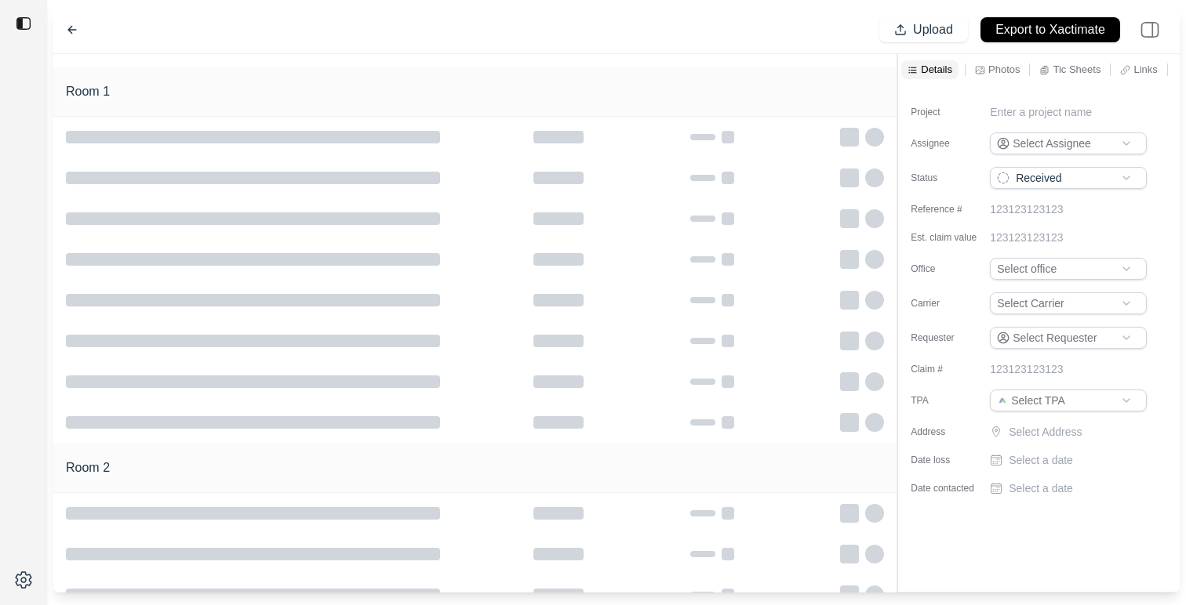
type input "**********"
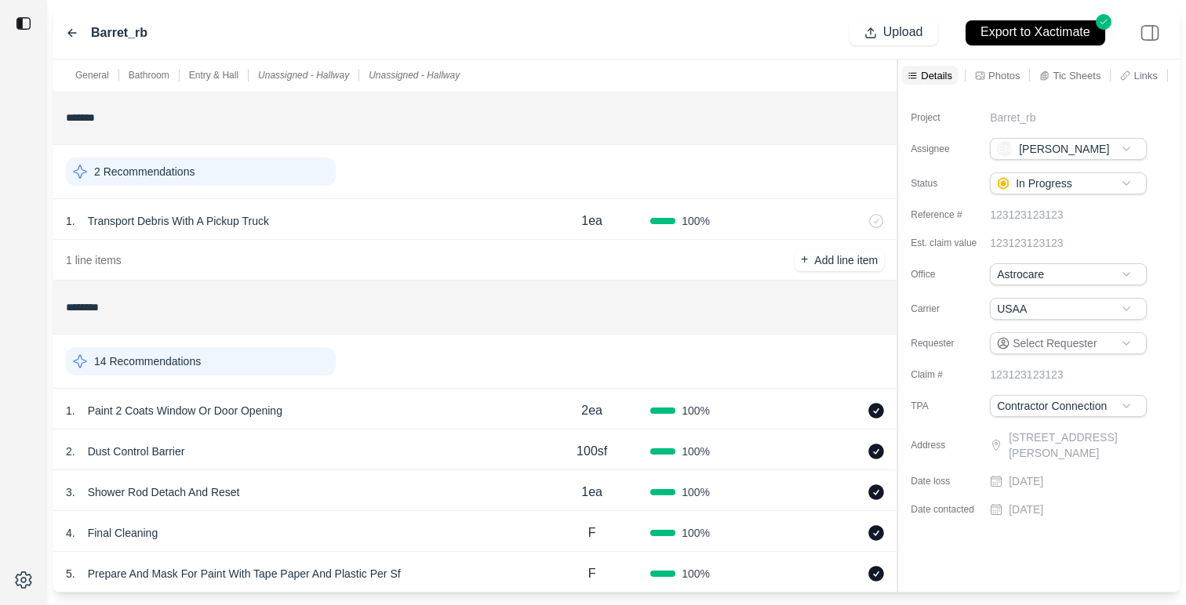
click at [242, 367] on div "14 Recommendations" at bounding box center [201, 361] width 270 height 28
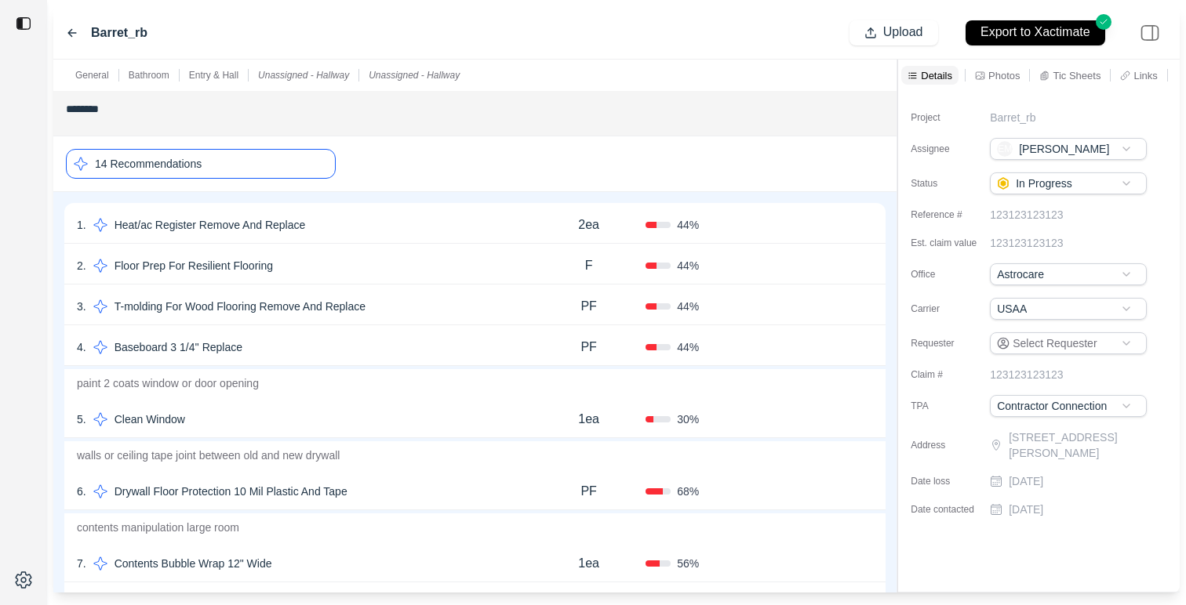
scroll to position [194, 0]
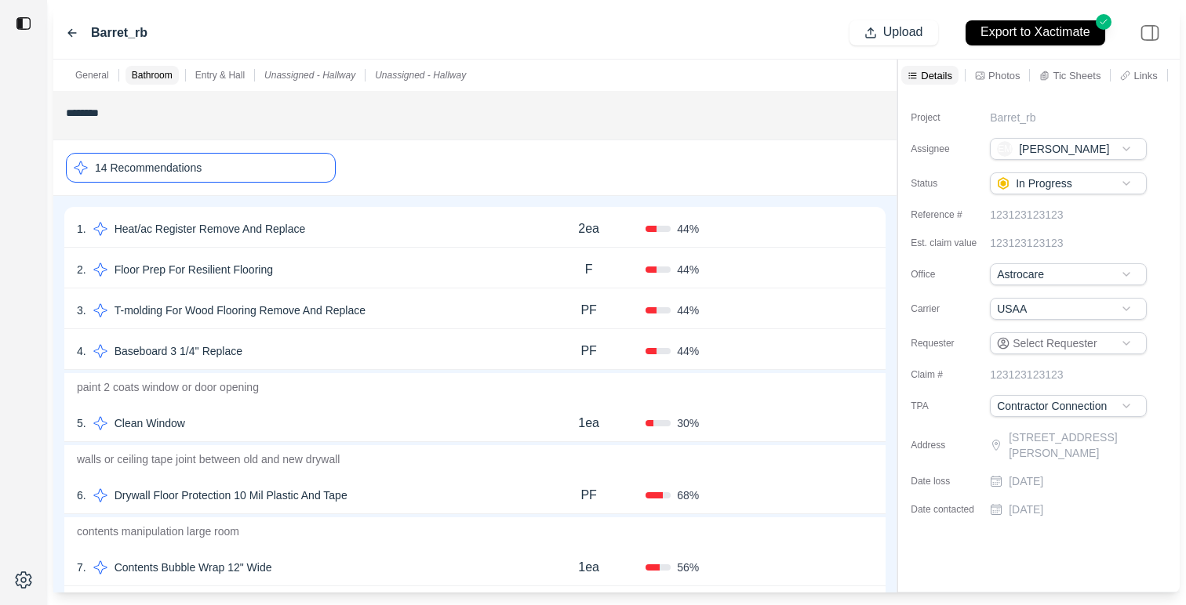
click at [405, 240] on div "1 . Heat/ac Register Remove And Replace 2ea 44 % Confirm" at bounding box center [474, 227] width 821 height 41
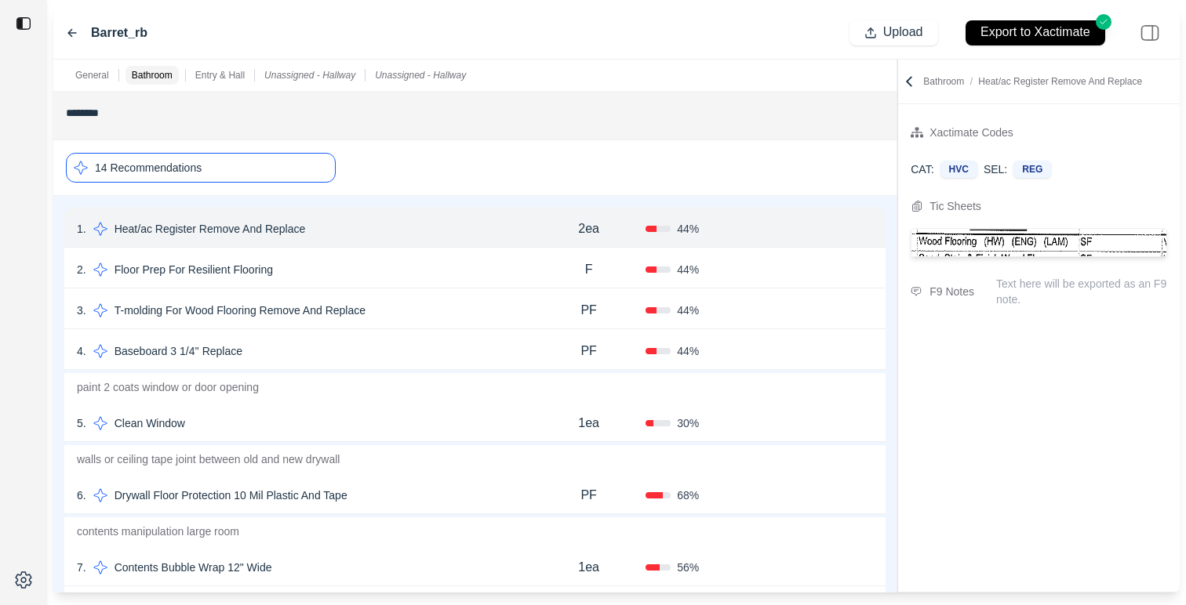
click at [409, 254] on div "2 . Floor Prep For Resilient Flooring F 44 % Confirm" at bounding box center [474, 268] width 821 height 41
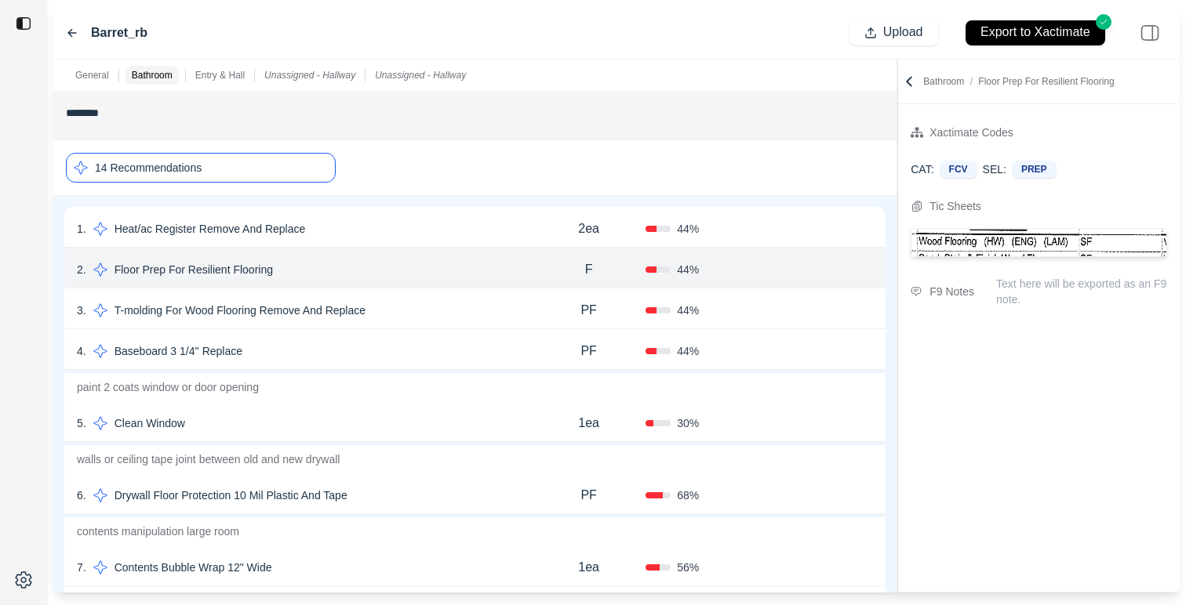
click at [444, 331] on div "4 . Baseboard 3 1/4'' Replace PF 44 % Confirm" at bounding box center [474, 349] width 821 height 41
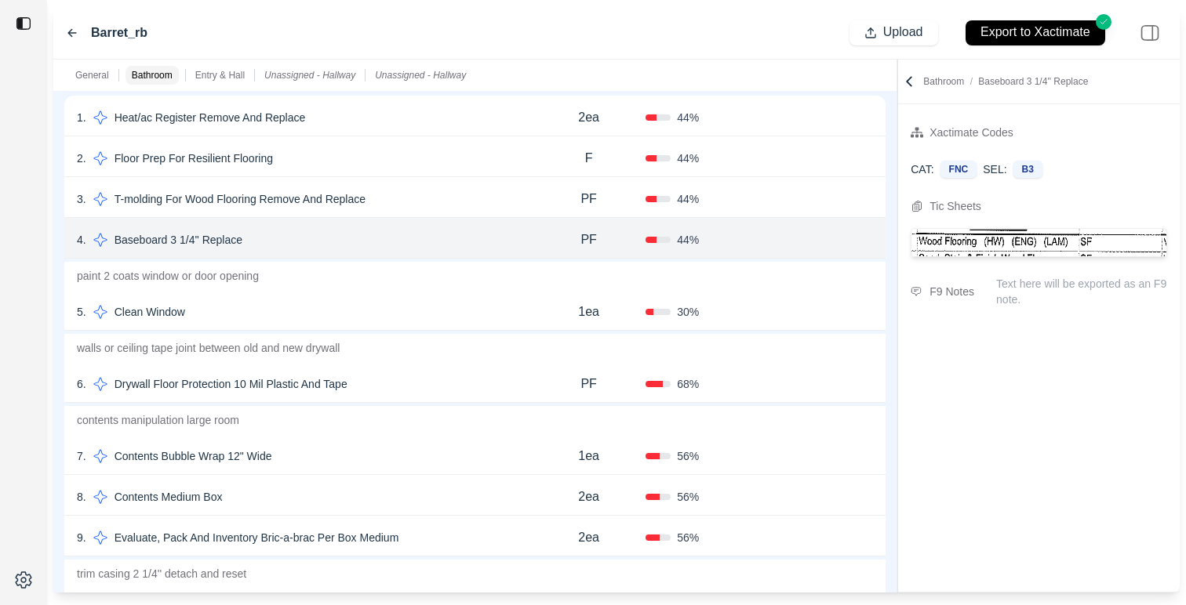
scroll to position [308, 0]
click at [359, 305] on div "5 . Clean Window" at bounding box center [304, 310] width 455 height 22
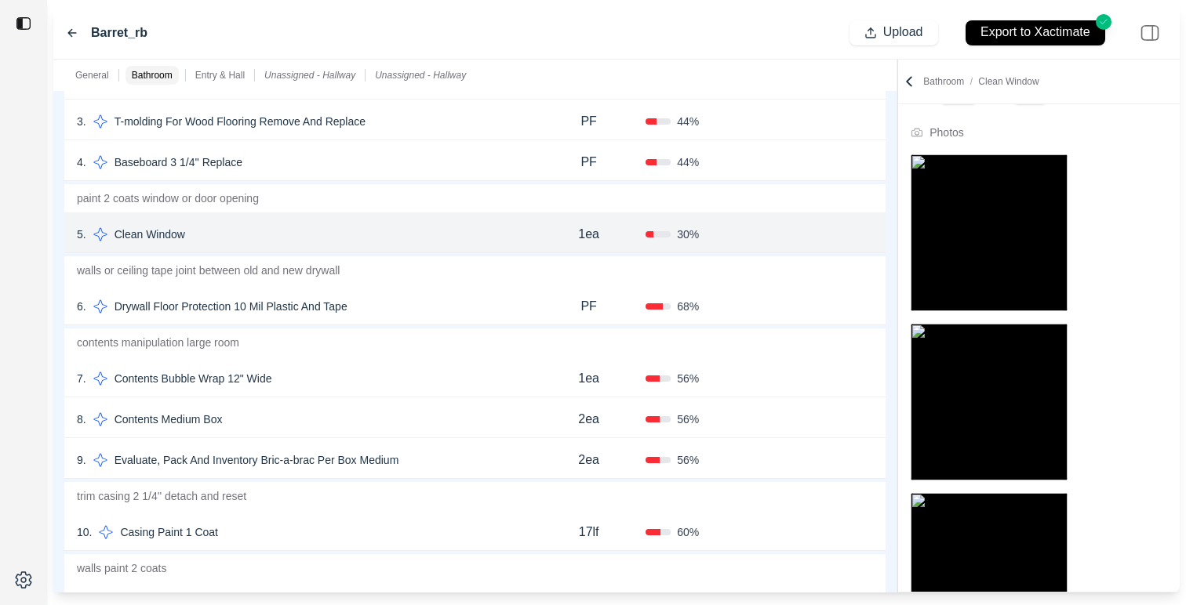
scroll to position [37, 0]
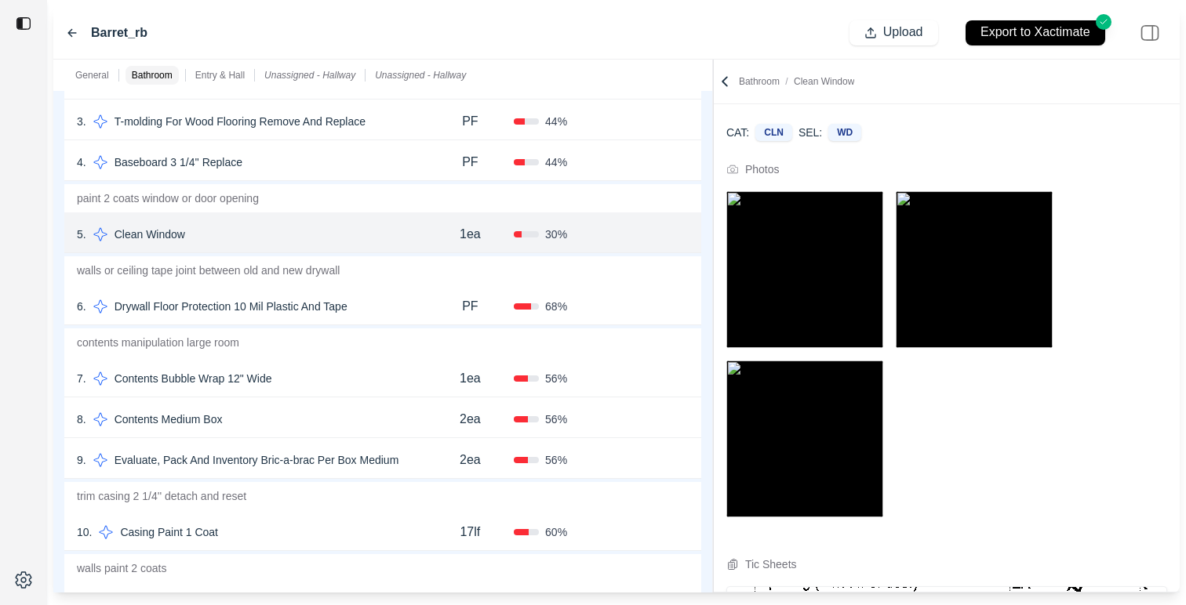
click at [715, 285] on div "General Bathroom Entry & Hall Unassigned - Hallway Unassigned - Hallway *******…" at bounding box center [616, 326] width 1126 height 533
click at [304, 383] on div "7 . Contents Bubble Wrap 12" Wide" at bounding box center [252, 379] width 350 height 22
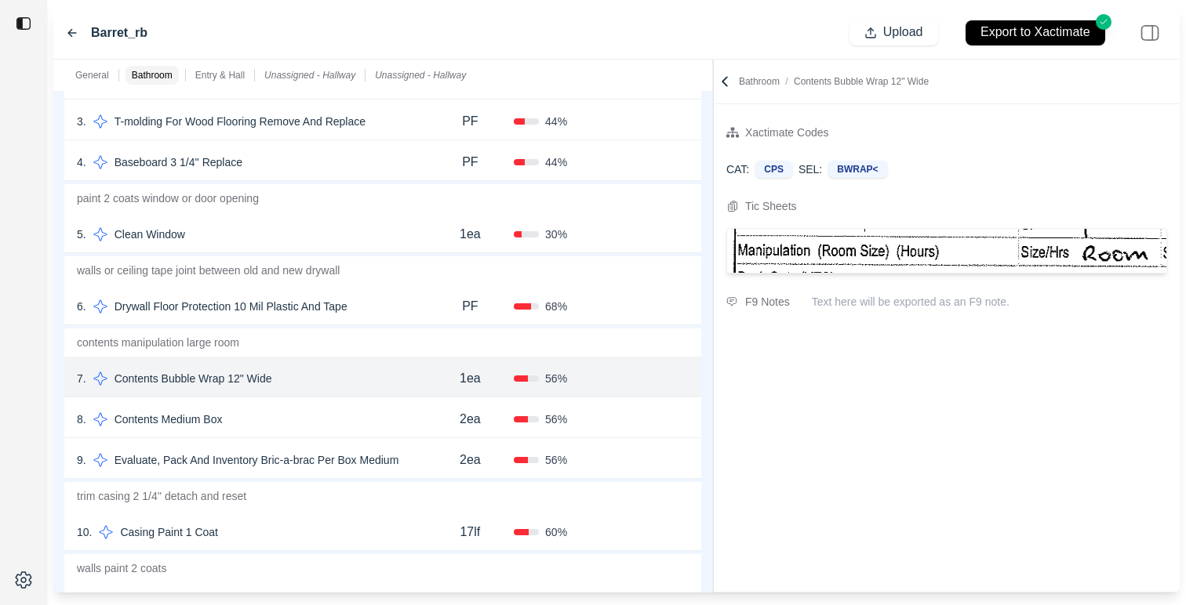
click at [321, 405] on div "8 . Contents Medium Box 2ea 56 % Confirm" at bounding box center [382, 418] width 637 height 41
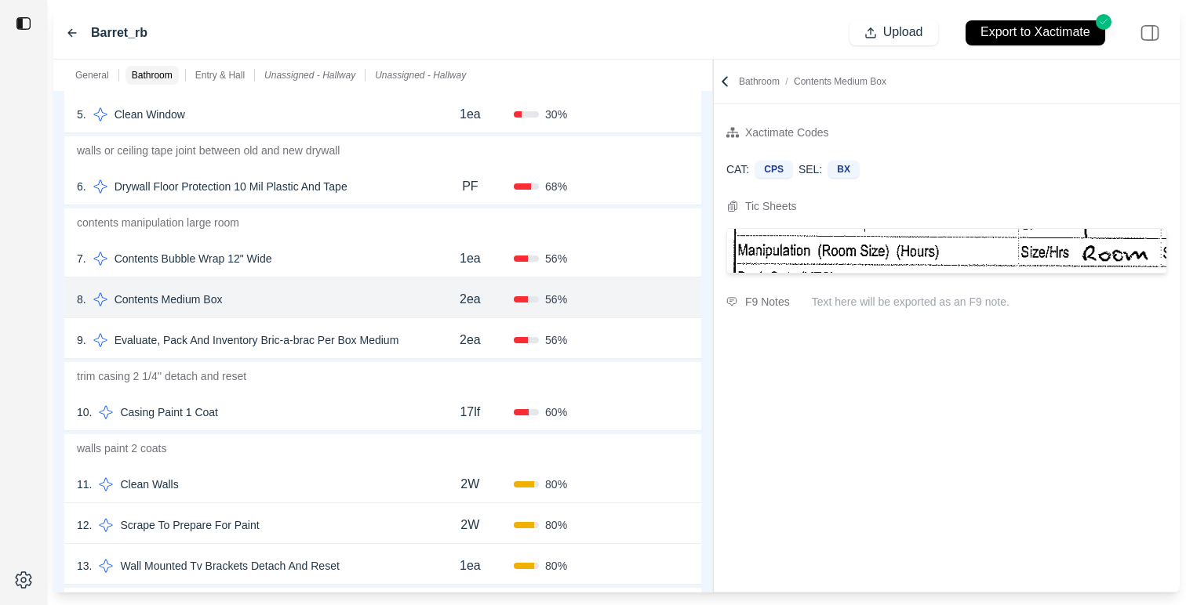
scroll to position [514, 0]
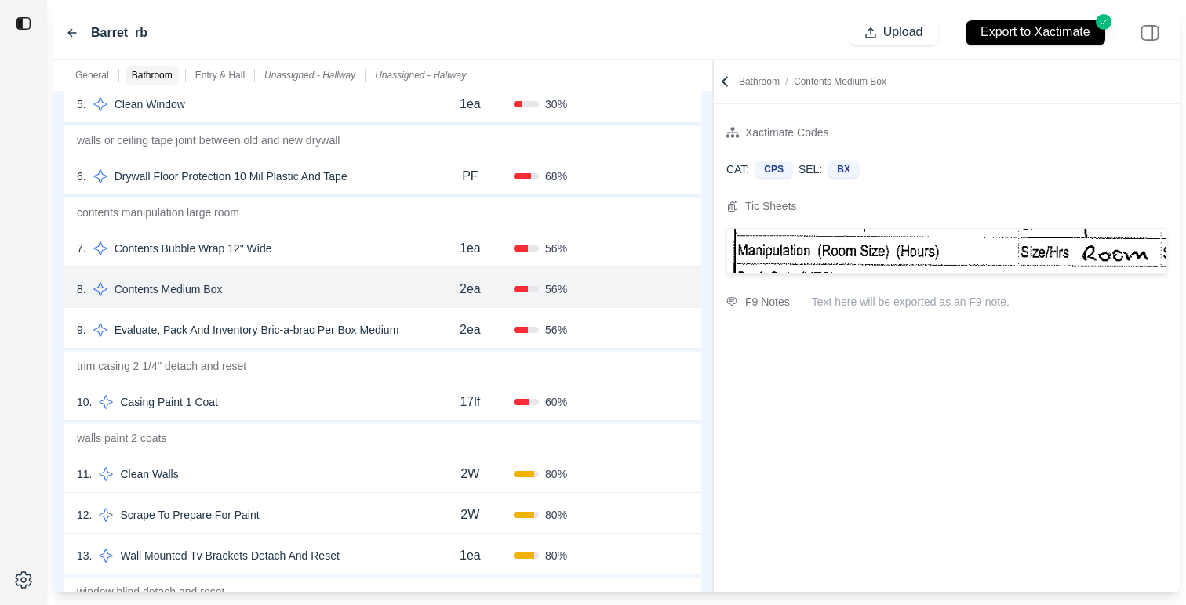
click at [348, 401] on div "10 . Casing Paint 1 Coat" at bounding box center [252, 402] width 350 height 22
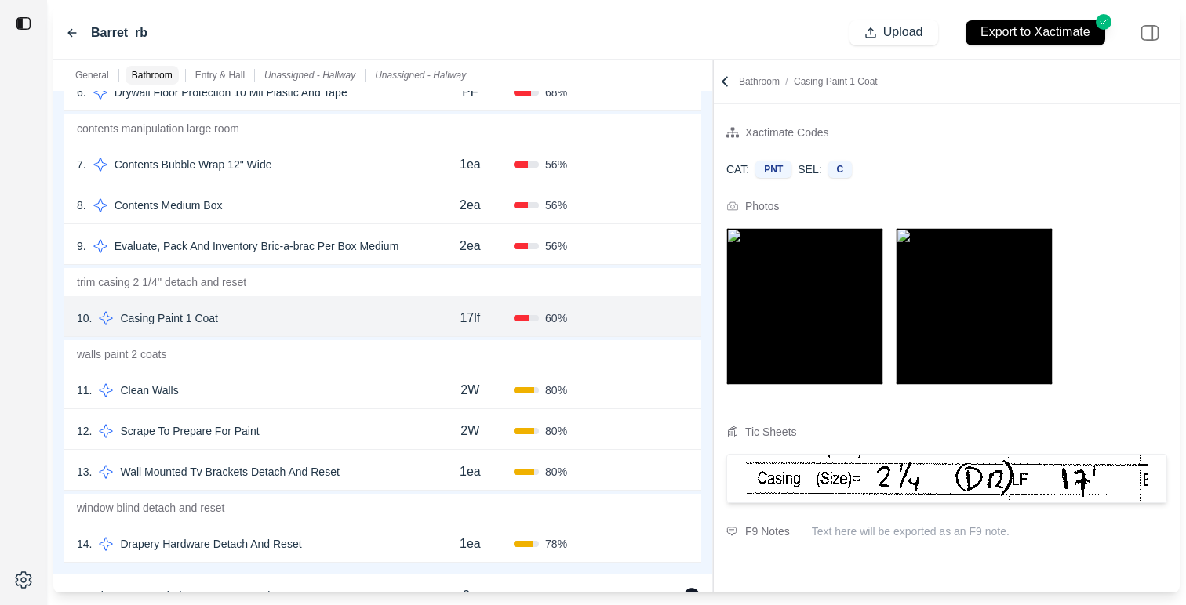
scroll to position [599, 0]
click at [321, 378] on div "11 . Clean Walls" at bounding box center [252, 389] width 350 height 22
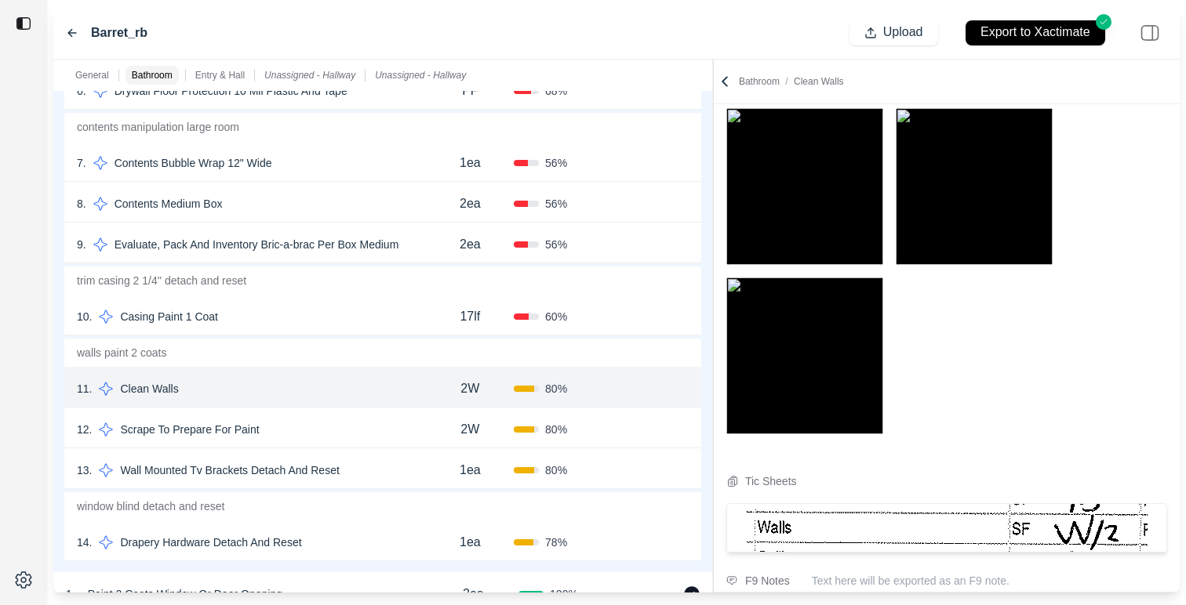
scroll to position [124, 0]
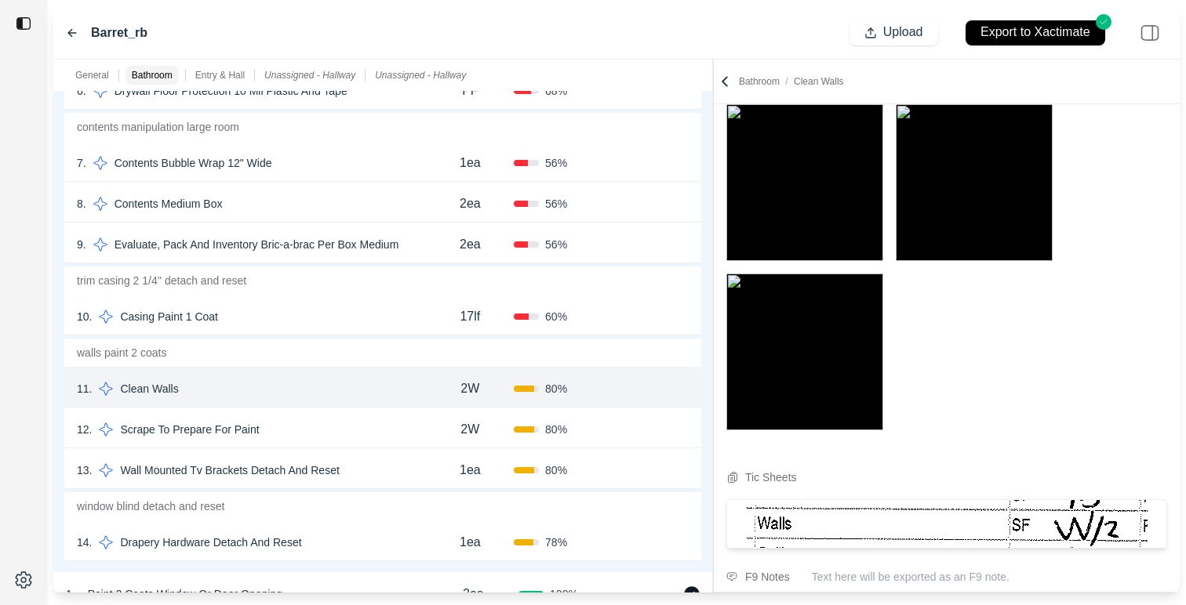
click at [367, 430] on div "12 . Scrape To Prepare For Paint" at bounding box center [252, 430] width 350 height 22
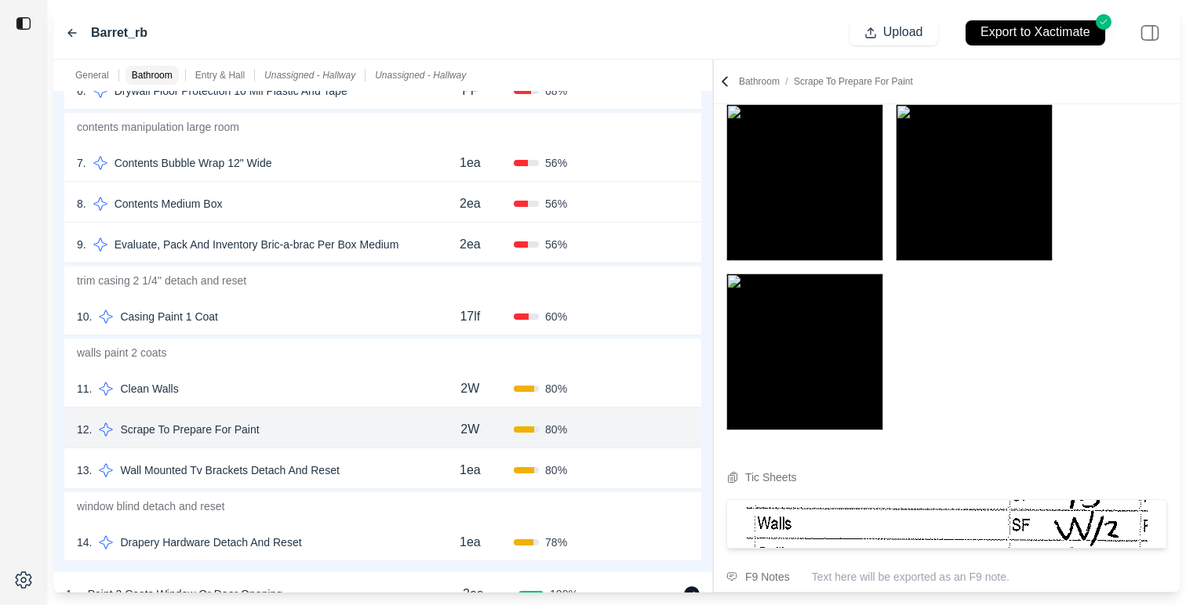
click at [380, 470] on div "13 . Wall Mounted Tv Brackets Detach And Reset" at bounding box center [252, 470] width 350 height 22
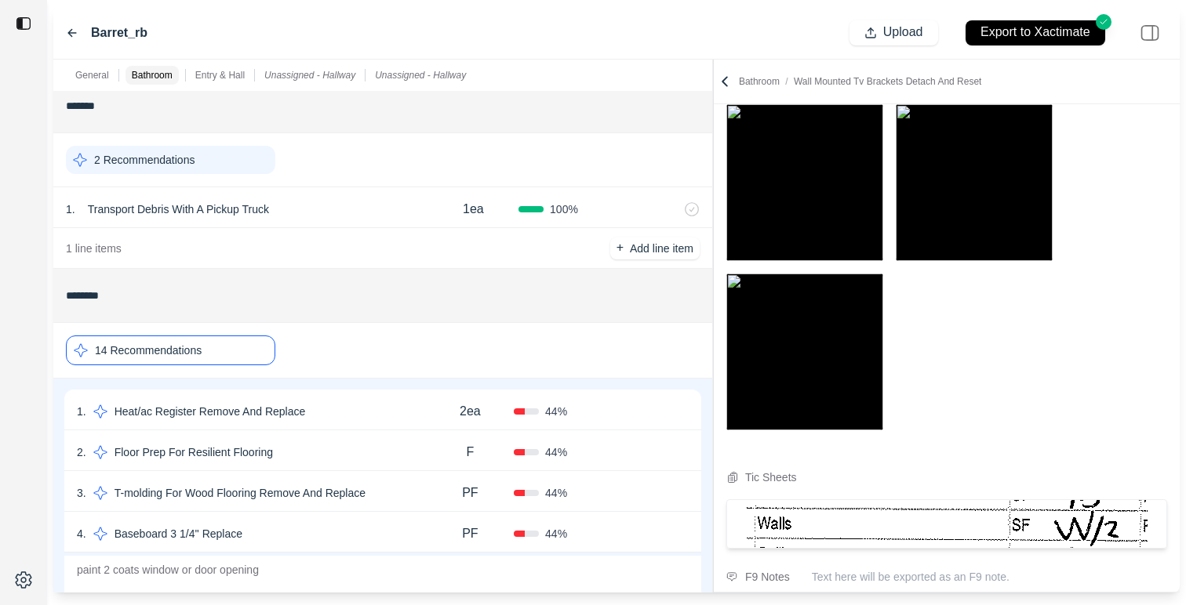
scroll to position [0, 0]
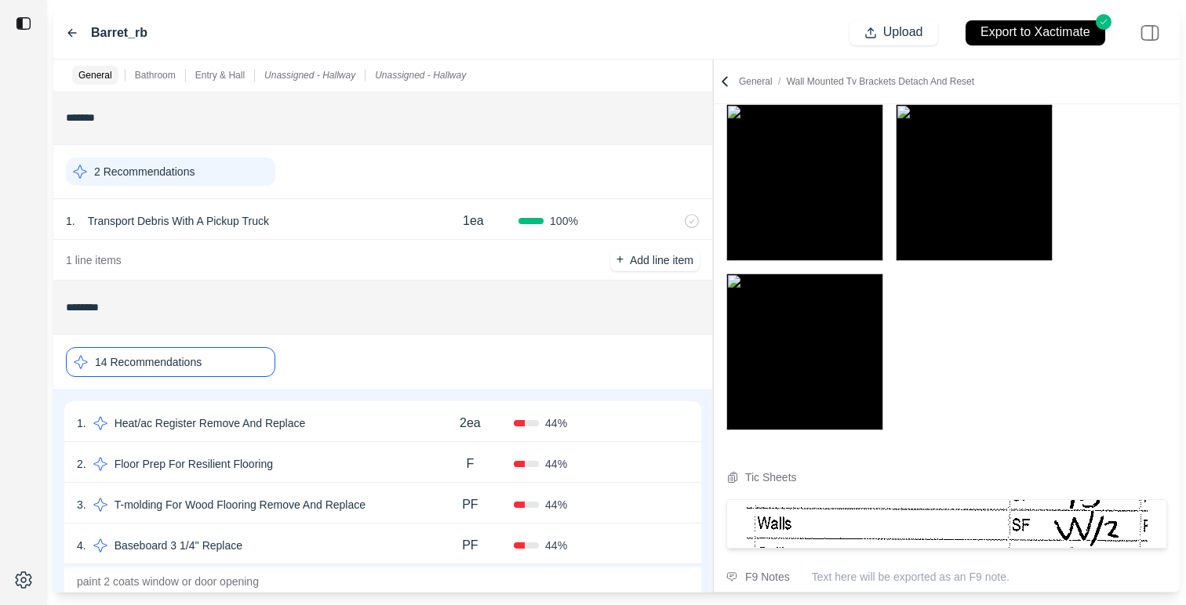
click at [723, 80] on icon at bounding box center [724, 82] width 5 height 9
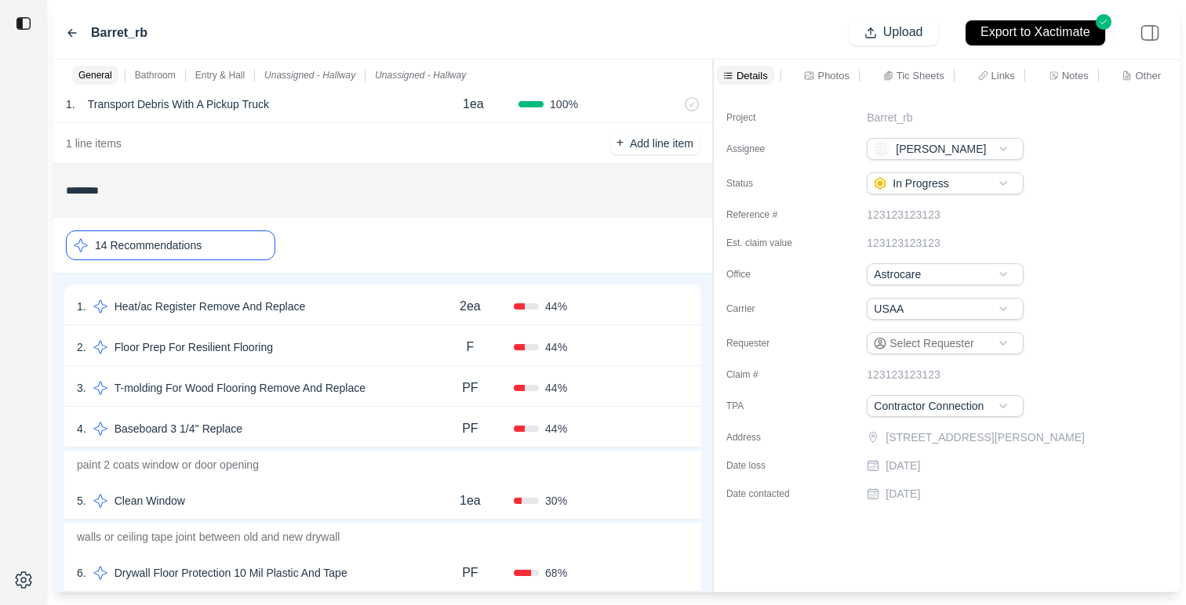
scroll to position [264, 0]
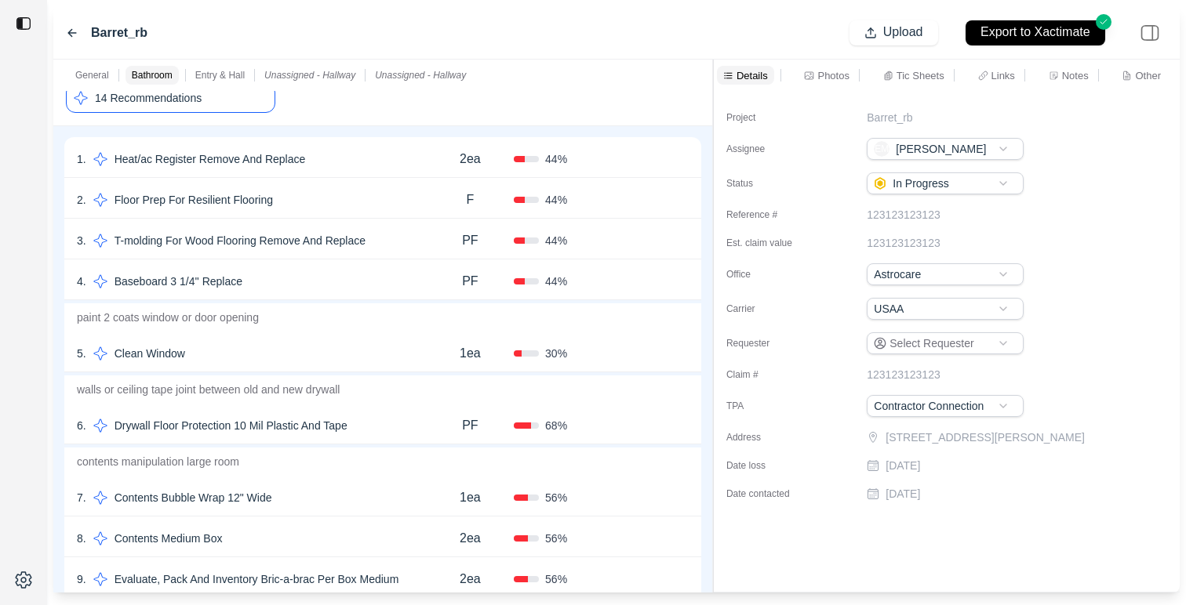
click at [242, 100] on div "14 Recommendations" at bounding box center [170, 98] width 209 height 30
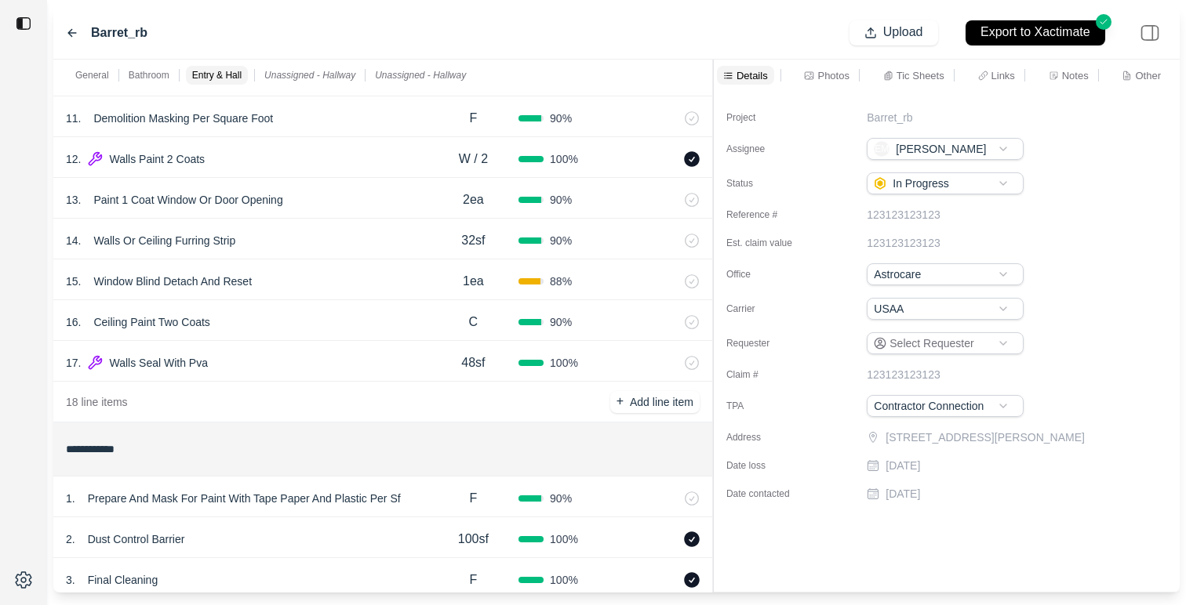
scroll to position [697, 0]
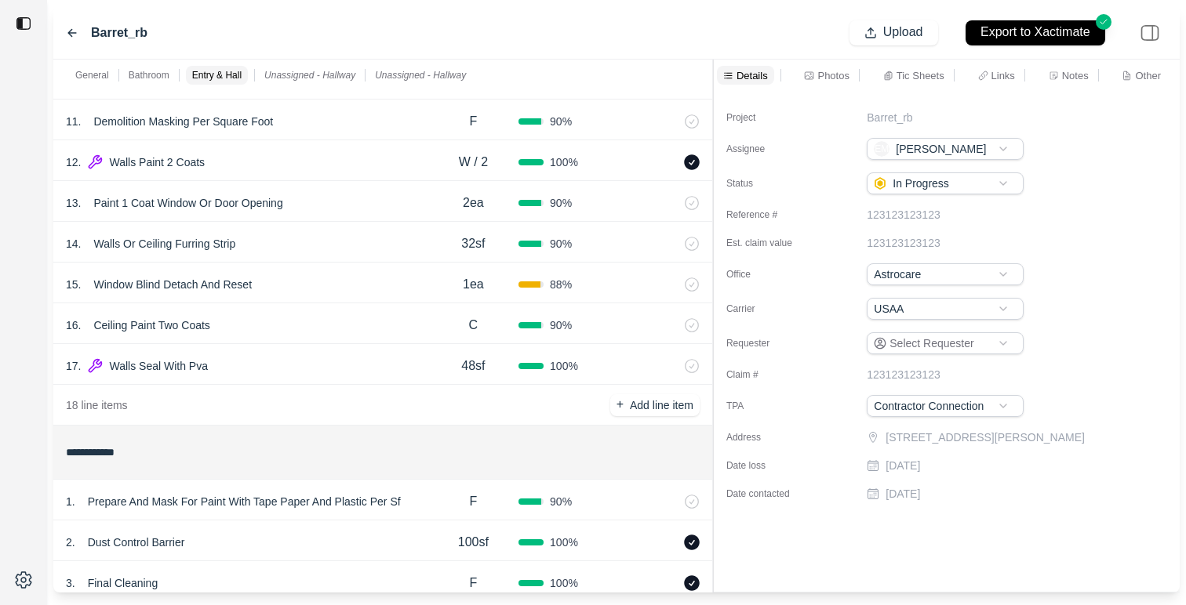
click at [289, 350] on div "17 . Walls Seal With Pva 48sf 100 %" at bounding box center [382, 364] width 659 height 41
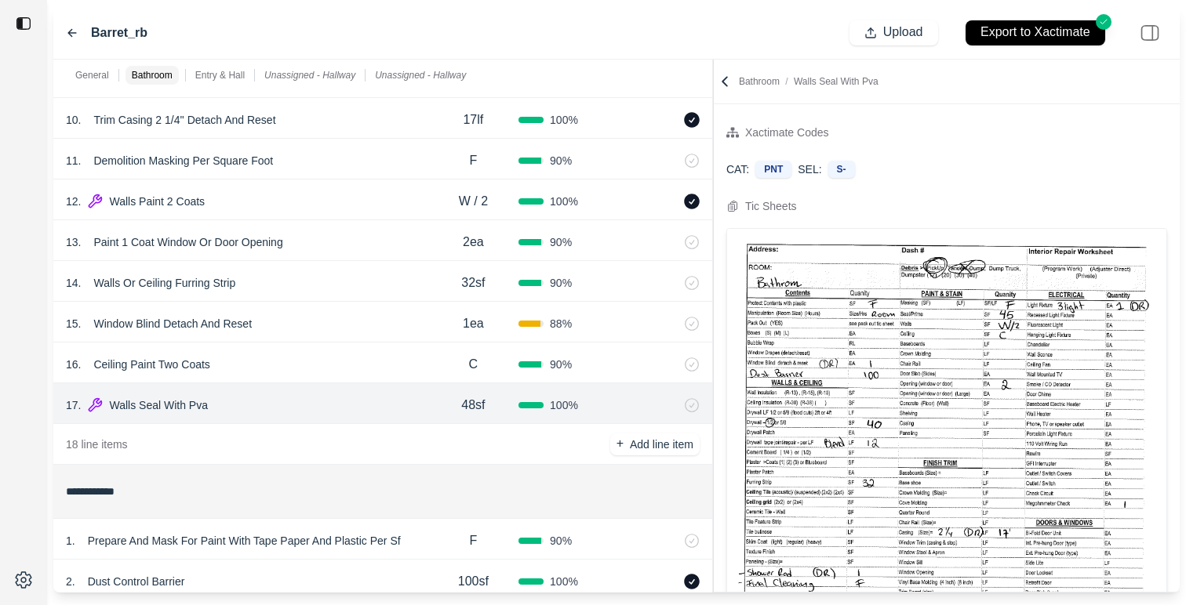
scroll to position [646, 0]
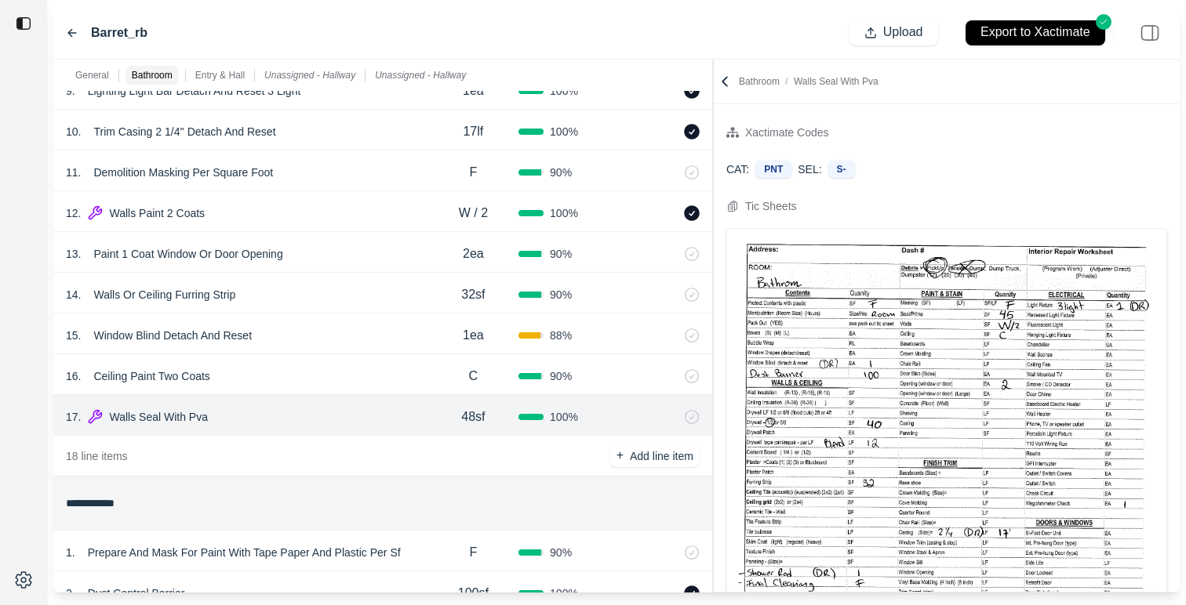
click at [318, 209] on div "12 . Walls Paint 2 Coats" at bounding box center [247, 213] width 362 height 22
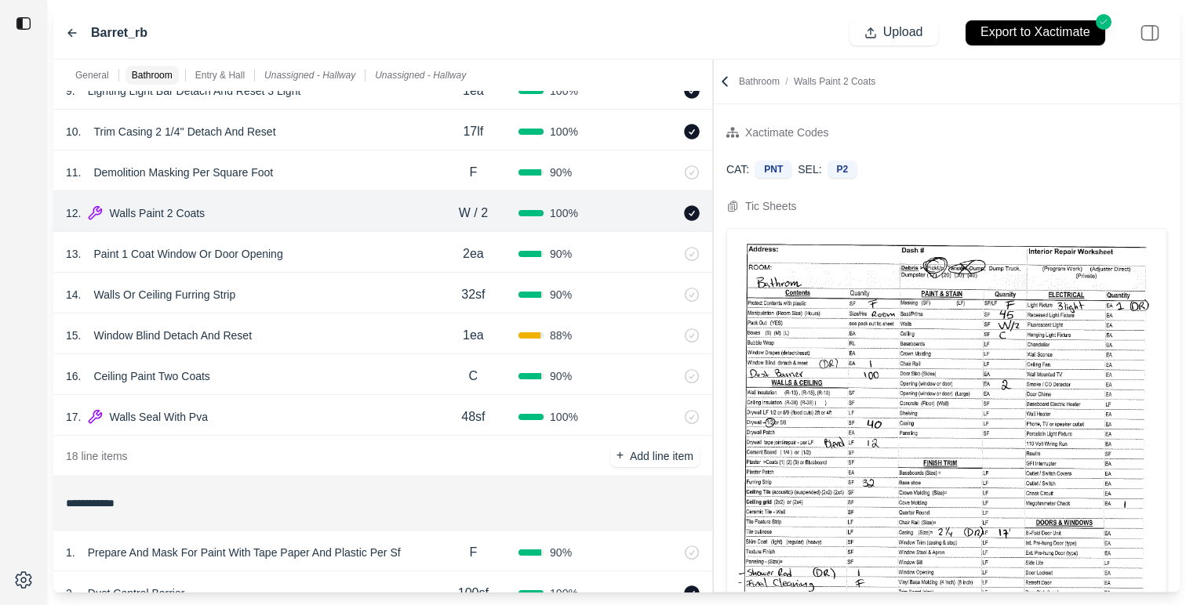
click at [328, 251] on div "13 . Paint 1 Coat Window Or Door Opening" at bounding box center [247, 254] width 362 height 22
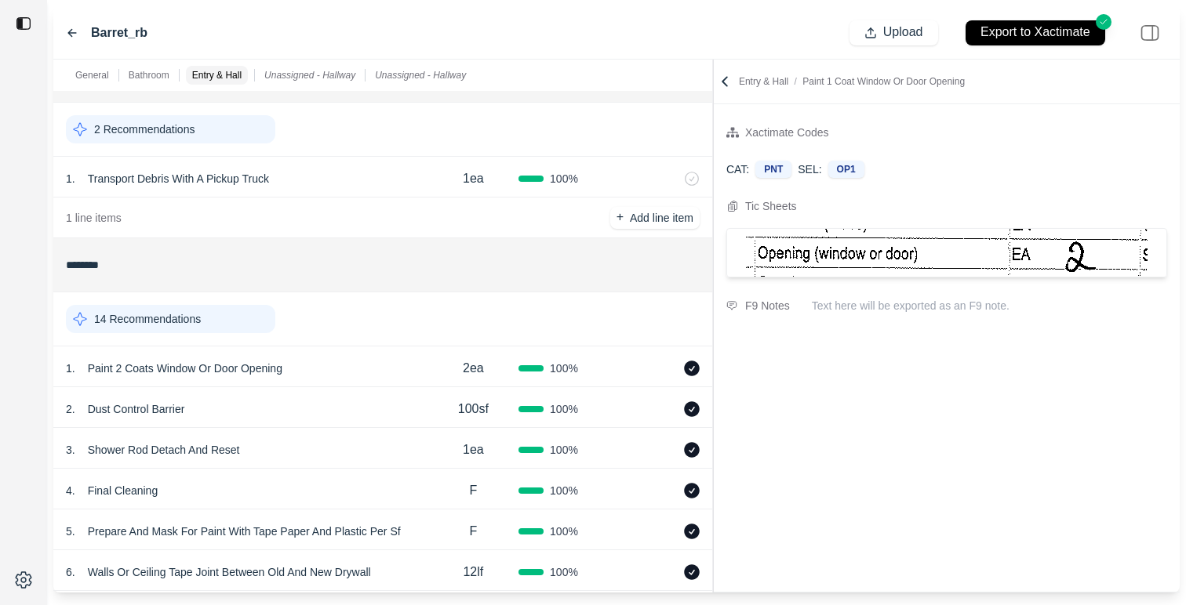
scroll to position [0, 0]
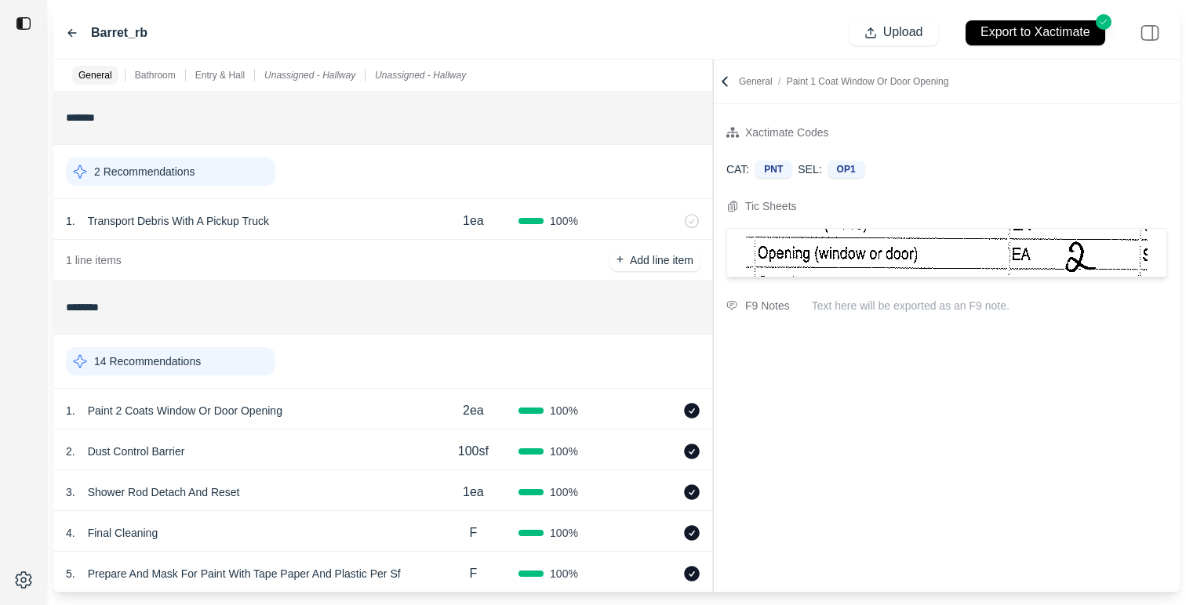
click at [162, 369] on p "14 Recommendations" at bounding box center [147, 362] width 107 height 16
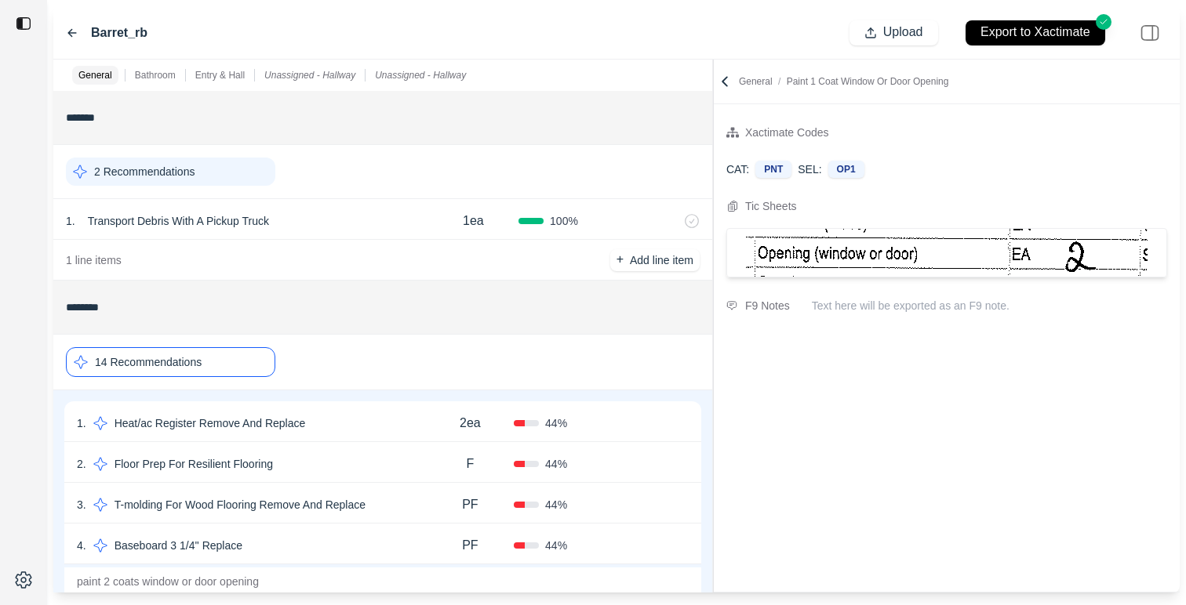
click at [206, 358] on div "14 Recommendations" at bounding box center [170, 362] width 209 height 30
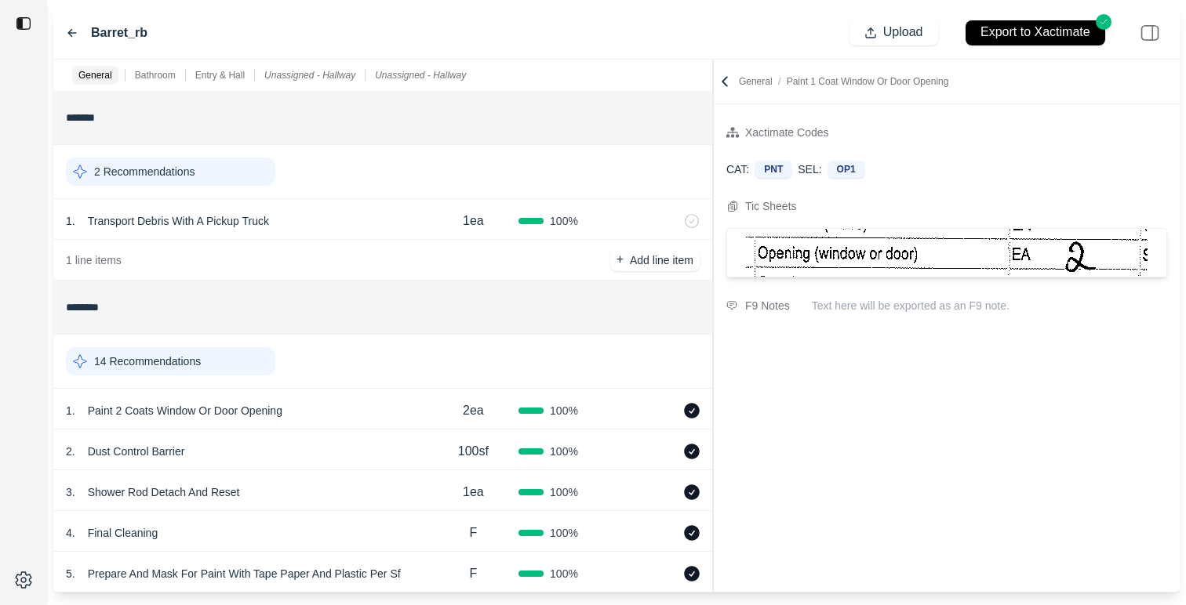
click at [183, 181] on div "2 Recommendations" at bounding box center [170, 172] width 209 height 28
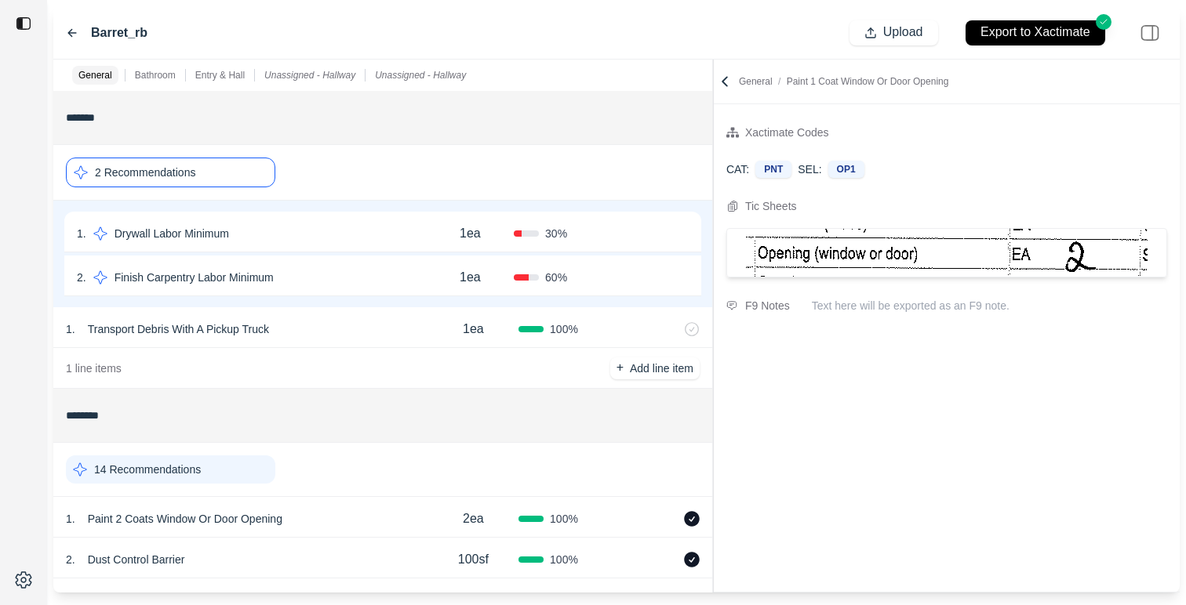
click at [78, 25] on div "Barret_rb" at bounding box center [107, 33] width 82 height 19
click at [74, 27] on icon at bounding box center [72, 33] width 13 height 13
